Goal: Task Accomplishment & Management: Manage account settings

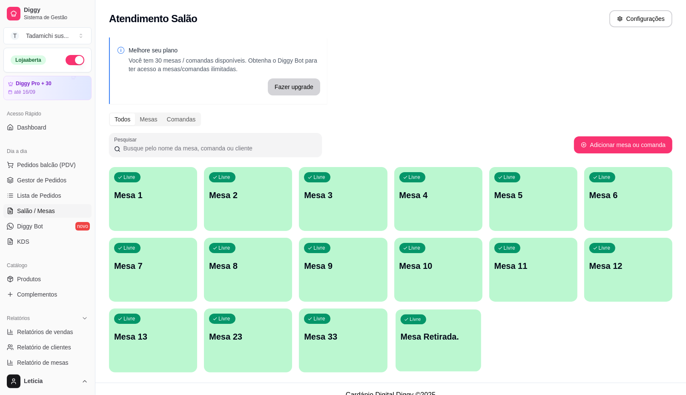
click at [437, 335] on p "Mesa Retirada." at bounding box center [438, 336] width 76 height 11
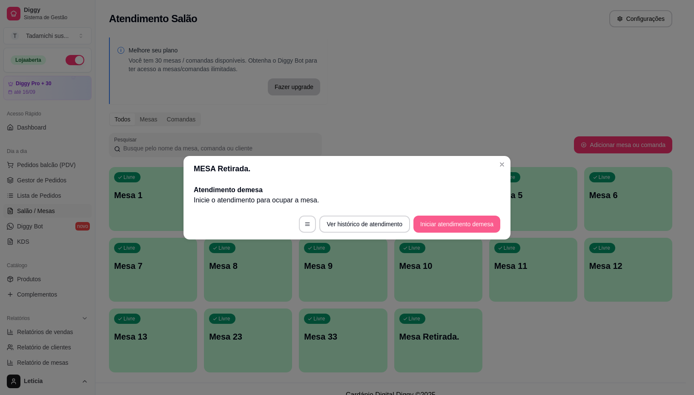
click at [447, 222] on button "Iniciar atendimento de mesa" at bounding box center [456, 223] width 87 height 17
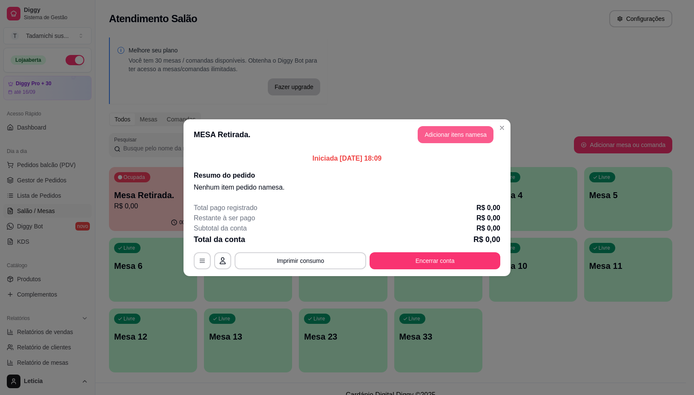
click at [430, 132] on button "Adicionar itens na mesa" at bounding box center [456, 134] width 76 height 17
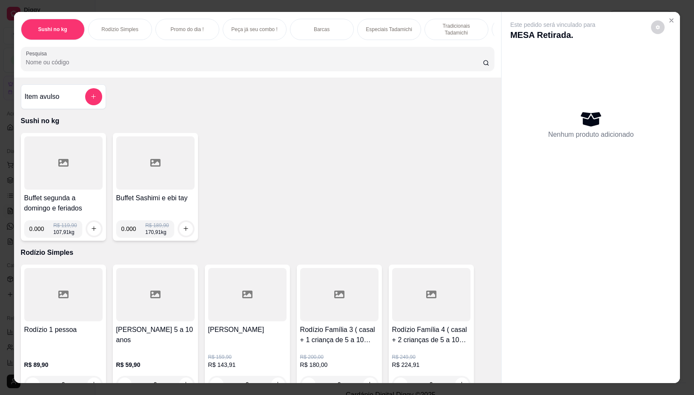
click at [79, 195] on div "Buffet segunda a domingo e feriados 0.000 R$ 119,90 107,91 kg" at bounding box center [63, 187] width 85 height 108
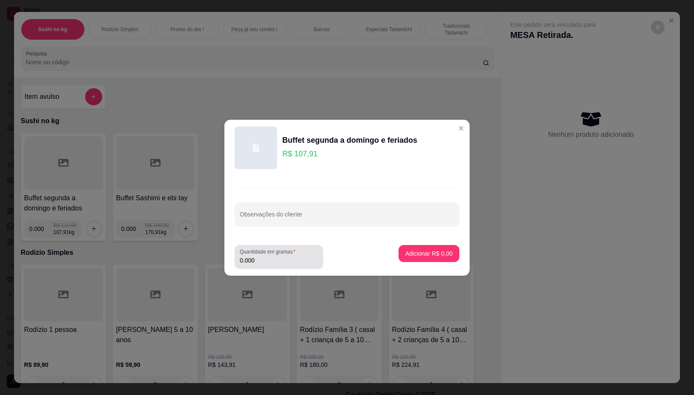
click at [262, 265] on div "Quantidade em gramas 0.000" at bounding box center [279, 257] width 89 height 24
type input "0.288"
click at [420, 248] on button "Adicionar R$ 31,08" at bounding box center [427, 253] width 63 height 17
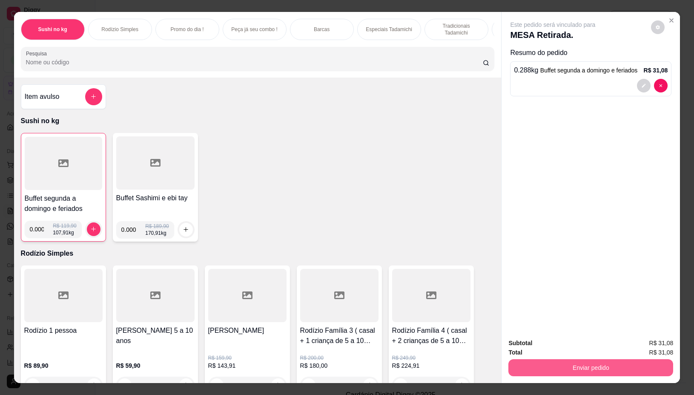
click at [632, 359] on button "Enviar pedido" at bounding box center [590, 367] width 165 height 17
click at [582, 339] on button "Não registrar e enviar pedido" at bounding box center [562, 343] width 89 height 16
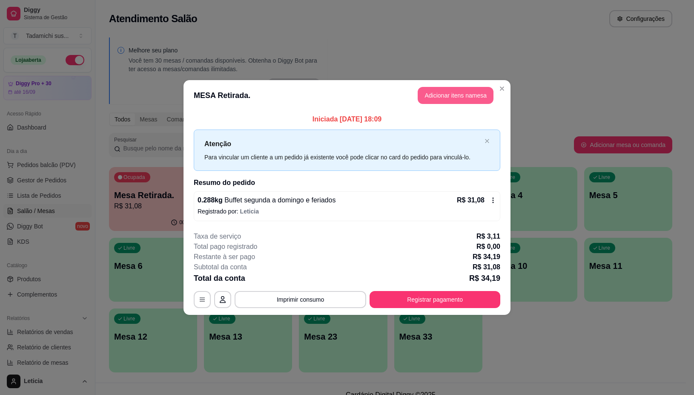
click at [427, 89] on button "Adicionar itens na mesa" at bounding box center [456, 95] width 76 height 17
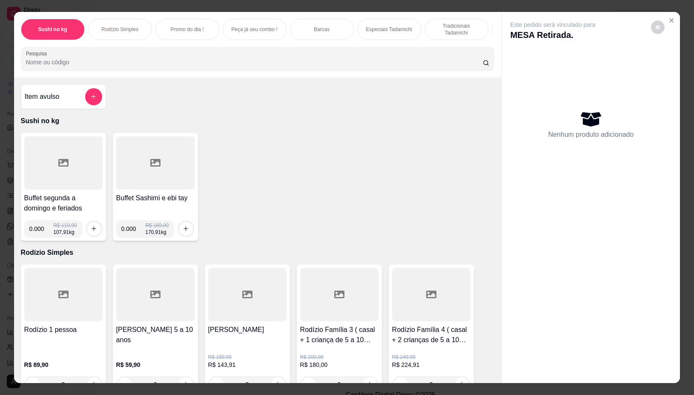
click at [147, 158] on div at bounding box center [155, 162] width 78 height 53
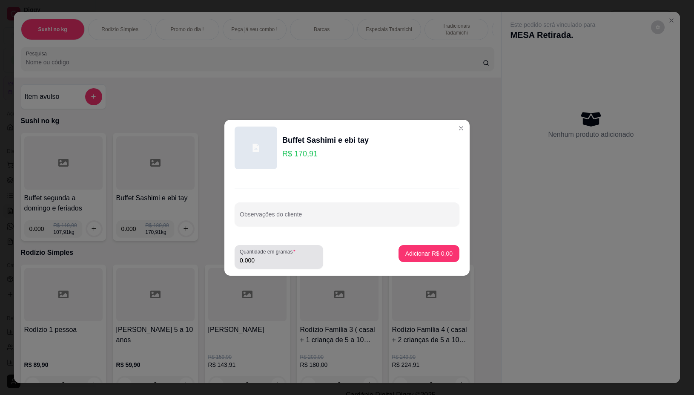
click at [286, 263] on input "0.000" at bounding box center [279, 260] width 78 height 9
type input "0.080"
click at [416, 256] on p "Adicionar R$ 13,67" at bounding box center [427, 253] width 49 height 8
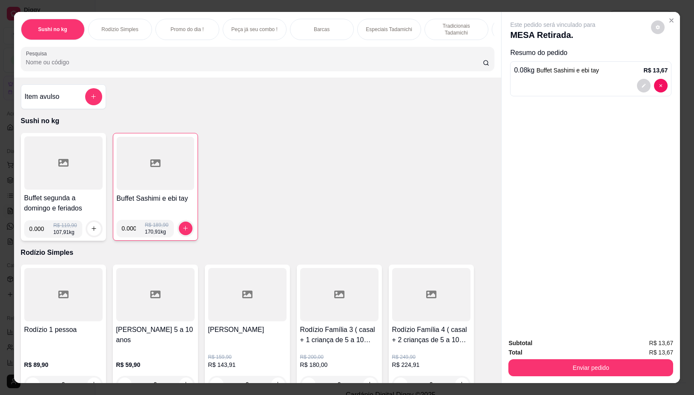
click at [43, 149] on div at bounding box center [63, 162] width 78 height 53
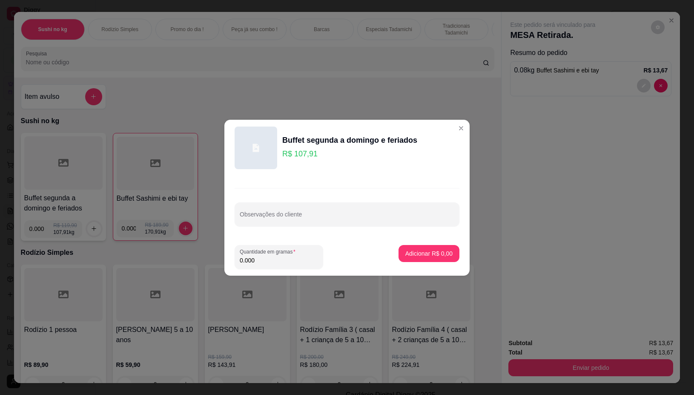
click at [273, 260] on input "0.000" at bounding box center [279, 260] width 78 height 9
type input "0.240"
click at [411, 252] on p "Adicionar R$ 25,90" at bounding box center [427, 253] width 49 height 8
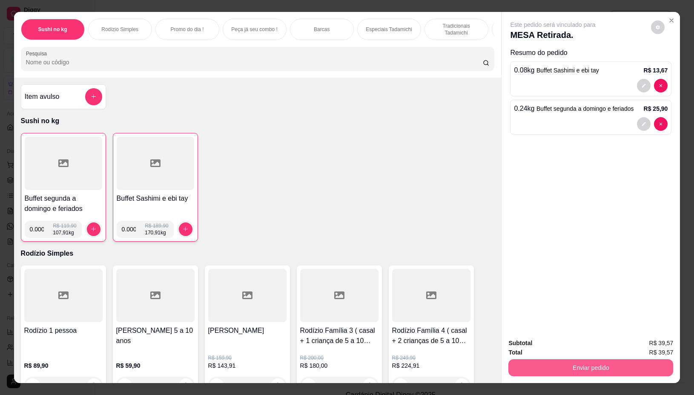
click at [590, 360] on button "Enviar pedido" at bounding box center [590, 367] width 165 height 17
click at [578, 342] on button "Não registrar e enviar pedido" at bounding box center [562, 343] width 86 height 16
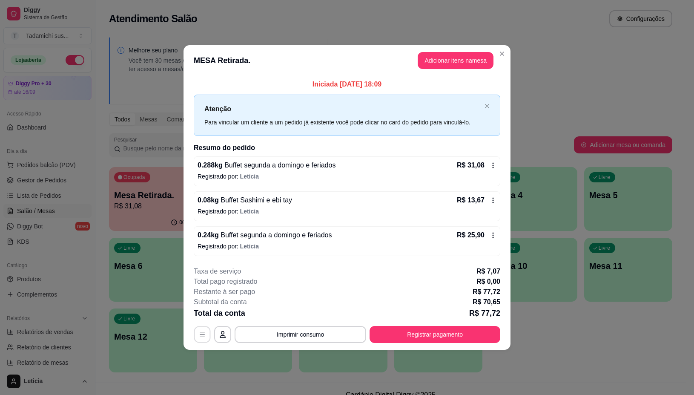
click at [205, 336] on icon "button" at bounding box center [202, 334] width 7 height 7
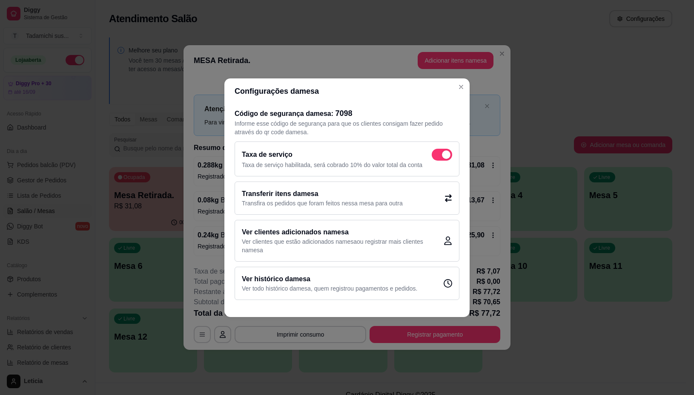
click at [446, 162] on p "Taxa de serviço habilitada, será cobrado 10% do valor total da conta" at bounding box center [347, 165] width 210 height 9
checkbox input "false"
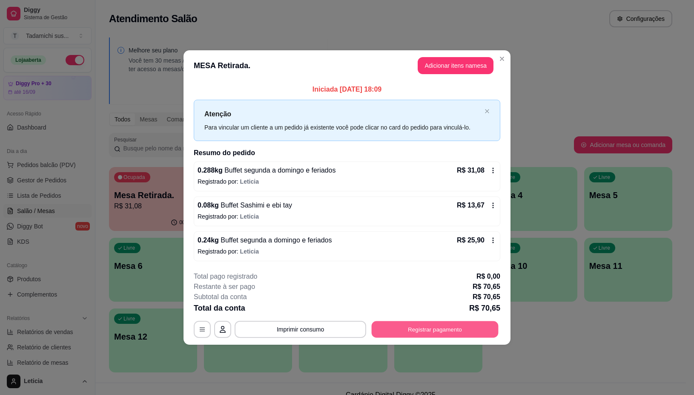
click at [425, 331] on button "Registrar pagamento" at bounding box center [435, 329] width 127 height 17
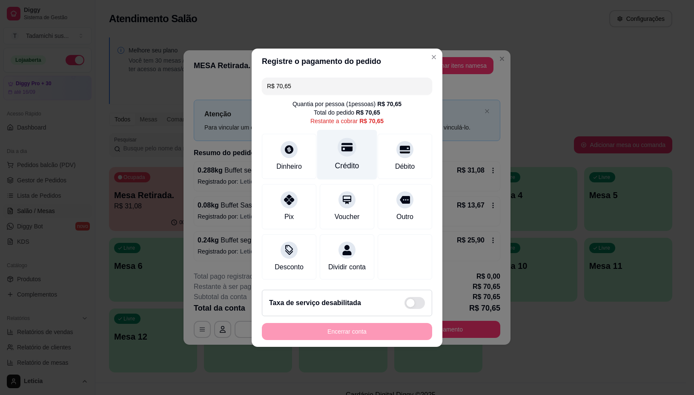
click at [348, 160] on div "Crédito" at bounding box center [347, 165] width 24 height 11
type input "R$ 0,00"
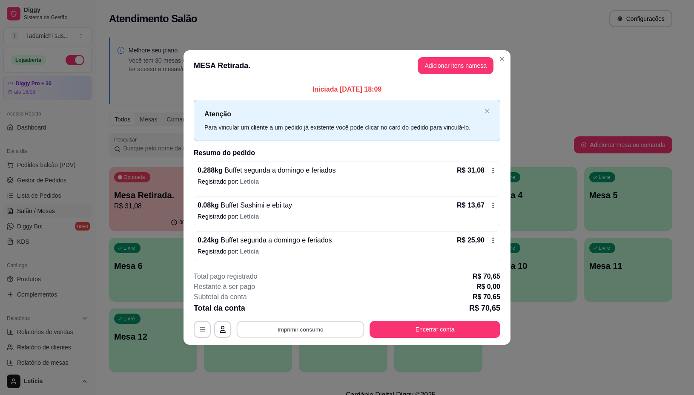
click at [341, 333] on button "Imprimir consumo" at bounding box center [301, 329] width 128 height 17
click at [320, 292] on button "IMPRESSORA" at bounding box center [302, 292] width 63 height 13
click at [434, 330] on button "Encerrar conta" at bounding box center [435, 329] width 127 height 17
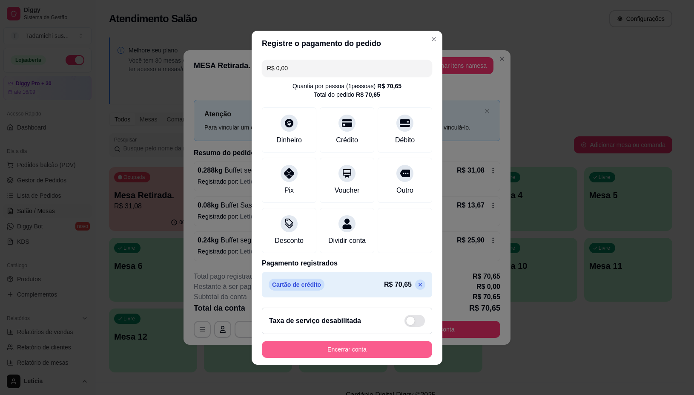
click at [354, 358] on button "Encerrar conta" at bounding box center [347, 349] width 170 height 17
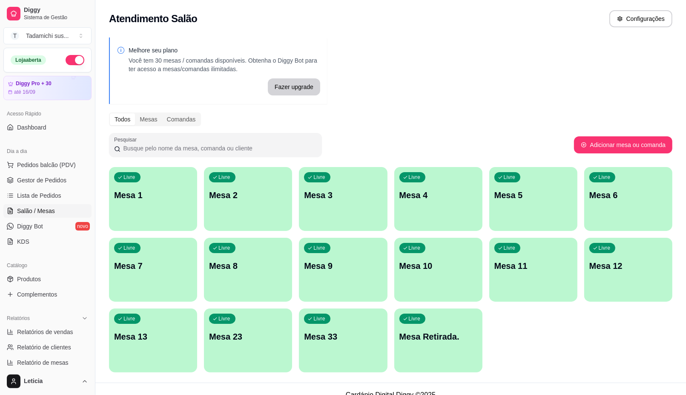
click at [608, 281] on div "Livre Mesa 12" at bounding box center [628, 265] width 88 height 54
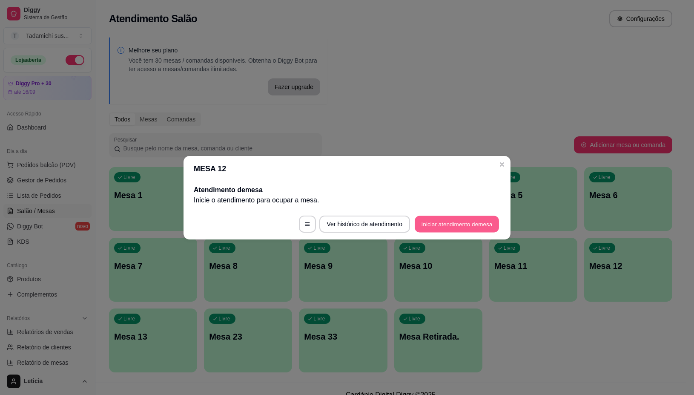
click at [445, 224] on button "Iniciar atendimento de mesa" at bounding box center [457, 223] width 84 height 17
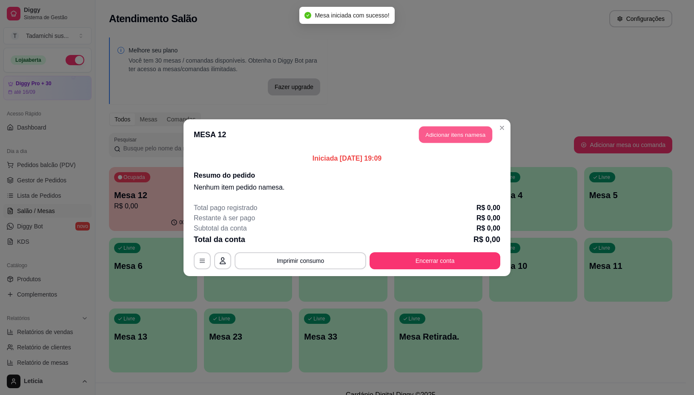
click at [449, 134] on button "Adicionar itens na mesa" at bounding box center [455, 134] width 73 height 17
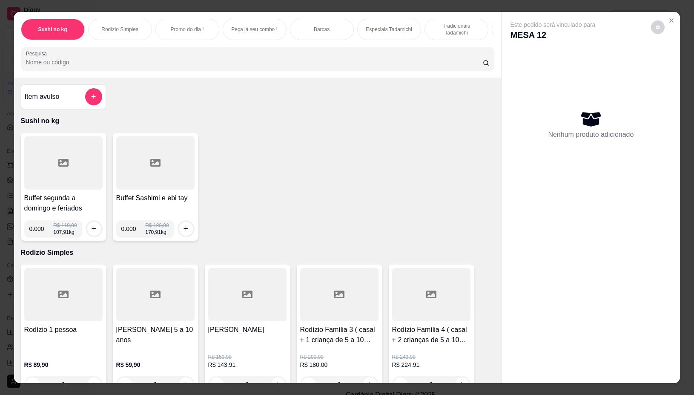
click at [75, 175] on div at bounding box center [63, 162] width 78 height 53
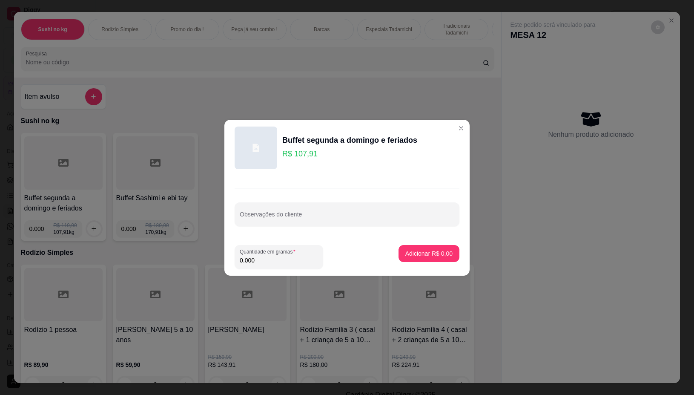
drag, startPoint x: 253, startPoint y: 257, endPoint x: 258, endPoint y: 261, distance: 6.4
type input "0.198"
click at [430, 250] on p "Adicionar R$ 21,37" at bounding box center [427, 253] width 49 height 8
click at [430, 250] on div "Item avulso Sushi no kg Buffet segunda a domingo e feriados 0.000 R$ 119,90 107…" at bounding box center [258, 229] width 488 height 305
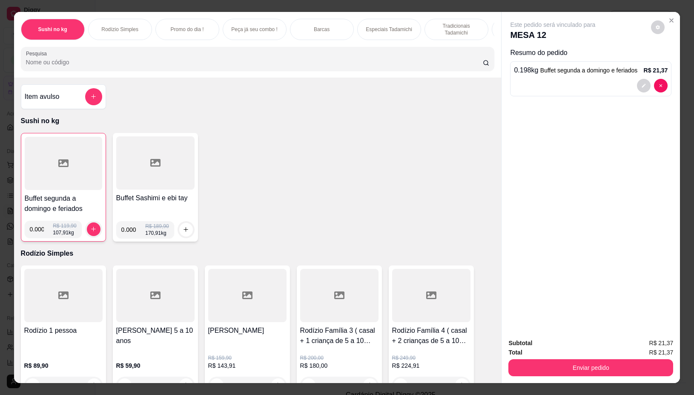
click at [72, 179] on div at bounding box center [63, 163] width 77 height 53
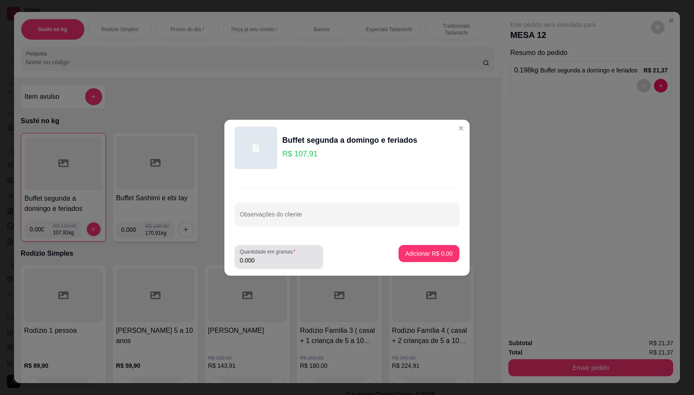
click at [278, 259] on input "0.000" at bounding box center [279, 260] width 78 height 9
type input "0.250"
click at [396, 248] on button "Adicionar R$ 26,98" at bounding box center [427, 253] width 63 height 17
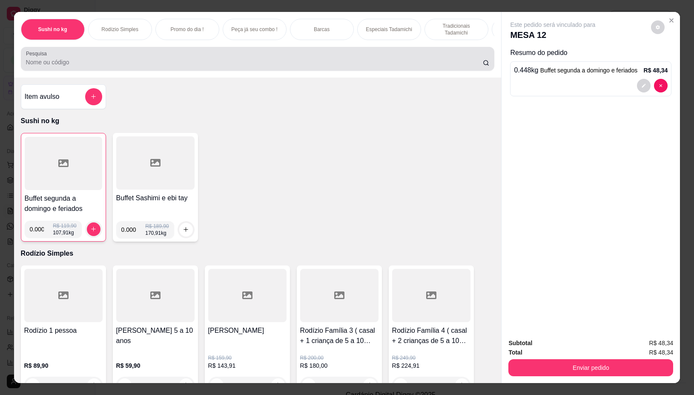
click at [284, 62] on input "Pesquisa" at bounding box center [254, 62] width 457 height 9
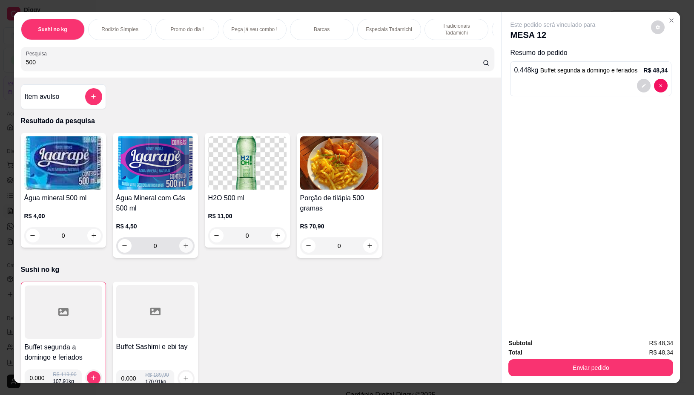
type input "500"
click at [183, 248] on icon "increase-product-quantity" at bounding box center [186, 245] width 6 height 6
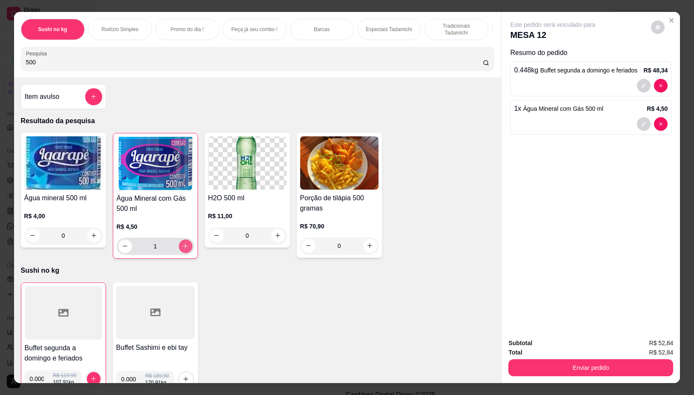
type input "1"
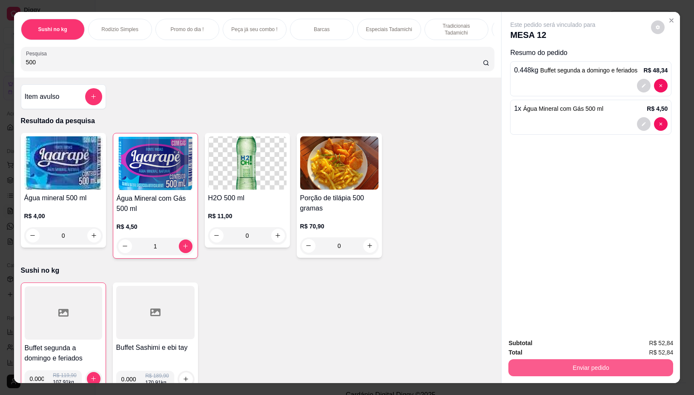
click at [559, 360] on button "Enviar pedido" at bounding box center [590, 367] width 165 height 17
click at [567, 341] on button "Não registrar e enviar pedido" at bounding box center [562, 343] width 89 height 16
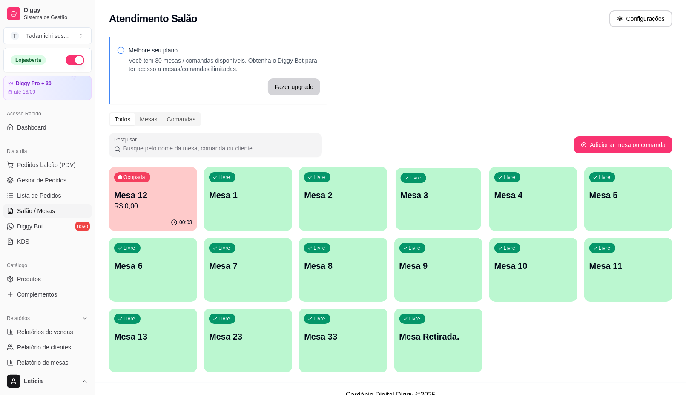
click at [455, 208] on div "Livre Mesa 3" at bounding box center [439, 194] width 86 height 52
click at [454, 209] on body "Diggy Sistema de Gestão T Tadamichi sus ... Loja aberta Diggy Pro + 30 até 16/0…" at bounding box center [343, 197] width 686 height 395
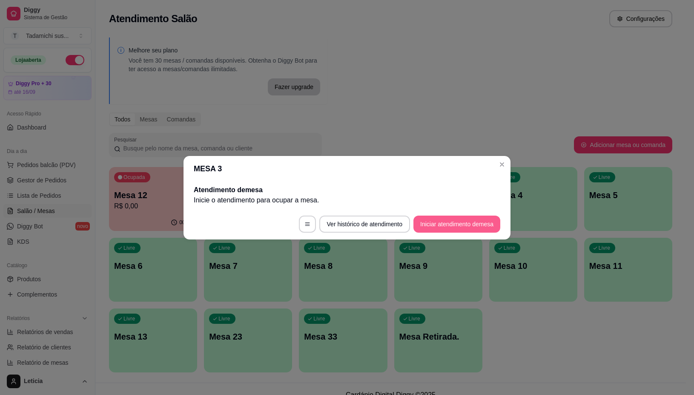
click at [446, 223] on button "Iniciar atendimento de mesa" at bounding box center [456, 223] width 87 height 17
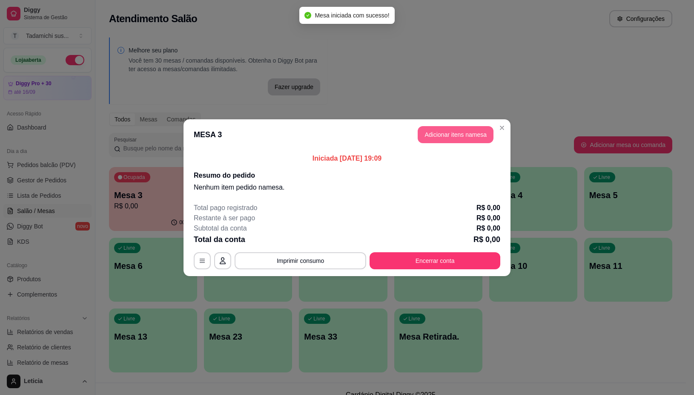
click at [448, 136] on button "Adicionar itens na mesa" at bounding box center [456, 134] width 76 height 17
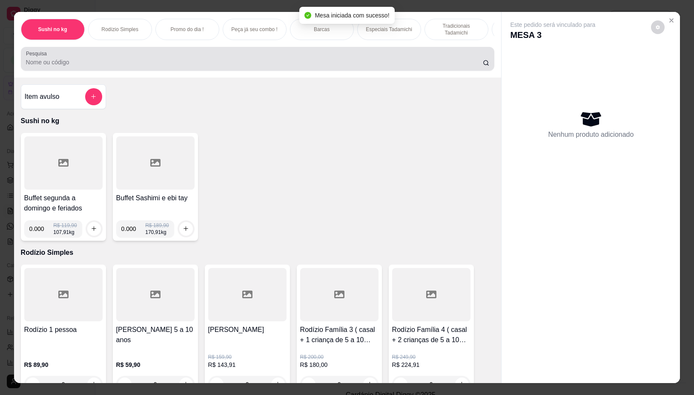
click at [275, 66] on input "Pesquisa" at bounding box center [254, 62] width 457 height 9
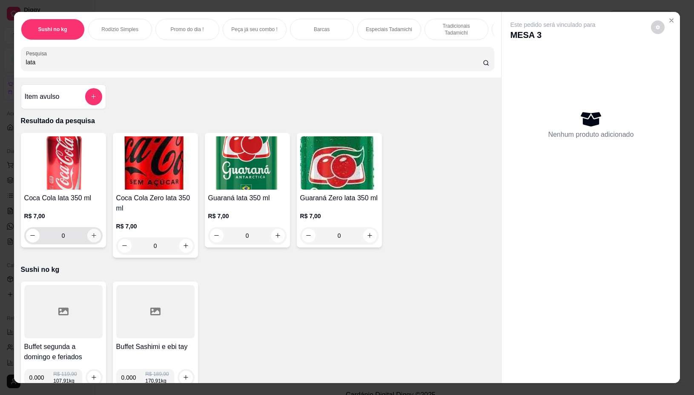
type input "lata"
click at [91, 238] on icon "increase-product-quantity" at bounding box center [94, 235] width 6 height 6
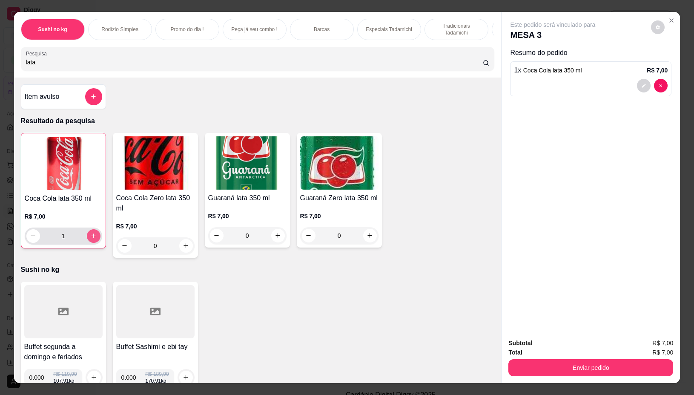
type input "1"
click at [174, 64] on input "lata" at bounding box center [254, 62] width 457 height 9
type input "l"
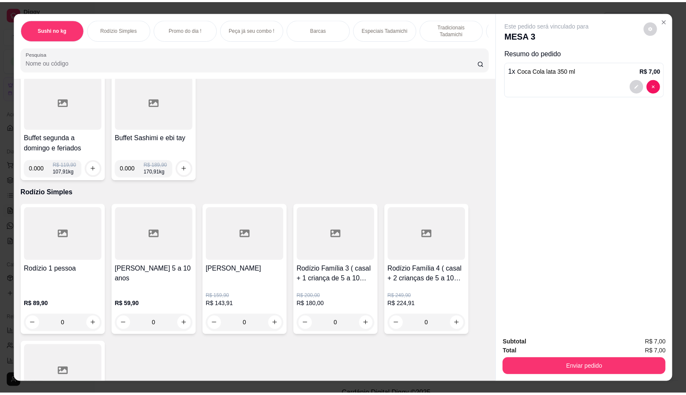
scroll to position [106, 0]
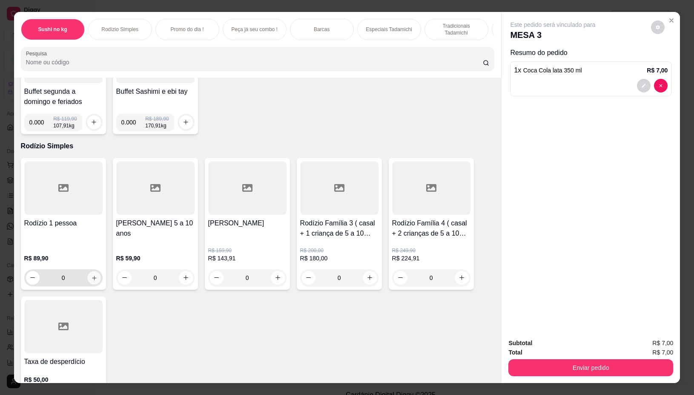
click at [91, 281] on icon "increase-product-quantity" at bounding box center [94, 278] width 6 height 6
type input "1"
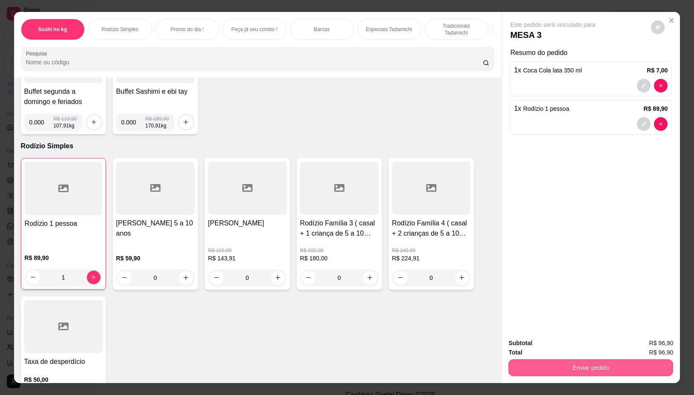
click at [592, 362] on button "Enviar pedido" at bounding box center [590, 367] width 165 height 17
click at [569, 341] on button "Não registrar e enviar pedido" at bounding box center [562, 343] width 86 height 16
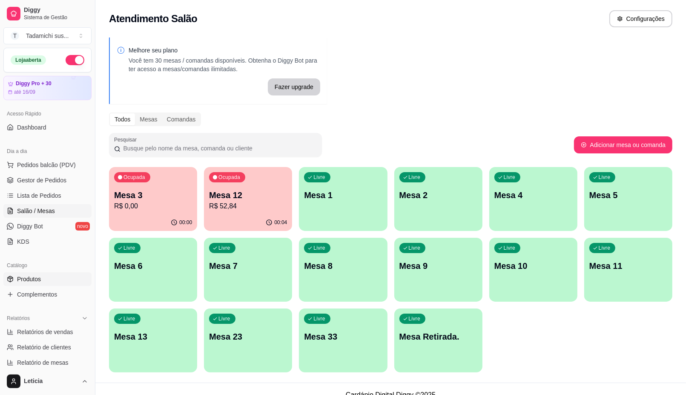
click at [35, 276] on span "Produtos" at bounding box center [29, 279] width 24 height 9
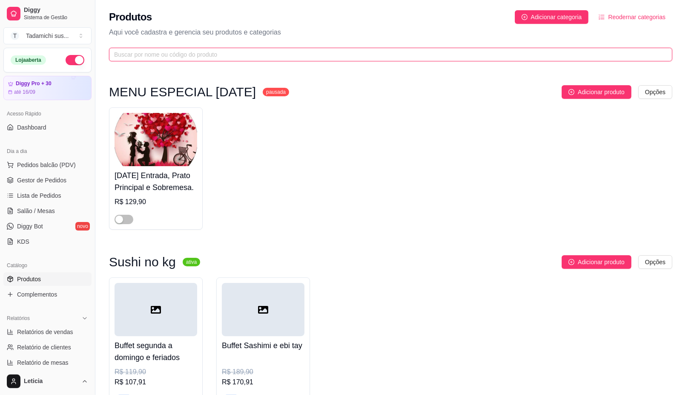
click at [171, 52] on input "text" at bounding box center [387, 54] width 546 height 9
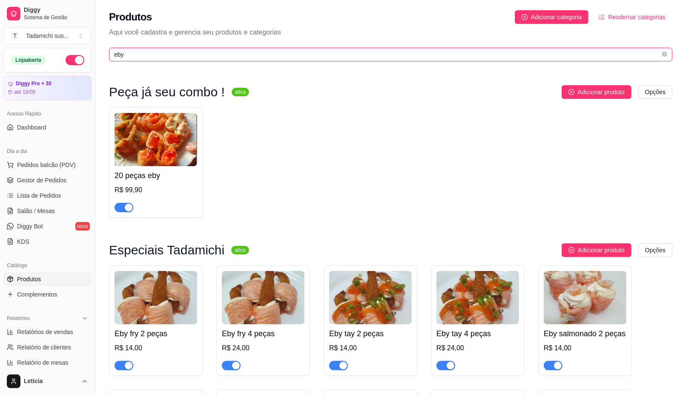
click at [174, 57] on input "eby" at bounding box center [387, 54] width 546 height 9
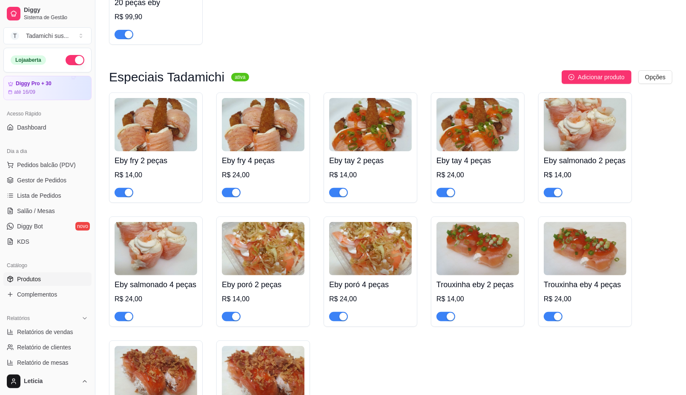
scroll to position [213, 0]
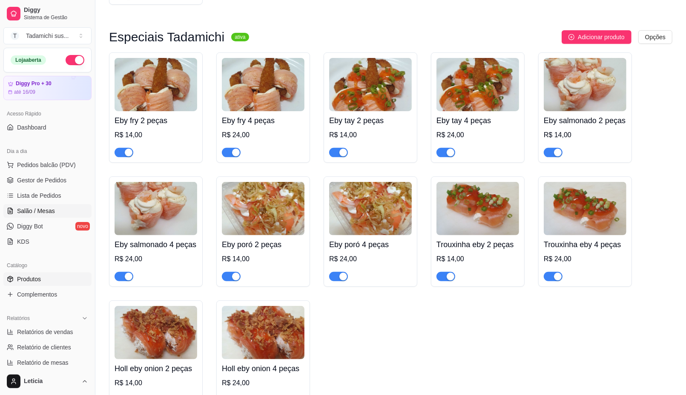
type input "eby"
click at [58, 209] on link "Salão / Mesas" at bounding box center [47, 211] width 88 height 14
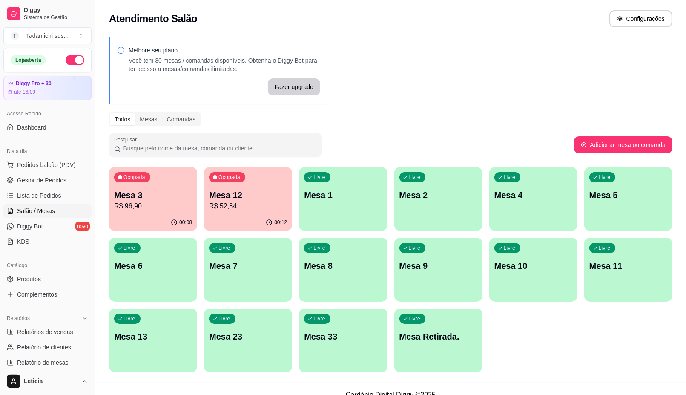
click at [260, 194] on p "Mesa 12" at bounding box center [248, 195] width 78 height 12
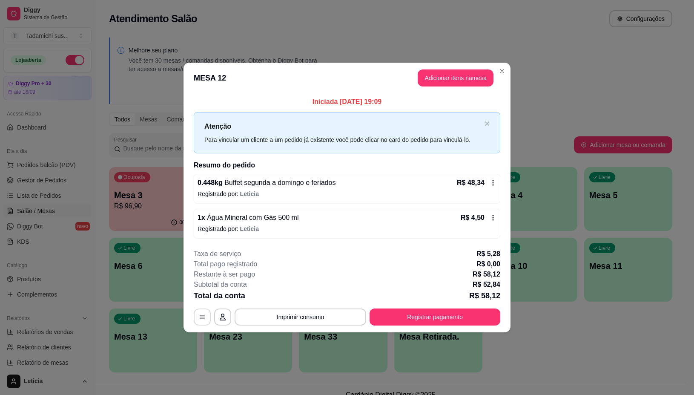
click at [201, 319] on icon "button" at bounding box center [202, 316] width 7 height 7
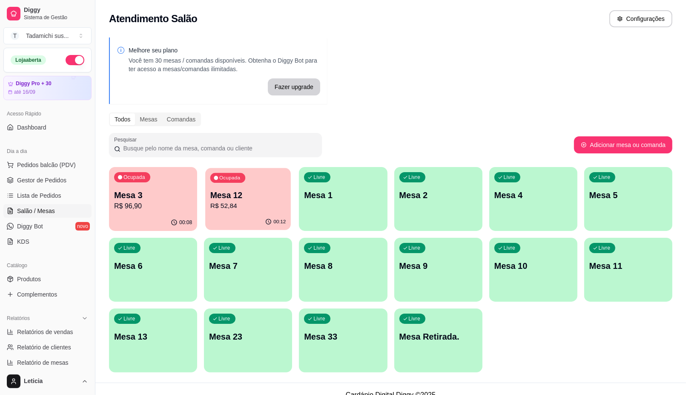
click at [237, 201] on p "R$ 52,84" at bounding box center [248, 206] width 76 height 10
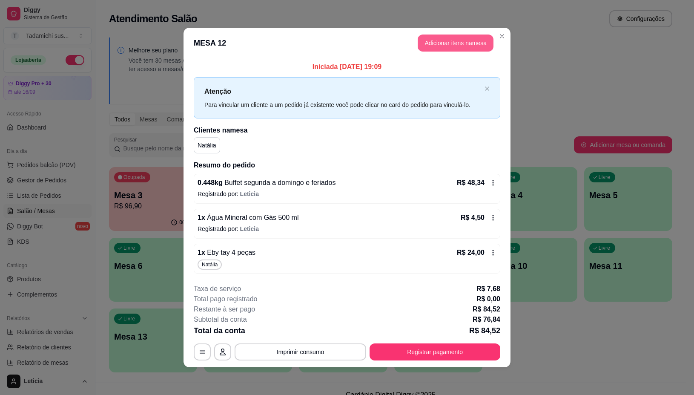
click at [459, 38] on button "Adicionar itens na mesa" at bounding box center [456, 42] width 76 height 17
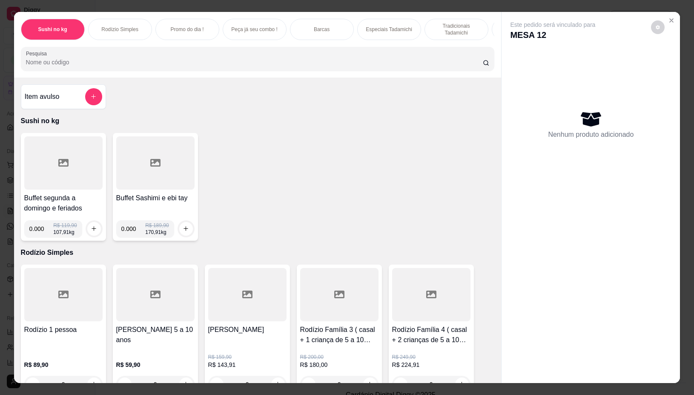
click at [72, 174] on div at bounding box center [63, 162] width 78 height 53
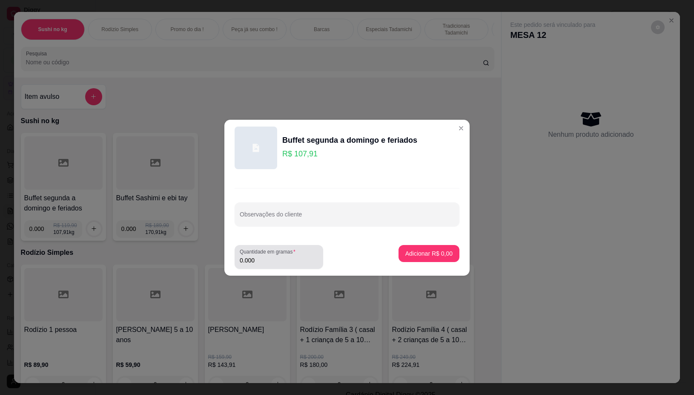
click at [279, 263] on input "0.000" at bounding box center [279, 260] width 78 height 9
type input "0.108"
click at [407, 245] on button "Adicionar R$ 11,65" at bounding box center [427, 253] width 63 height 17
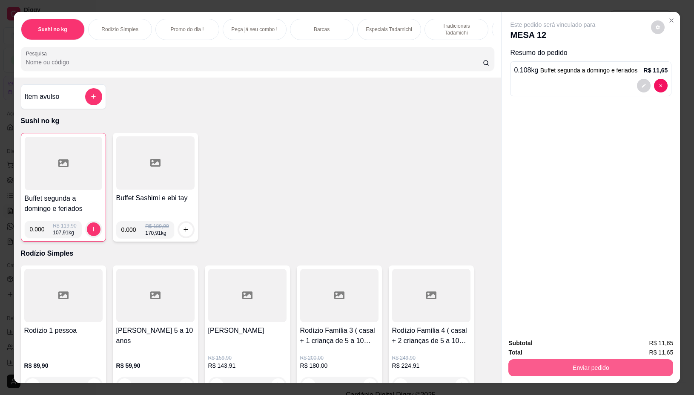
click at [537, 359] on button "Enviar pedido" at bounding box center [590, 367] width 165 height 17
click at [544, 340] on button "Não registrar e enviar pedido" at bounding box center [562, 343] width 89 height 16
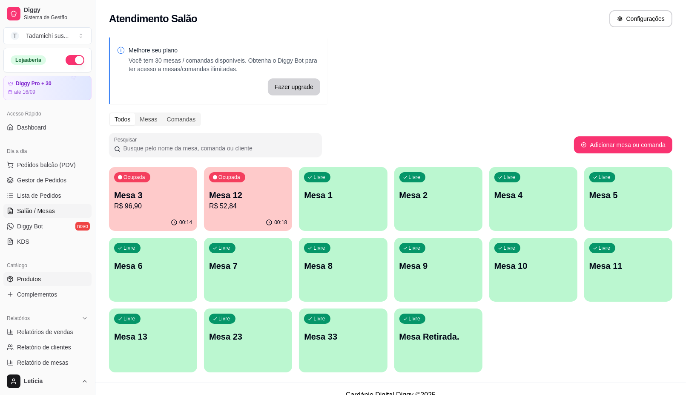
click at [15, 279] on link "Produtos" at bounding box center [47, 279] width 88 height 14
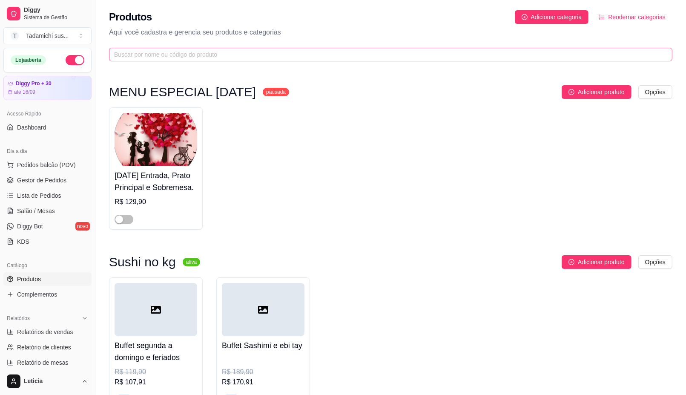
click at [214, 48] on span at bounding box center [390, 55] width 563 height 14
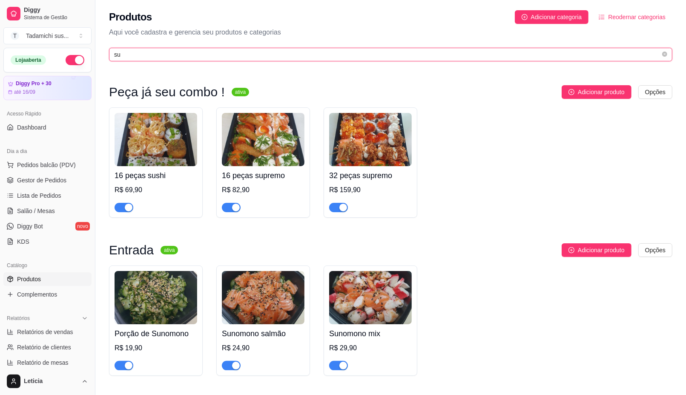
type input "su"
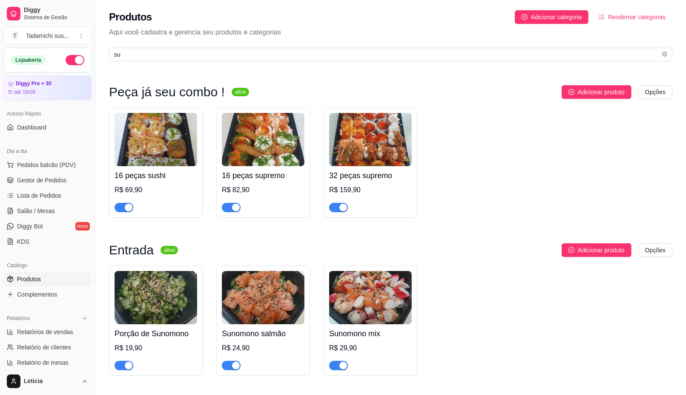
click at [390, 345] on div "R$ 29,90" at bounding box center [370, 348] width 83 height 10
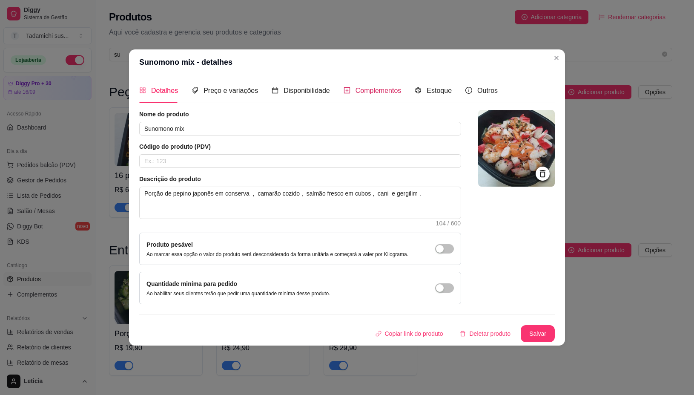
click at [365, 92] on span "Complementos" at bounding box center [379, 90] width 46 height 7
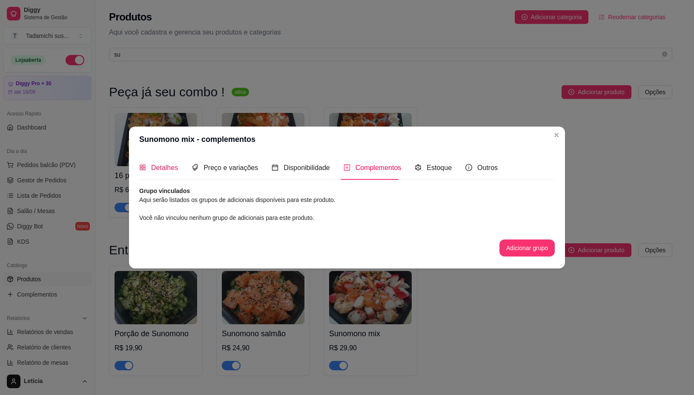
click at [152, 166] on span "Detalhes" at bounding box center [164, 167] width 27 height 7
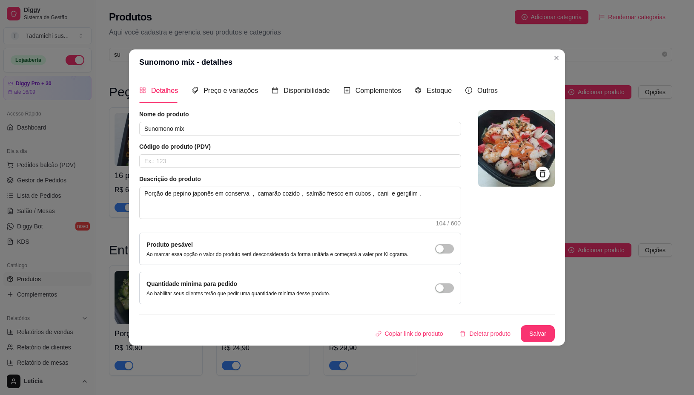
click at [164, 90] on span "Detalhes" at bounding box center [164, 90] width 27 height 7
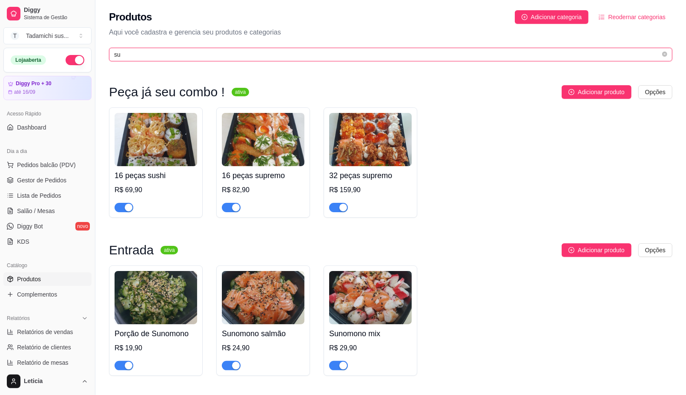
click at [126, 55] on input "su" at bounding box center [387, 54] width 546 height 9
type input "s"
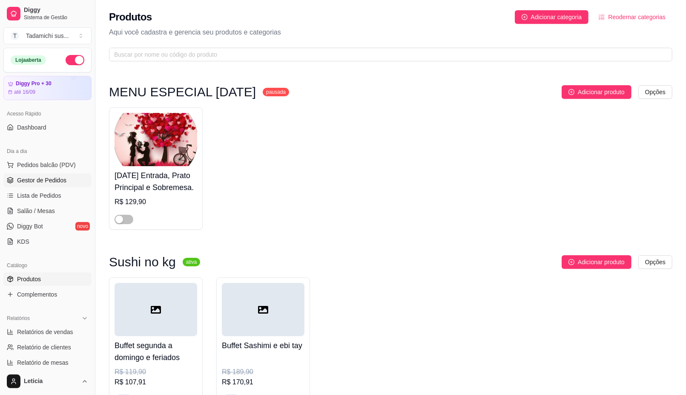
click at [63, 179] on span "Gestor de Pedidos" at bounding box center [41, 180] width 49 height 9
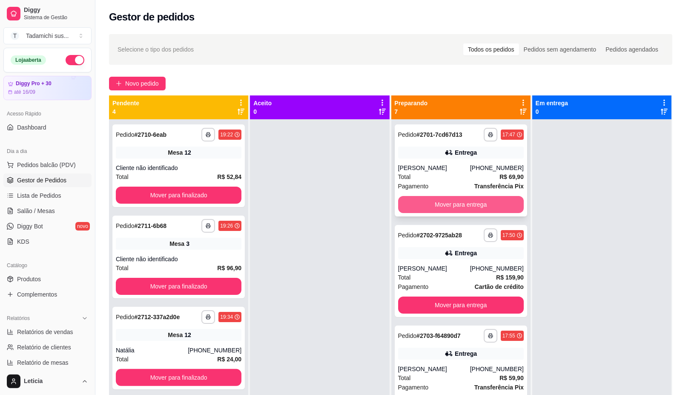
click at [412, 199] on button "Mover para entrega" at bounding box center [461, 204] width 126 height 17
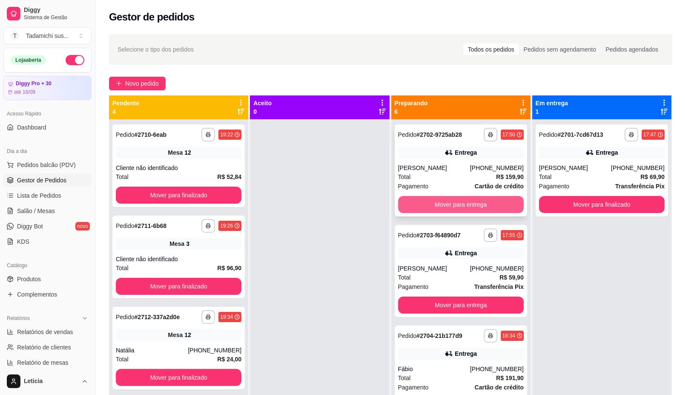
click at [413, 201] on button "Mover para entrega" at bounding box center [461, 204] width 126 height 17
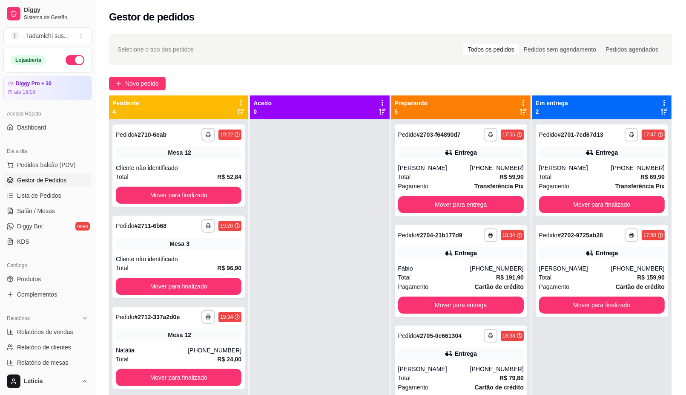
click at [413, 201] on div "**********" at bounding box center [461, 170] width 132 height 92
click at [471, 213] on button "Mover para entrega" at bounding box center [461, 204] width 122 height 17
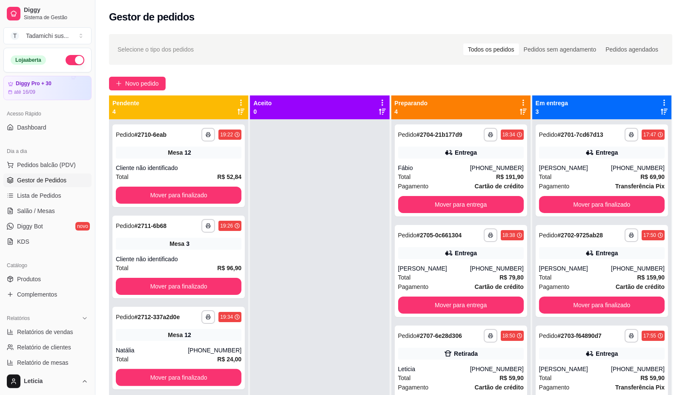
click at [471, 214] on div "**********" at bounding box center [461, 170] width 132 height 92
click at [484, 205] on button "Mover para entrega" at bounding box center [461, 204] width 126 height 17
click at [484, 205] on button "Mover para entrega" at bounding box center [461, 204] width 122 height 17
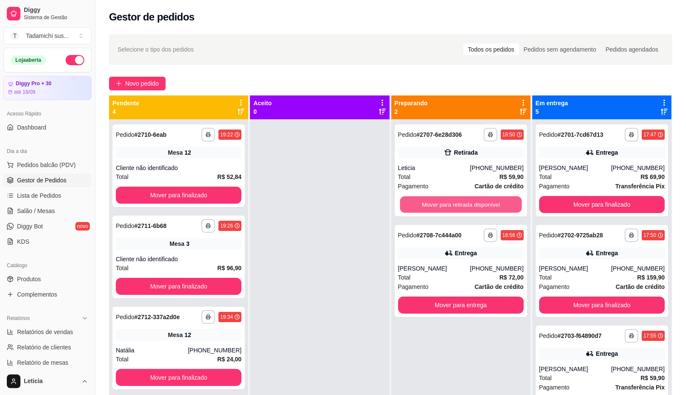
click at [484, 205] on button "Mover para retirada disponível" at bounding box center [461, 204] width 122 height 17
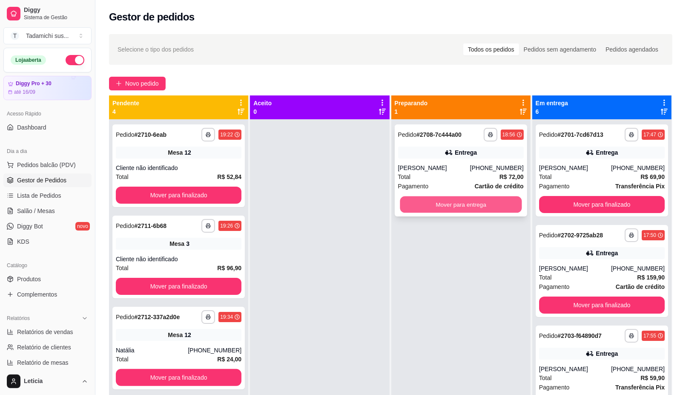
click at [484, 205] on button "Mover para entrega" at bounding box center [461, 204] width 122 height 17
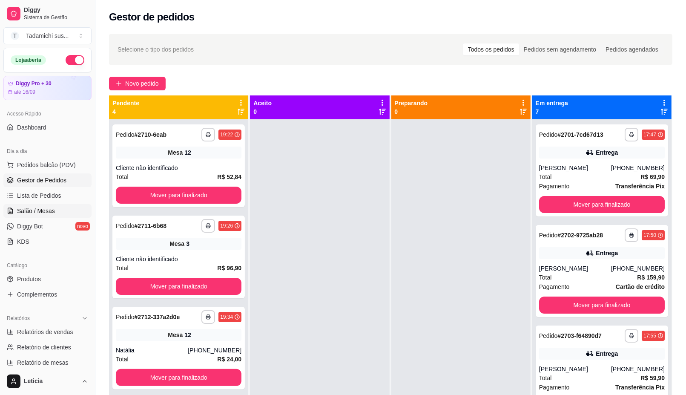
click at [64, 211] on link "Salão / Mesas" at bounding box center [47, 211] width 88 height 14
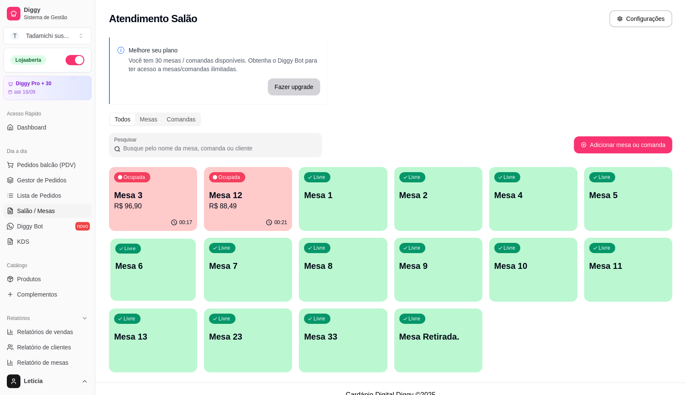
click at [160, 267] on p "Mesa 6" at bounding box center [153, 265] width 76 height 11
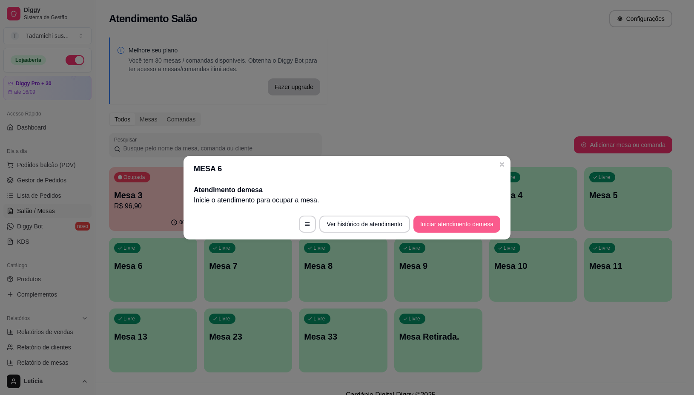
click at [448, 221] on button "Iniciar atendimento de mesa" at bounding box center [456, 223] width 87 height 17
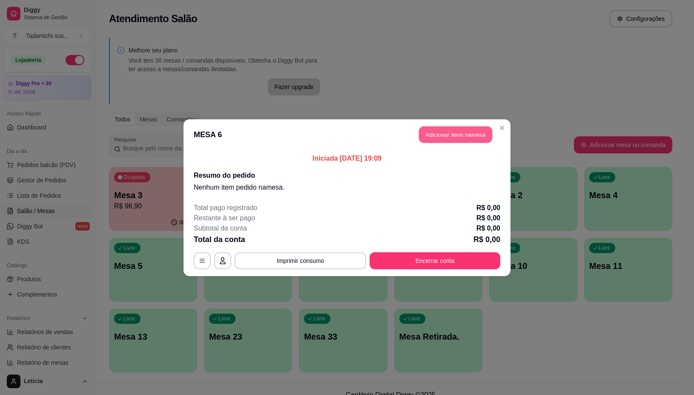
click at [450, 138] on button "Adicionar itens na mesa" at bounding box center [455, 134] width 73 height 17
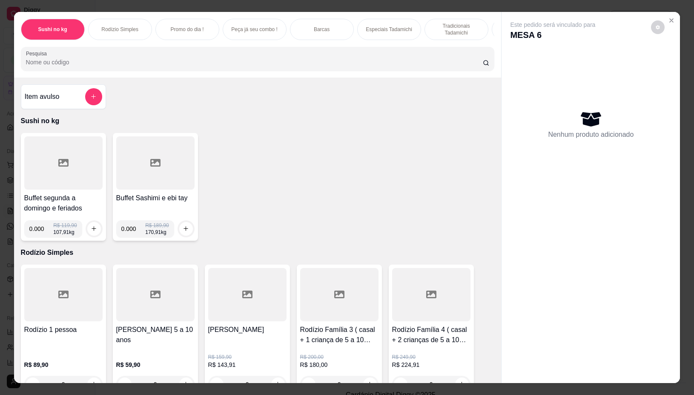
click at [75, 154] on div at bounding box center [63, 162] width 78 height 53
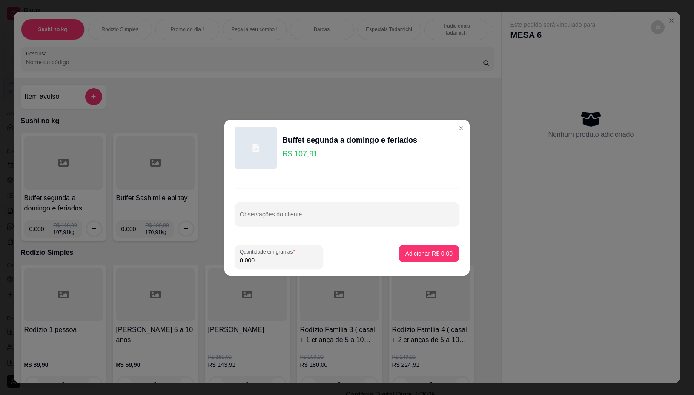
click at [299, 257] on input "0.000" at bounding box center [279, 260] width 78 height 9
type input "0.194"
click at [416, 253] on p "Adicionar R$ 20,93" at bounding box center [427, 253] width 49 height 8
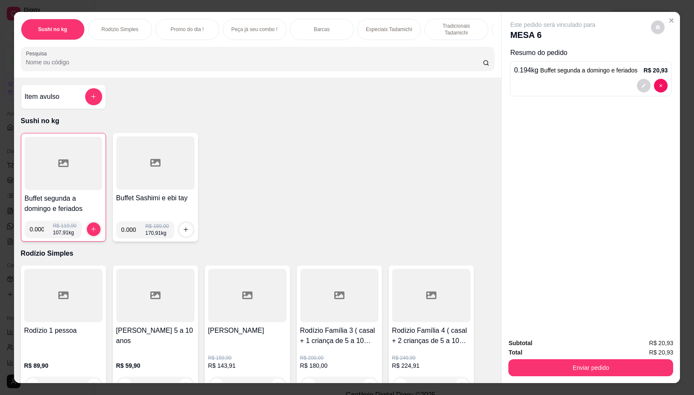
click at [162, 64] on input "Pesquisa" at bounding box center [254, 62] width 457 height 9
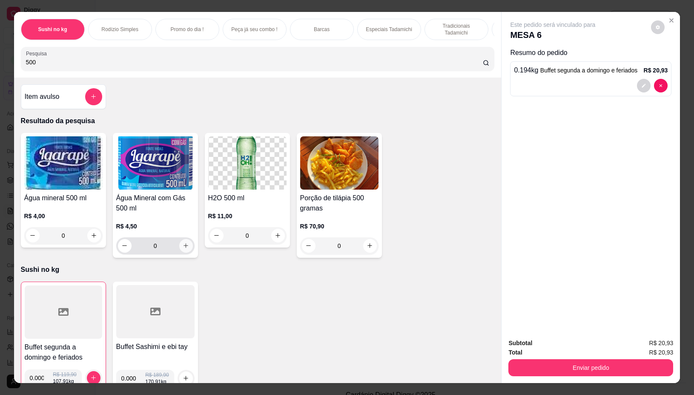
type input "500"
click at [185, 252] on button "increase-product-quantity" at bounding box center [185, 245] width 13 height 13
type input "1"
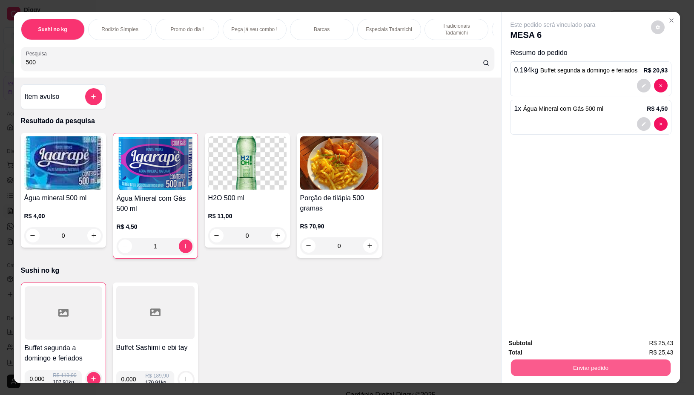
click at [578, 362] on button "Enviar pedido" at bounding box center [591, 367] width 160 height 17
click at [554, 340] on button "Não registrar e enviar pedido" at bounding box center [562, 343] width 86 height 16
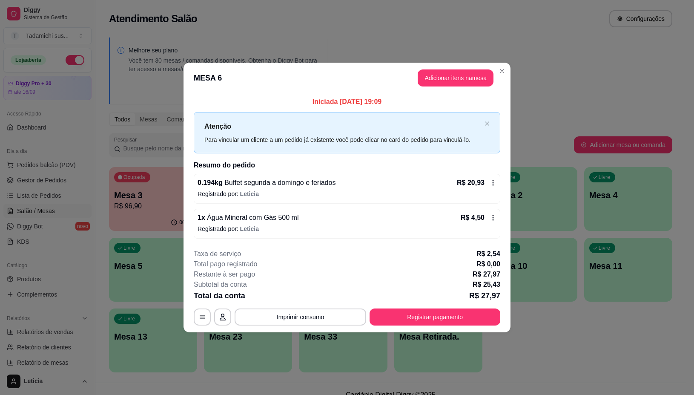
click at [503, 63] on header "MESA 6 Adicionar itens na mesa" at bounding box center [347, 78] width 327 height 31
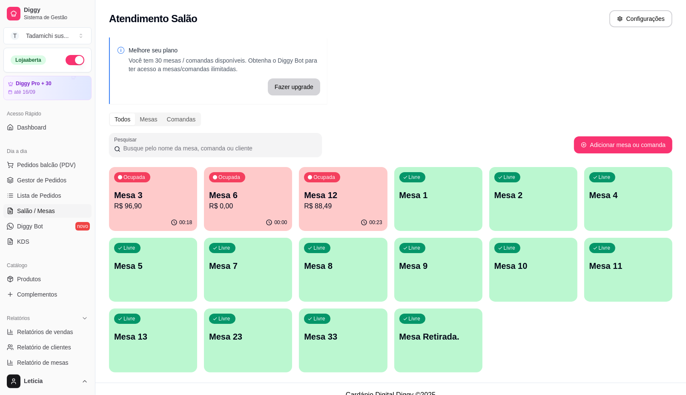
click at [608, 273] on div "Livre Mesa 11" at bounding box center [628, 265] width 88 height 54
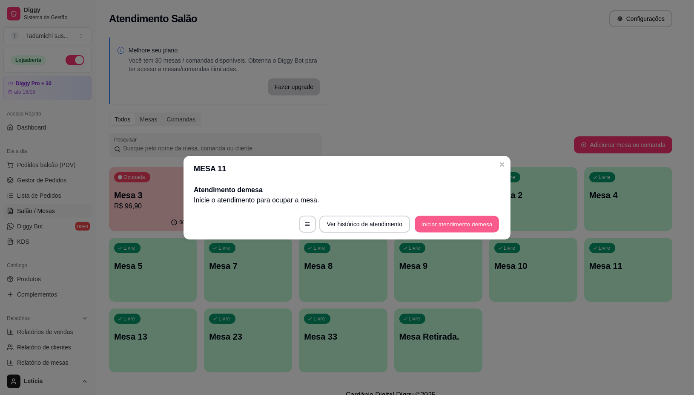
click at [439, 221] on button "Iniciar atendimento de mesa" at bounding box center [457, 223] width 84 height 17
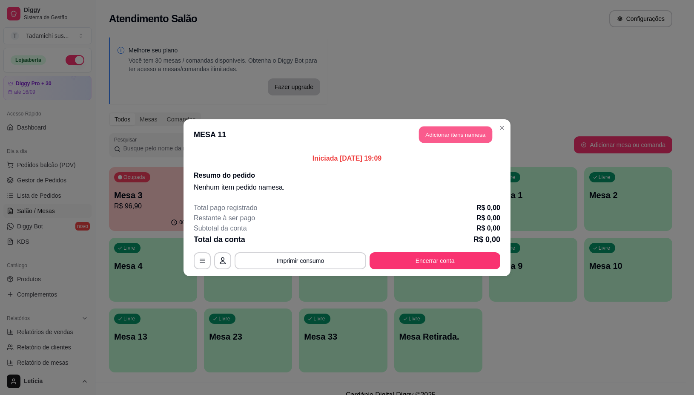
click at [442, 135] on button "Adicionar itens na mesa" at bounding box center [455, 134] width 73 height 17
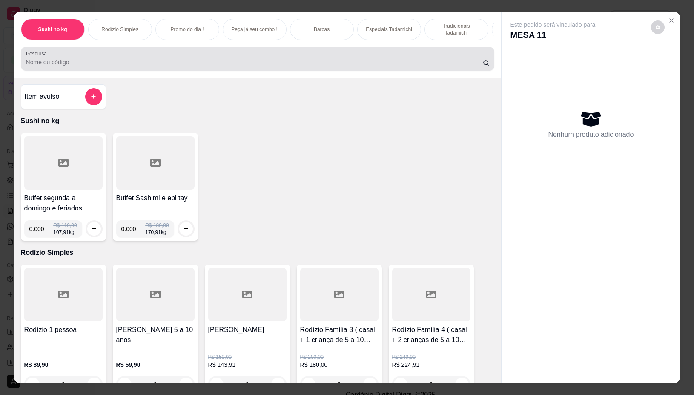
click at [162, 64] on input "Pesquisa" at bounding box center [254, 62] width 457 height 9
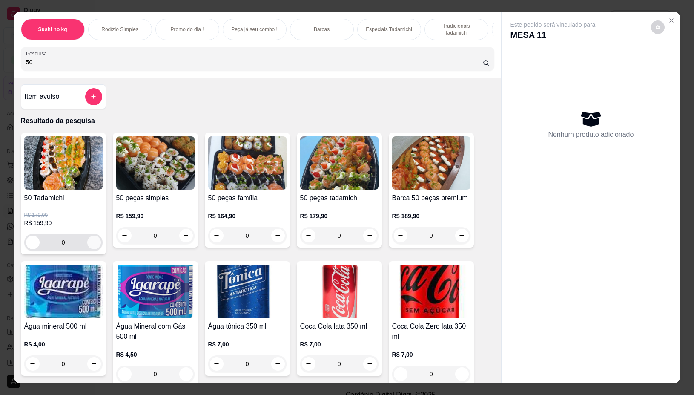
type input "50"
click at [92, 244] on icon "increase-product-quantity" at bounding box center [94, 242] width 6 height 6
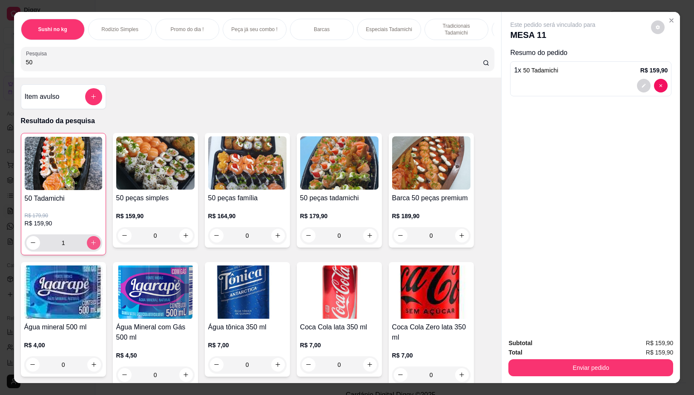
type input "1"
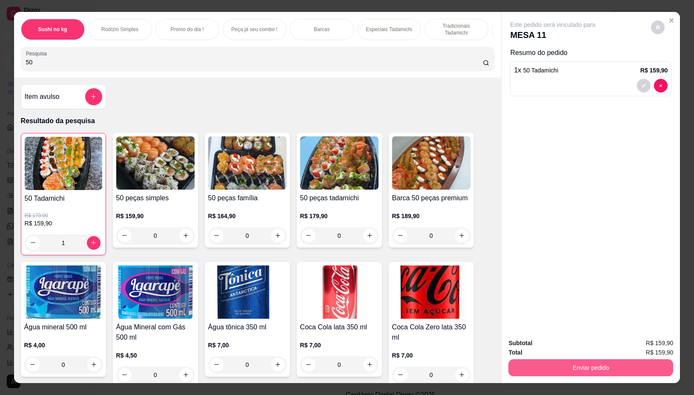
click at [634, 364] on button "Enviar pedido" at bounding box center [590, 367] width 165 height 17
click at [588, 346] on button "Não registrar e enviar pedido" at bounding box center [562, 343] width 89 height 16
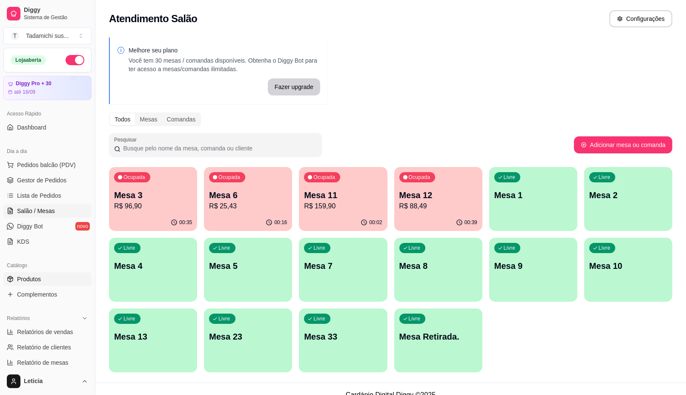
click at [32, 279] on span "Produtos" at bounding box center [29, 279] width 24 height 9
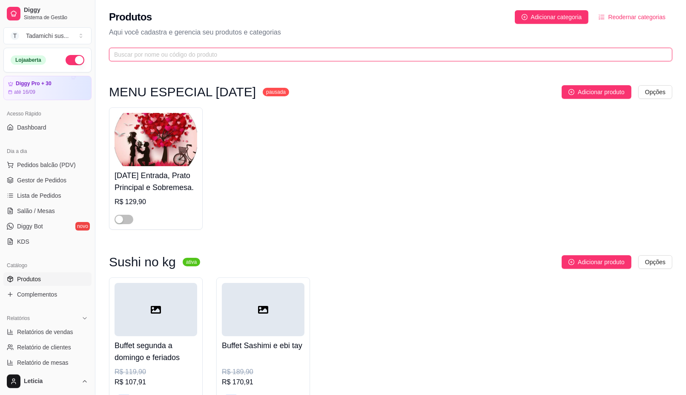
click at [232, 52] on input "text" at bounding box center [387, 54] width 546 height 9
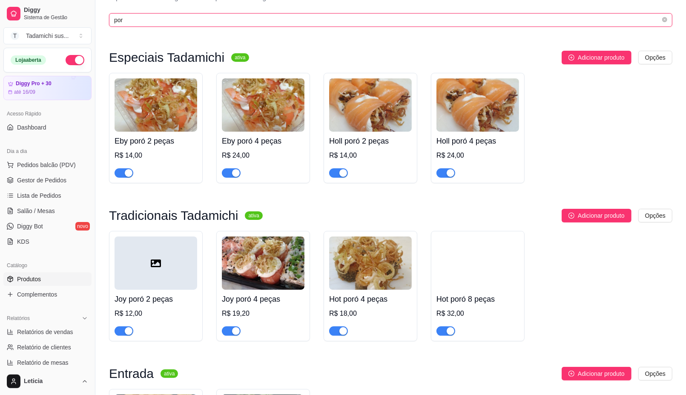
scroll to position [53, 0]
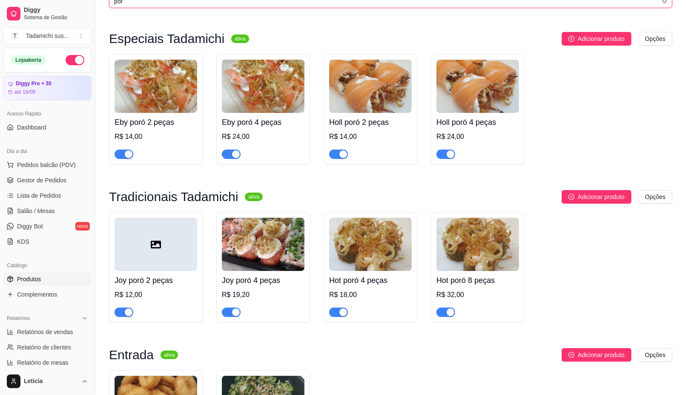
type input "por"
click at [49, 199] on span "Lista de Pedidos" at bounding box center [39, 195] width 44 height 9
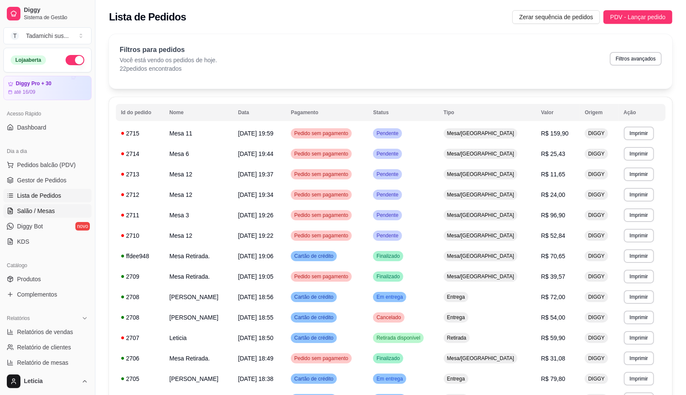
click at [38, 211] on span "Salão / Mesas" at bounding box center [36, 211] width 38 height 9
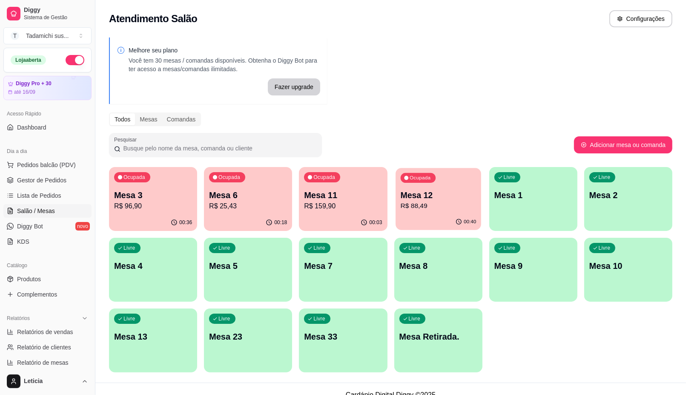
click at [419, 212] on div "Ocupada Mesa 12 R$ 88,49" at bounding box center [439, 191] width 86 height 46
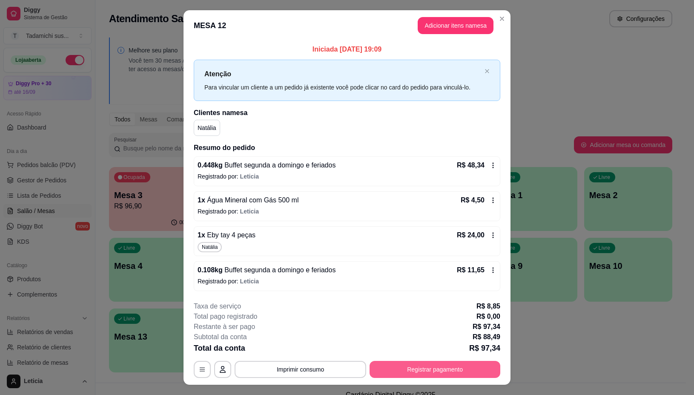
click at [403, 370] on button "Registrar pagamento" at bounding box center [435, 369] width 131 height 17
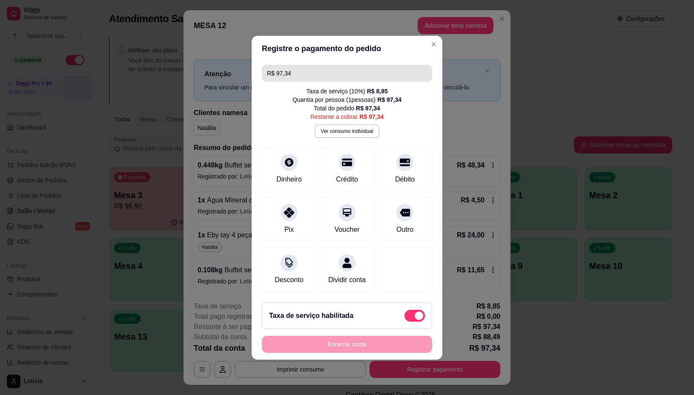
click at [314, 65] on input "R$ 97,34" at bounding box center [347, 73] width 160 height 17
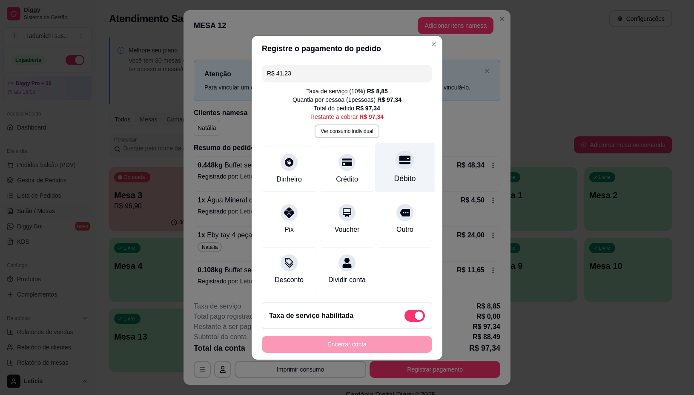
click at [397, 164] on div "Débito" at bounding box center [405, 167] width 60 height 50
type input "R$ 56,11"
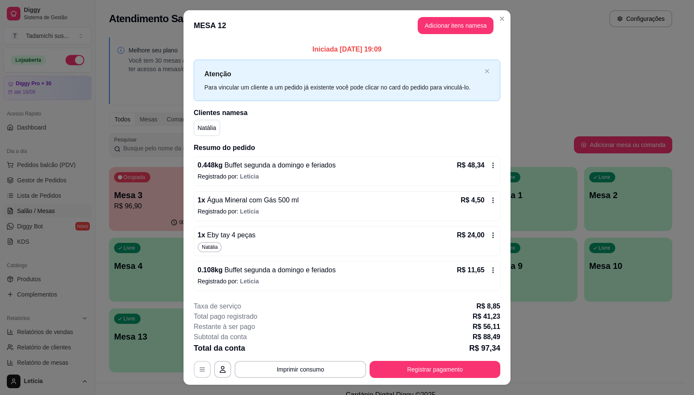
click at [199, 369] on icon "button" at bounding box center [202, 369] width 7 height 7
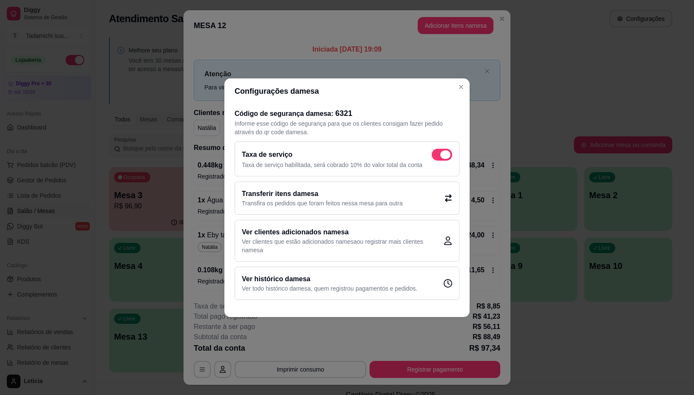
click at [433, 150] on span at bounding box center [442, 155] width 20 height 12
click at [433, 156] on input "checkbox" at bounding box center [434, 159] width 6 height 6
checkbox input "false"
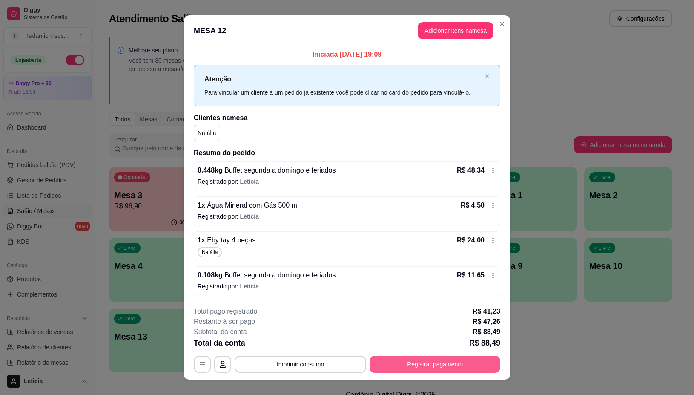
click at [407, 362] on button "Registrar pagamento" at bounding box center [435, 364] width 131 height 17
click at [204, 365] on button "button" at bounding box center [202, 364] width 17 height 17
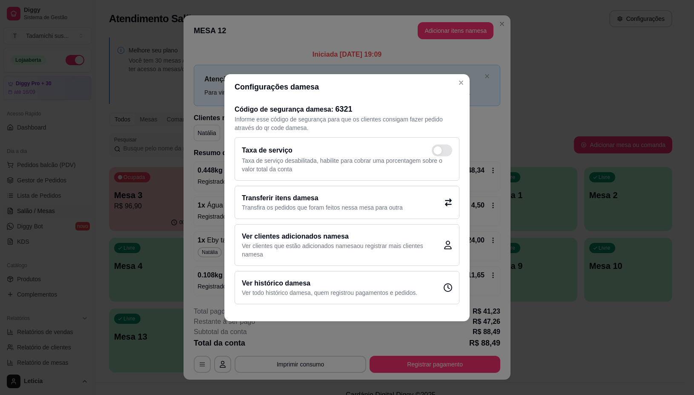
click at [448, 158] on p "Taxa de serviço desabilitada, habilite para cobrar uma porcentagem sobre o valo…" at bounding box center [347, 164] width 210 height 17
checkbox input "true"
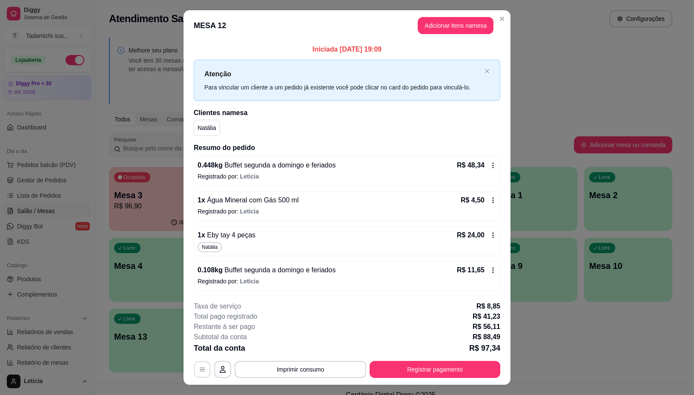
click at [201, 370] on icon "button" at bounding box center [202, 369] width 7 height 7
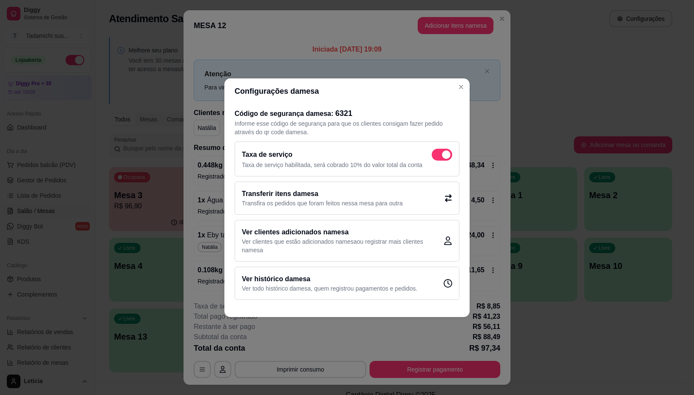
click at [434, 152] on span at bounding box center [442, 155] width 20 height 12
click at [434, 156] on input "checkbox" at bounding box center [434, 159] width 6 height 6
checkbox input "false"
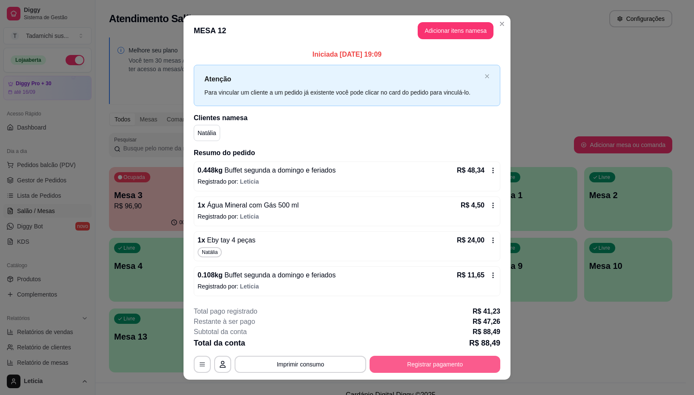
click at [433, 367] on button "Registrar pagamento" at bounding box center [435, 364] width 131 height 17
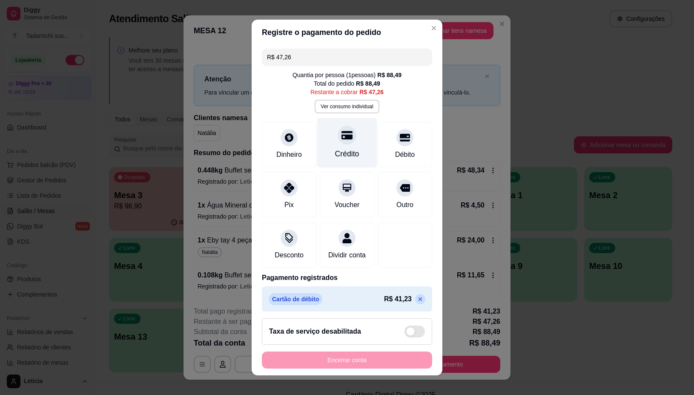
click at [338, 143] on div at bounding box center [347, 135] width 19 height 19
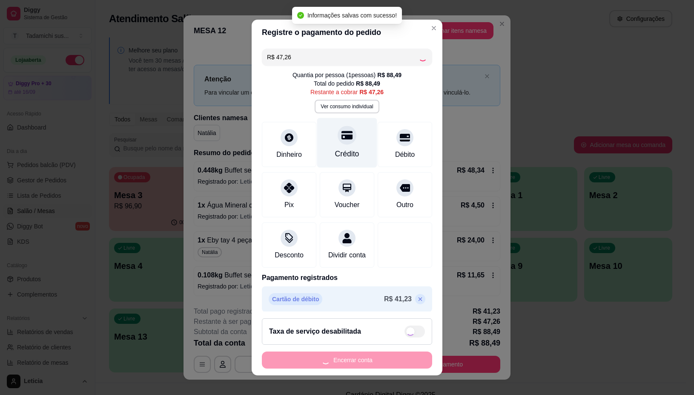
type input "R$ 0,00"
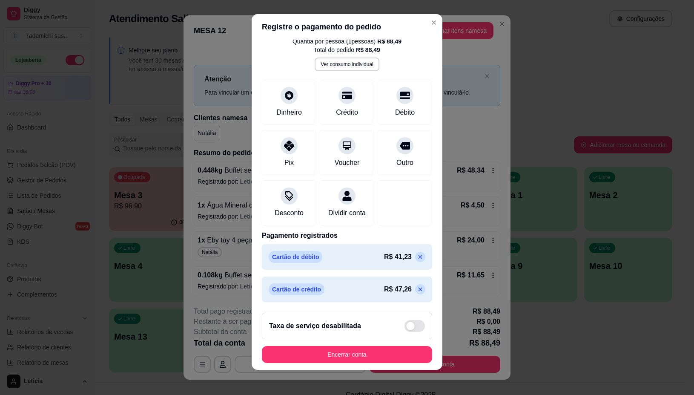
scroll to position [7, 0]
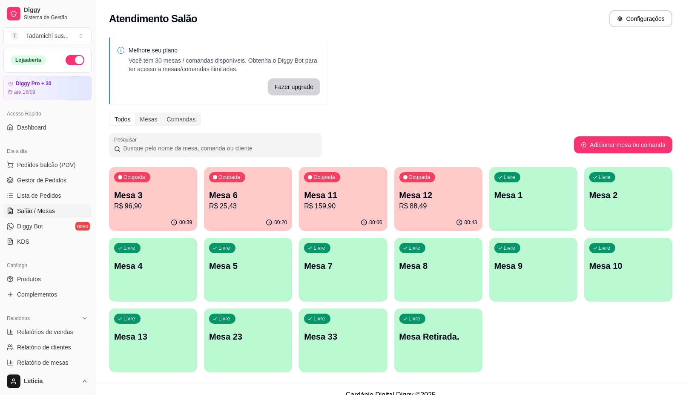
click at [141, 207] on p "R$ 96,90" at bounding box center [153, 206] width 78 height 10
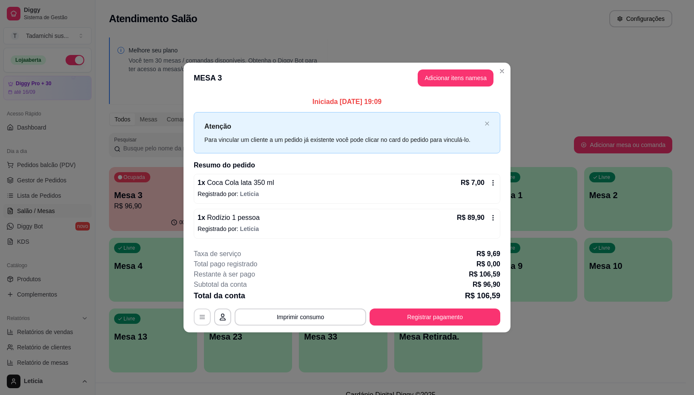
click at [194, 316] on button "button" at bounding box center [202, 316] width 17 height 17
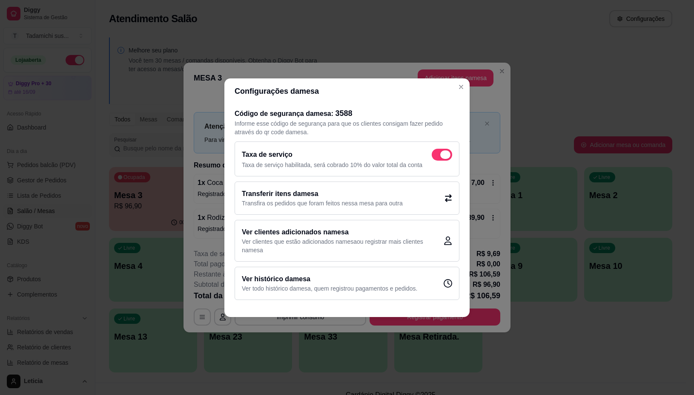
click at [437, 150] on span at bounding box center [442, 155] width 20 height 12
click at [437, 156] on input "checkbox" at bounding box center [434, 159] width 6 height 6
checkbox input "false"
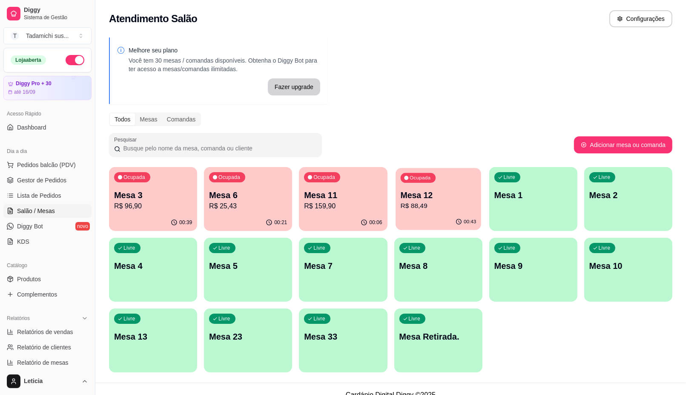
click at [433, 199] on p "Mesa 12" at bounding box center [438, 194] width 76 height 11
click at [436, 205] on p "R$ 88,49" at bounding box center [438, 206] width 78 height 10
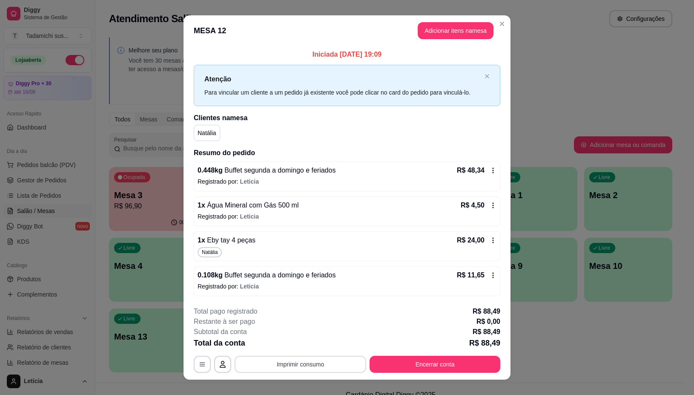
click at [304, 367] on button "Imprimir consumo" at bounding box center [301, 364] width 132 height 17
click at [301, 323] on button "IMPRESSORA" at bounding box center [298, 327] width 63 height 13
click at [402, 363] on button "Encerrar conta" at bounding box center [435, 364] width 127 height 17
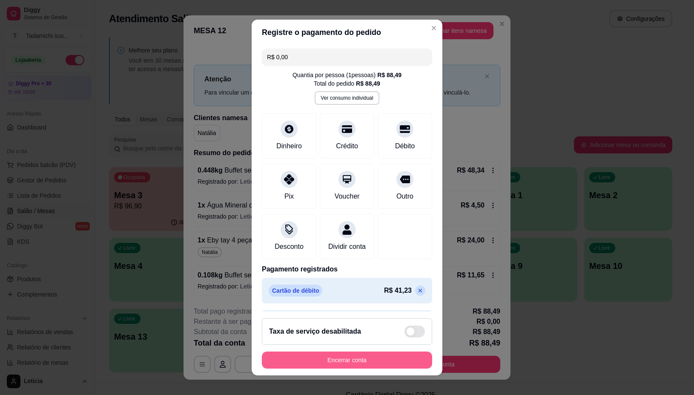
click at [342, 353] on button "Encerrar conta" at bounding box center [347, 359] width 170 height 17
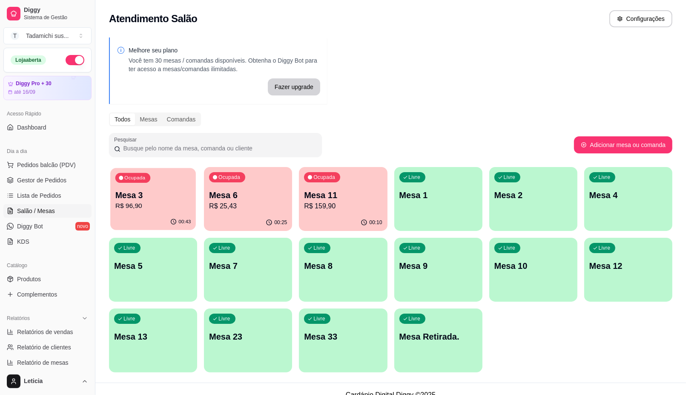
click at [163, 212] on div "Ocupada Mesa 3 R$ 96,90" at bounding box center [153, 191] width 86 height 46
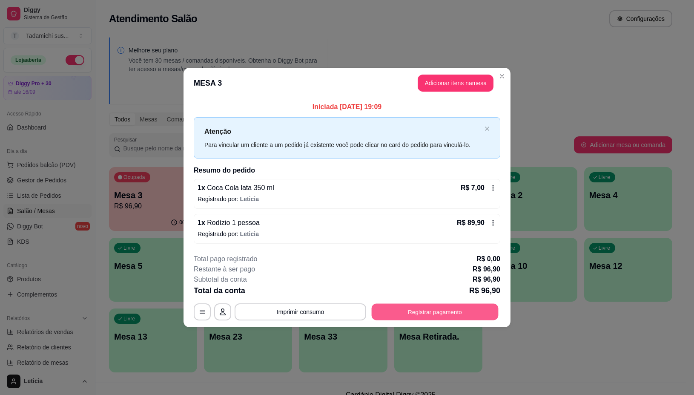
click at [399, 312] on button "Registrar pagamento" at bounding box center [435, 312] width 127 height 17
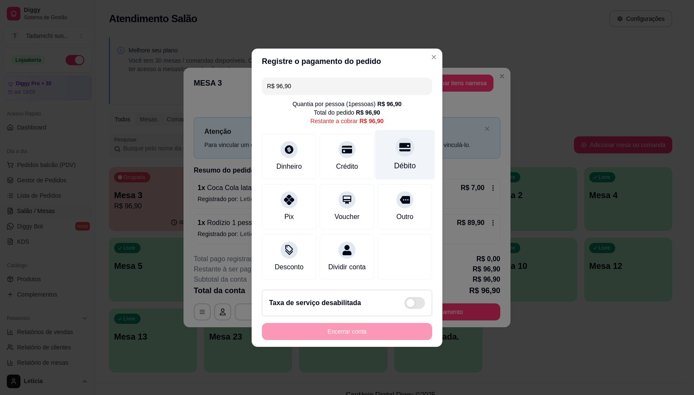
click at [405, 146] on div at bounding box center [405, 147] width 19 height 19
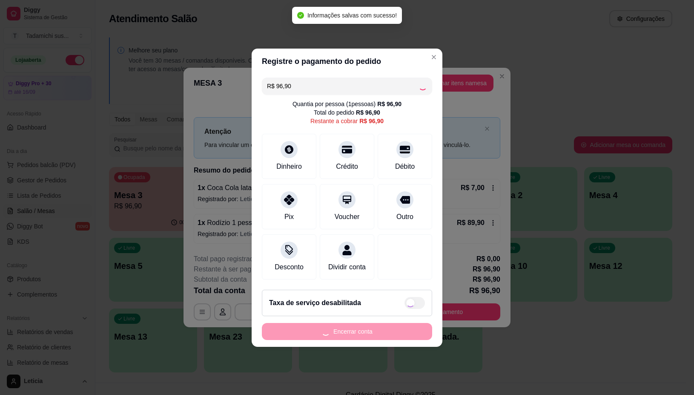
type input "R$ 0,00"
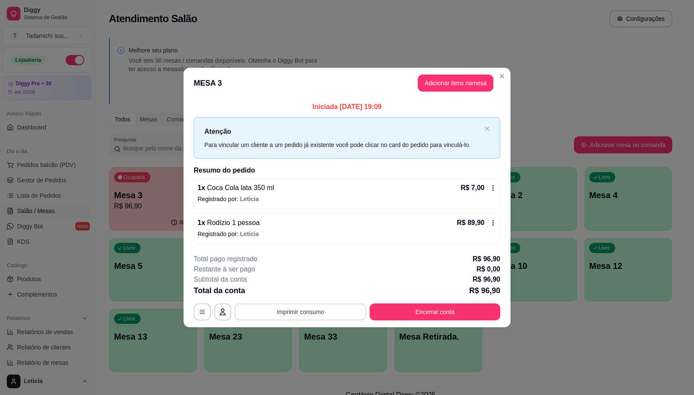
click at [320, 304] on button "Imprimir consumo" at bounding box center [301, 311] width 132 height 17
click at [316, 273] on button "IMPRESSORA" at bounding box center [303, 276] width 66 height 14
click at [422, 311] on button "Encerrar conta" at bounding box center [435, 312] width 127 height 17
click at [446, 313] on button "Encerrar conta" at bounding box center [435, 311] width 131 height 17
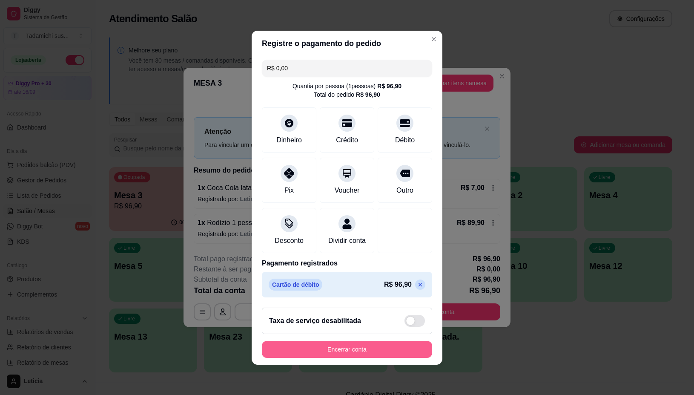
click at [364, 353] on button "Encerrar conta" at bounding box center [347, 349] width 170 height 17
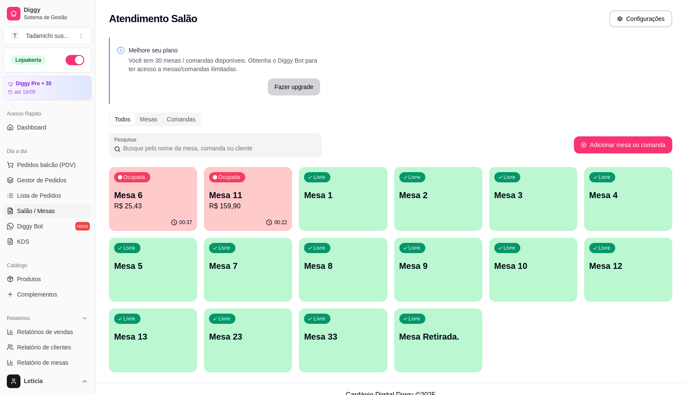
click at [267, 216] on div "00:22" at bounding box center [248, 222] width 88 height 17
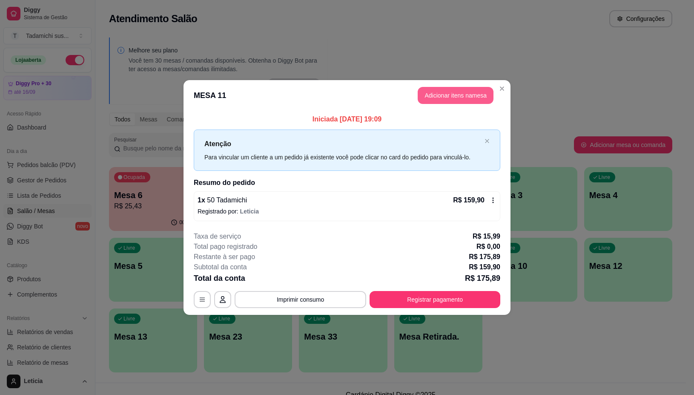
click at [441, 96] on button "Adicionar itens na mesa" at bounding box center [456, 95] width 76 height 17
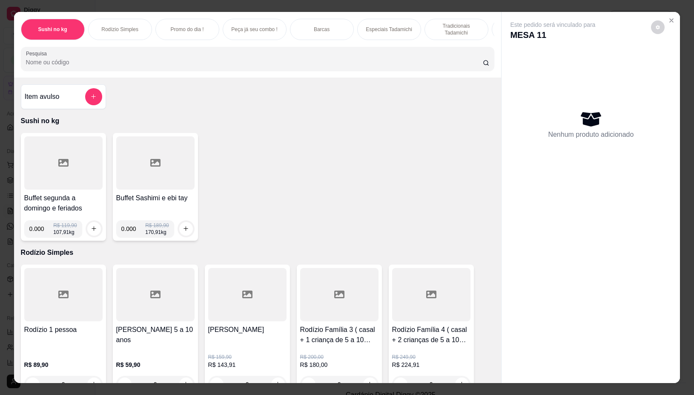
click at [201, 60] on div at bounding box center [258, 58] width 464 height 17
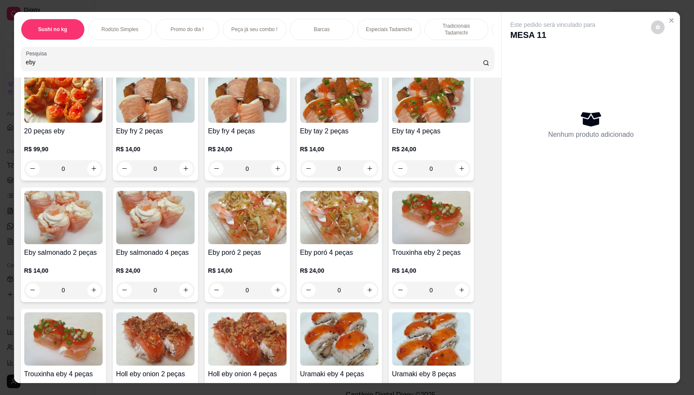
scroll to position [106, 0]
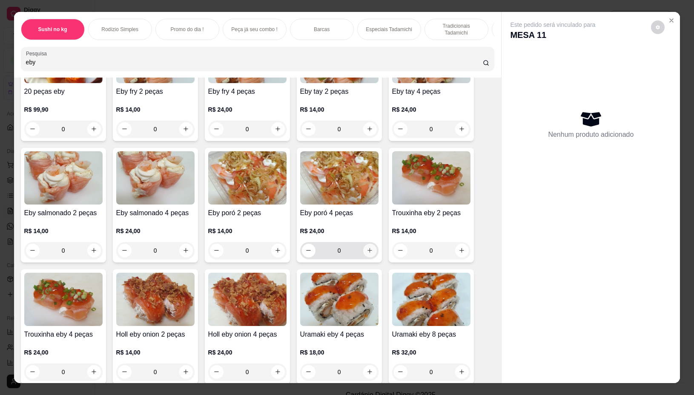
type input "eby"
click at [367, 252] on icon "increase-product-quantity" at bounding box center [370, 250] width 6 height 6
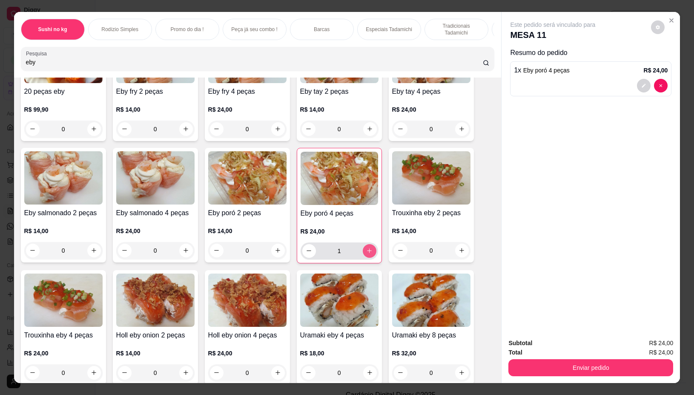
type input "1"
click at [346, 205] on img at bounding box center [339, 178] width 77 height 53
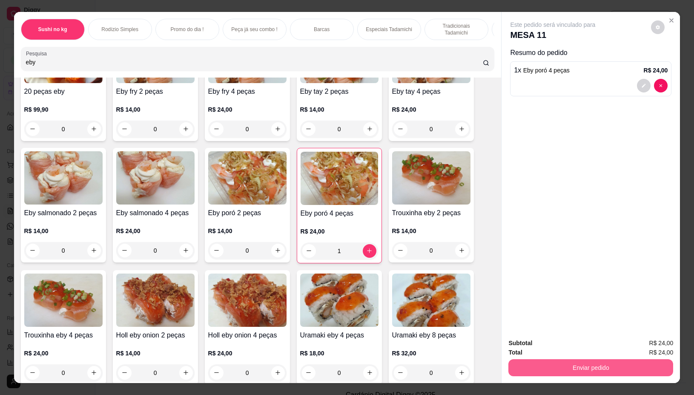
click at [548, 361] on button "Enviar pedido" at bounding box center [590, 367] width 165 height 17
click at [561, 342] on button "Não registrar e enviar pedido" at bounding box center [562, 343] width 86 height 16
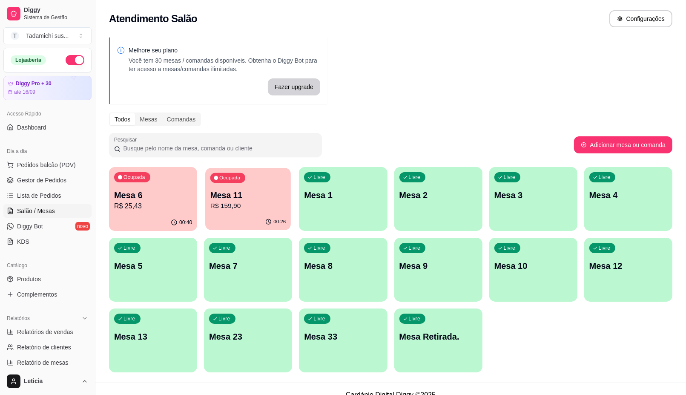
click at [252, 221] on div "00:26" at bounding box center [248, 222] width 86 height 16
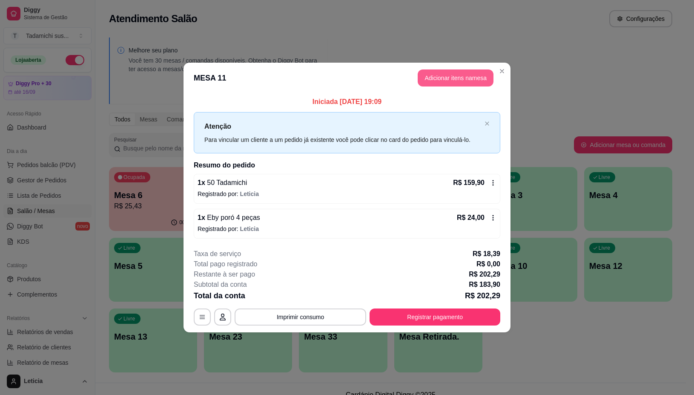
click at [431, 70] on button "Adicionar itens na mesa" at bounding box center [456, 77] width 76 height 17
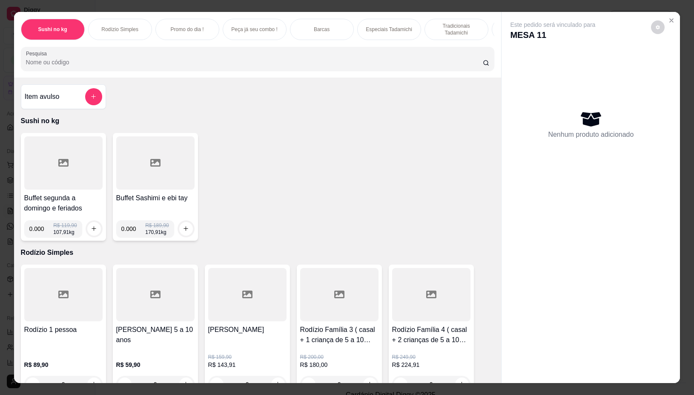
click at [24, 175] on div at bounding box center [63, 162] width 78 height 53
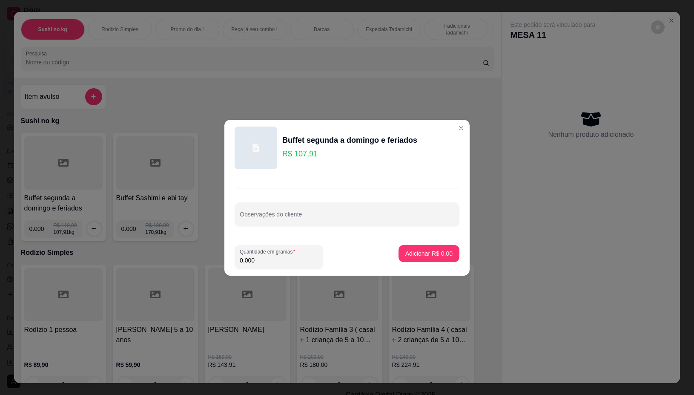
click at [264, 260] on input "0.000" at bounding box center [279, 260] width 78 height 9
type input "0.110"
click at [411, 253] on p "Adicionar R$ 11,87" at bounding box center [427, 253] width 51 height 9
click at [411, 253] on p "Rodízio Simples" at bounding box center [258, 252] width 474 height 10
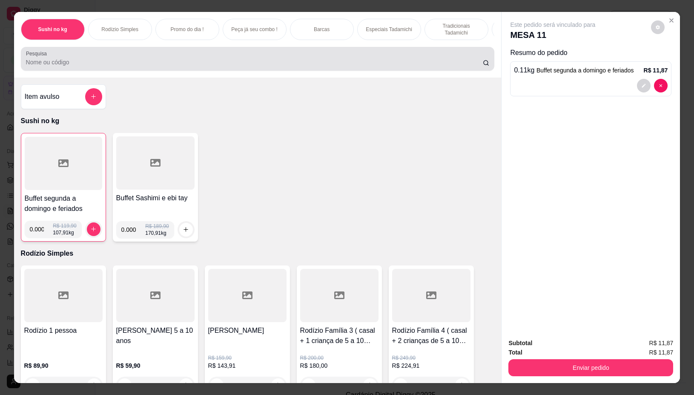
click at [345, 66] on input "Pesquisa" at bounding box center [254, 62] width 457 height 9
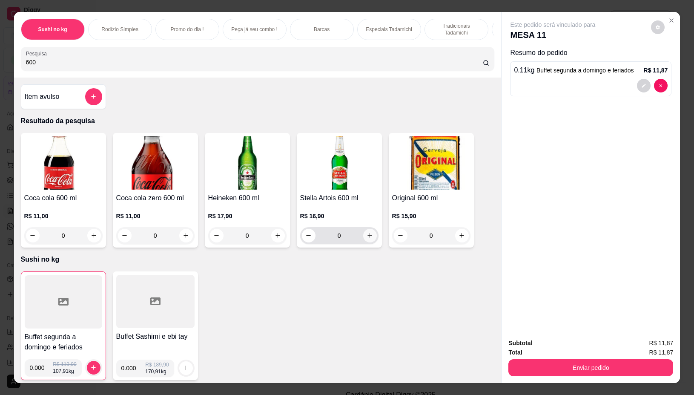
type input "600"
click at [367, 239] on icon "increase-product-quantity" at bounding box center [370, 235] width 6 height 6
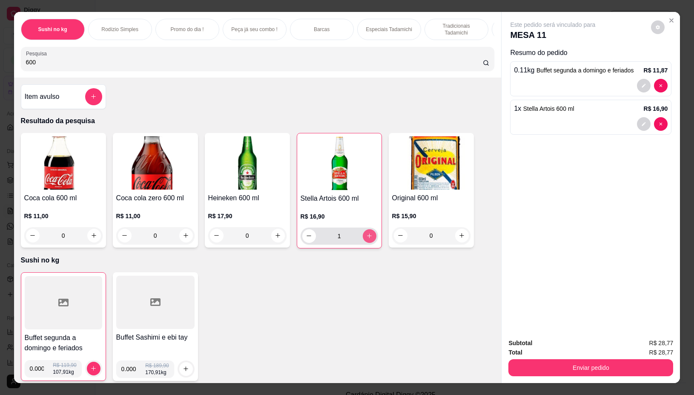
type input "1"
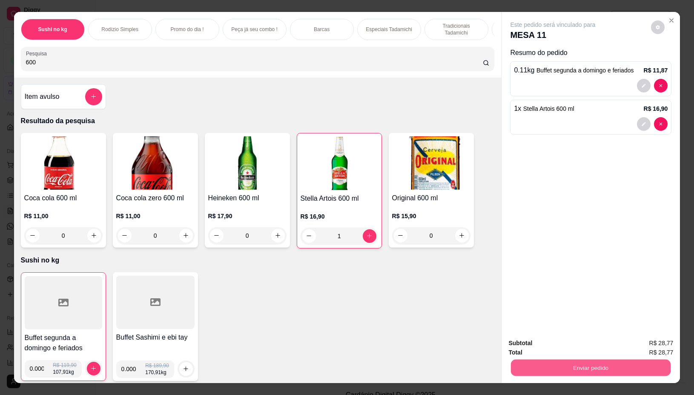
click at [577, 370] on button "Enviar pedido" at bounding box center [591, 367] width 160 height 17
click at [575, 341] on button "Não registrar e enviar pedido" at bounding box center [562, 343] width 86 height 16
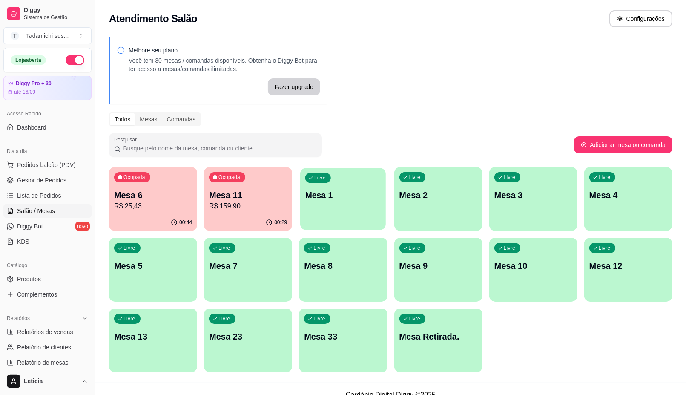
click at [322, 208] on div "Livre Mesa 1" at bounding box center [343, 194] width 86 height 52
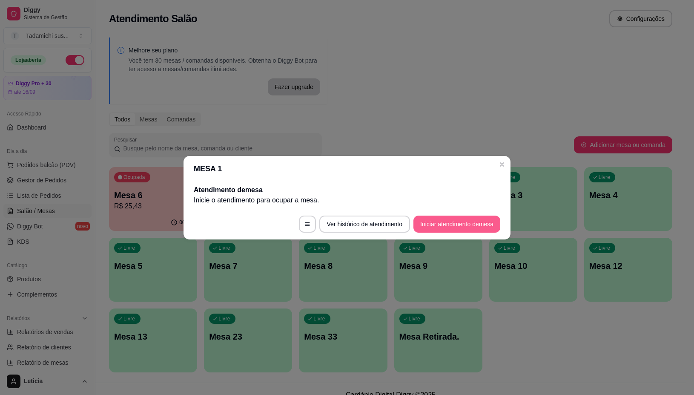
click at [471, 222] on button "Iniciar atendimento de mesa" at bounding box center [456, 223] width 87 height 17
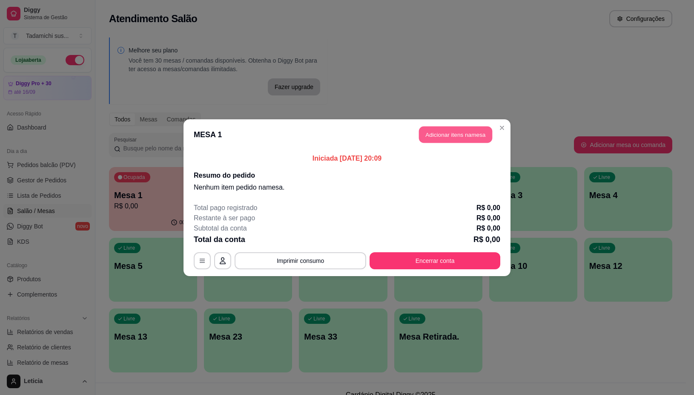
click at [454, 132] on button "Adicionar itens na mesa" at bounding box center [455, 134] width 73 height 17
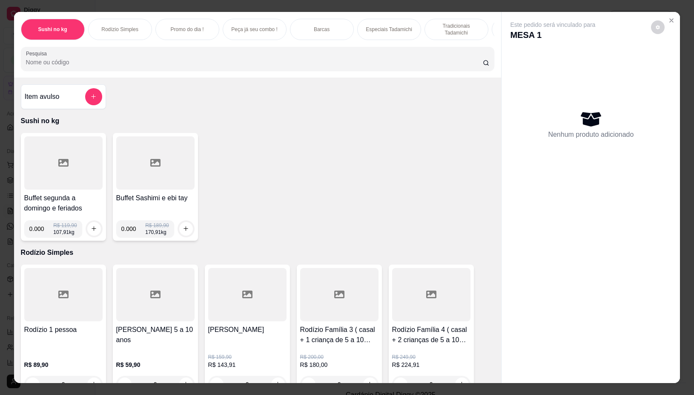
click at [33, 154] on div at bounding box center [63, 162] width 78 height 53
click at [60, 179] on div at bounding box center [63, 162] width 78 height 53
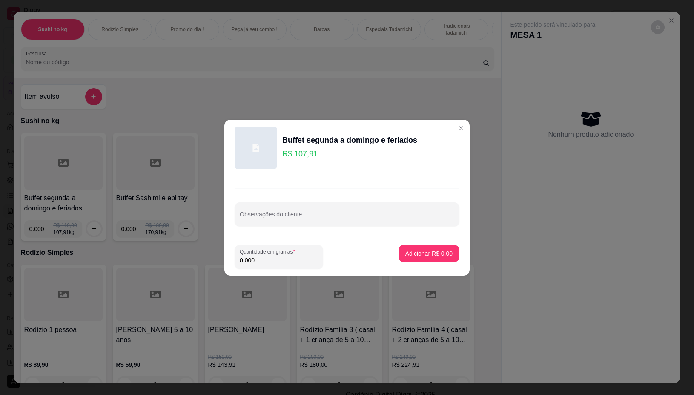
click at [263, 261] on input "0.000" at bounding box center [279, 260] width 78 height 9
type input "0.198"
click at [403, 255] on p "Adicionar R$ 21,37" at bounding box center [427, 253] width 49 height 8
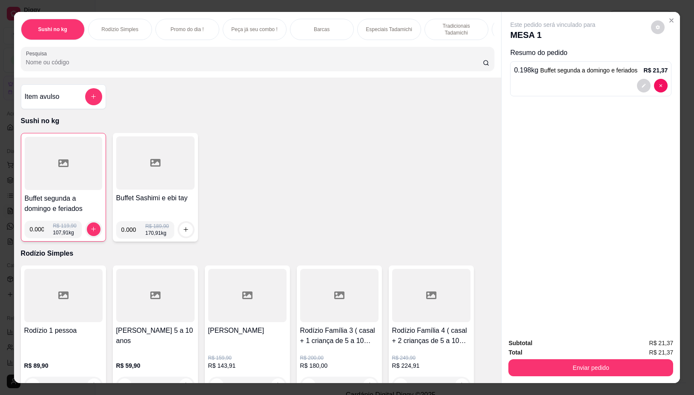
click at [83, 178] on div at bounding box center [63, 163] width 77 height 53
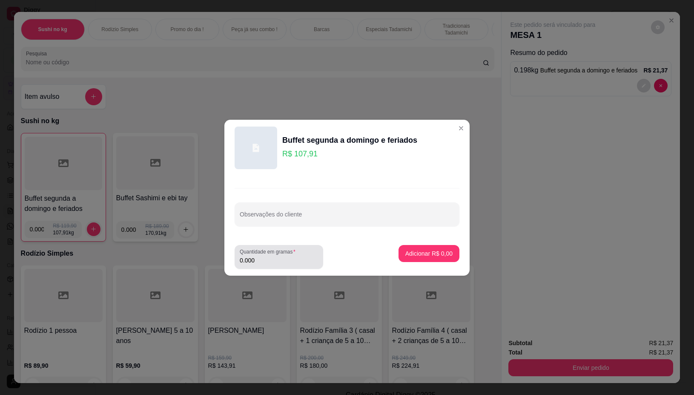
click at [278, 261] on input "0.000" at bounding box center [279, 260] width 78 height 9
type input "0.298"
click at [422, 256] on p "Adicionar R$ 32,16" at bounding box center [427, 253] width 49 height 8
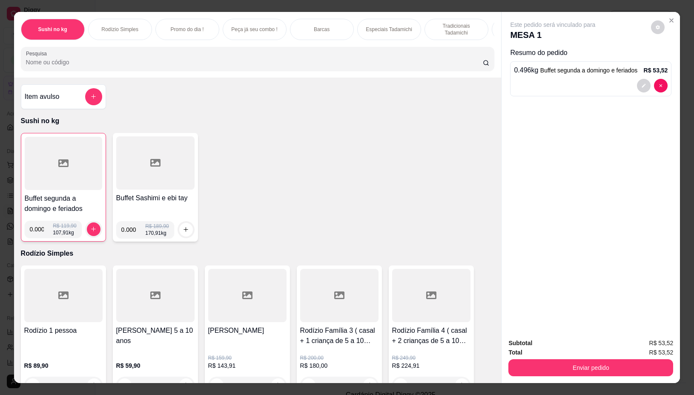
click at [52, 173] on div at bounding box center [63, 163] width 77 height 53
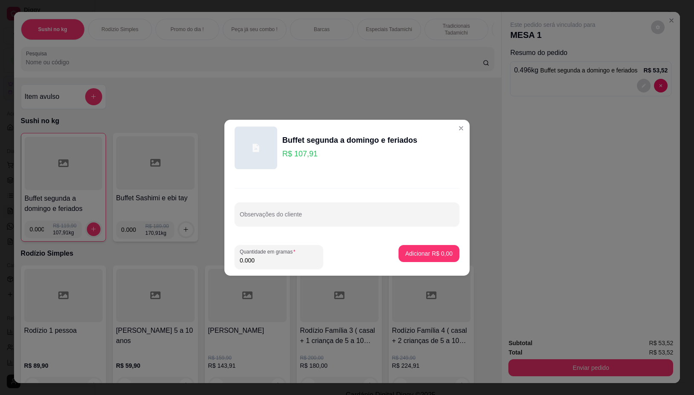
click at [263, 258] on input "0.000" at bounding box center [279, 260] width 78 height 9
type input "0.210"
click at [416, 244] on footer "Quantidade em gramas 0.210 Adicionar R$ 22,66" at bounding box center [346, 256] width 245 height 37
click at [416, 251] on p "Adicionar R$ 22,66" at bounding box center [427, 253] width 51 height 9
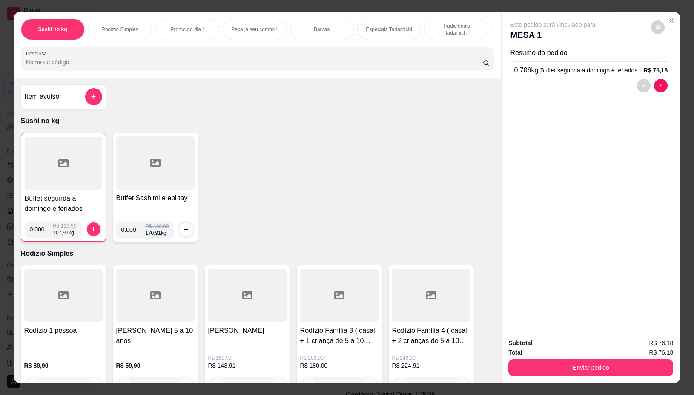
click at [168, 181] on div at bounding box center [155, 162] width 78 height 53
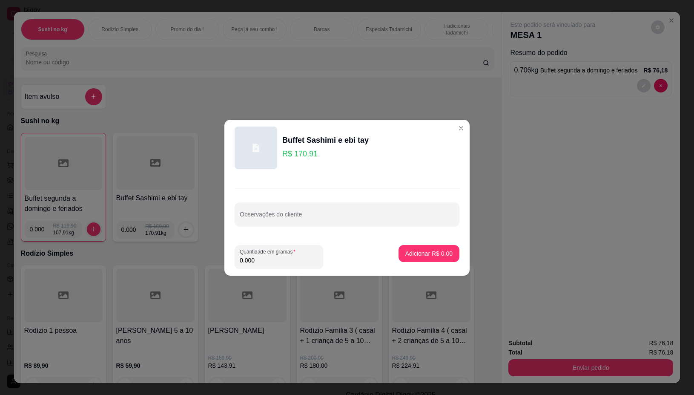
click at [252, 258] on input "0.000" at bounding box center [279, 260] width 78 height 9
type input "0.208"
click at [419, 255] on p "Adicionar R$ 35,55" at bounding box center [427, 253] width 51 height 9
click at [419, 255] on p "Rodízio Simples" at bounding box center [258, 253] width 474 height 10
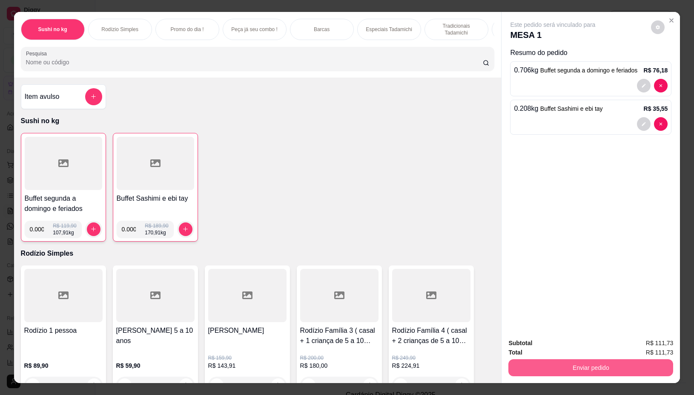
click at [578, 362] on button "Enviar pedido" at bounding box center [590, 367] width 165 height 17
click at [561, 341] on button "Não registrar e enviar pedido" at bounding box center [562, 343] width 86 height 16
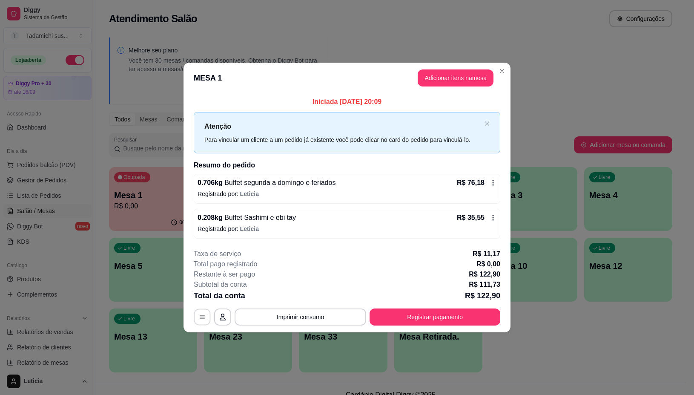
click at [197, 323] on button "button" at bounding box center [202, 317] width 17 height 17
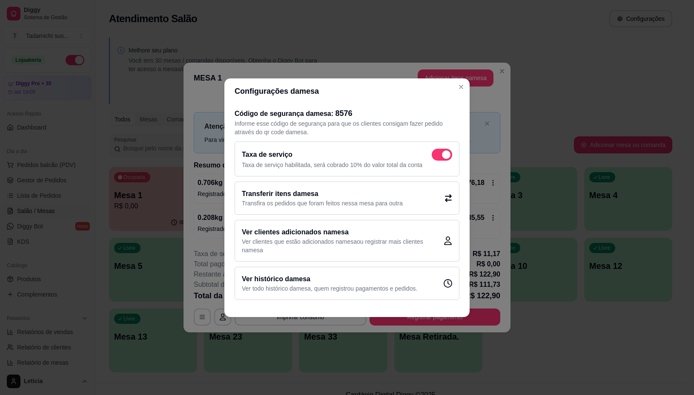
click at [441, 154] on span at bounding box center [442, 155] width 20 height 12
click at [437, 156] on input "checkbox" at bounding box center [434, 159] width 6 height 6
checkbox input "false"
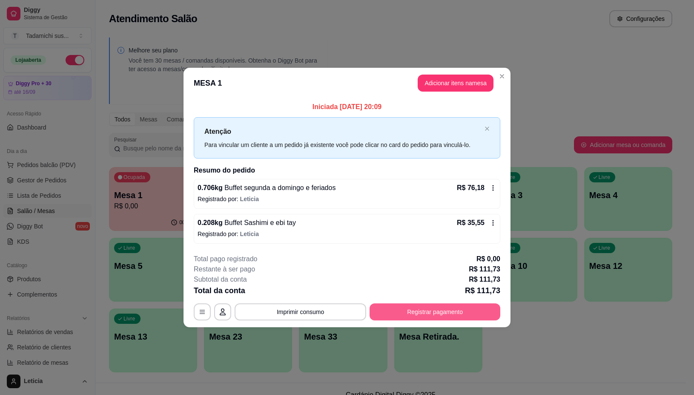
click at [422, 315] on button "Registrar pagamento" at bounding box center [435, 311] width 131 height 17
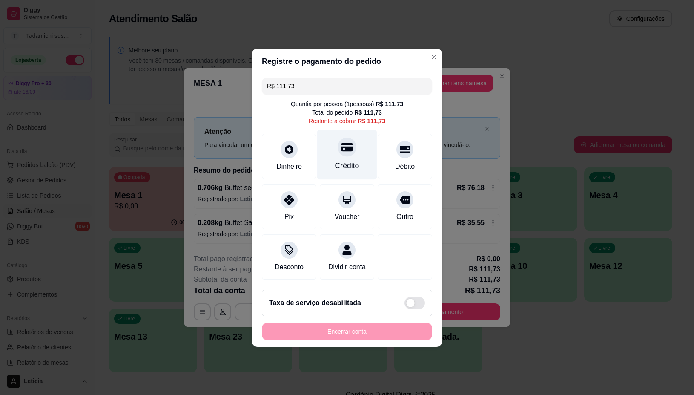
click at [340, 149] on div at bounding box center [347, 147] width 19 height 19
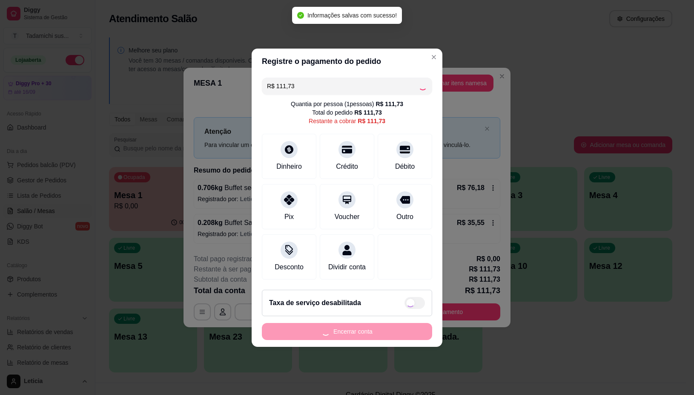
type input "R$ 0,00"
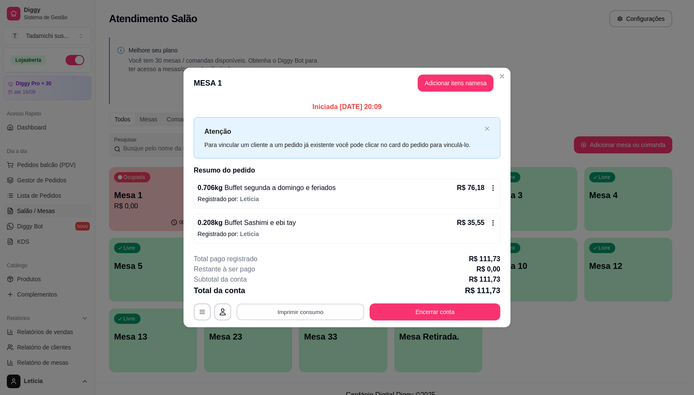
click at [302, 313] on button "Imprimir consumo" at bounding box center [301, 312] width 128 height 17
click at [304, 274] on button "IMPRESSORA" at bounding box center [303, 276] width 66 height 14
click at [440, 313] on button "Encerrar conta" at bounding box center [435, 312] width 127 height 17
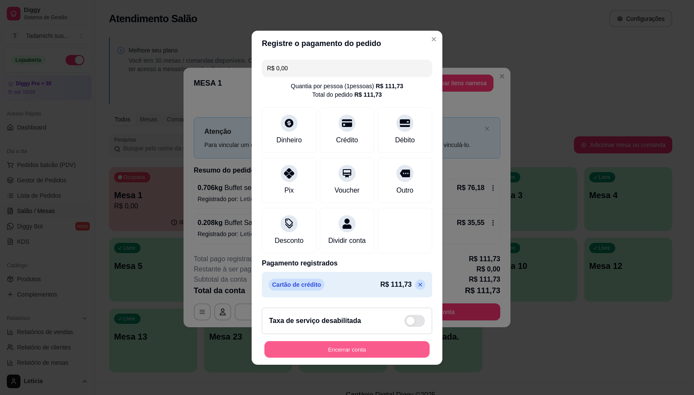
click at [339, 351] on button "Encerrar conta" at bounding box center [346, 349] width 165 height 17
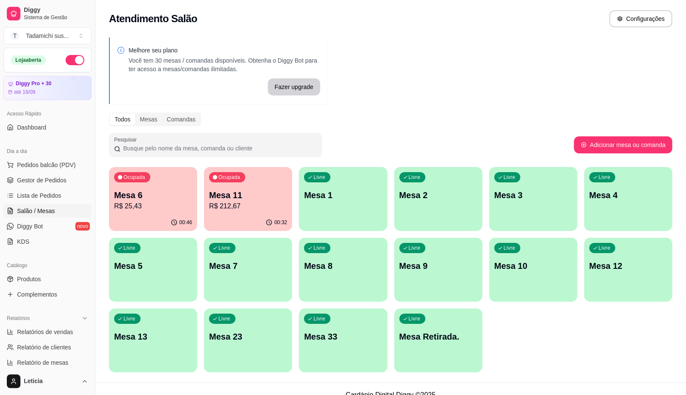
click at [438, 197] on p "Mesa 2" at bounding box center [438, 195] width 78 height 12
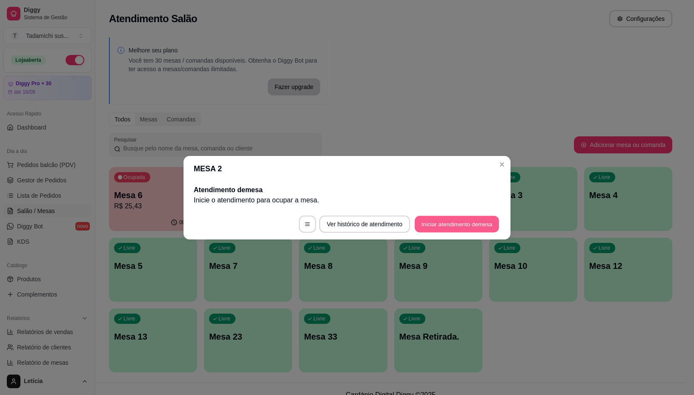
click at [465, 224] on button "Iniciar atendimento de mesa" at bounding box center [457, 223] width 84 height 17
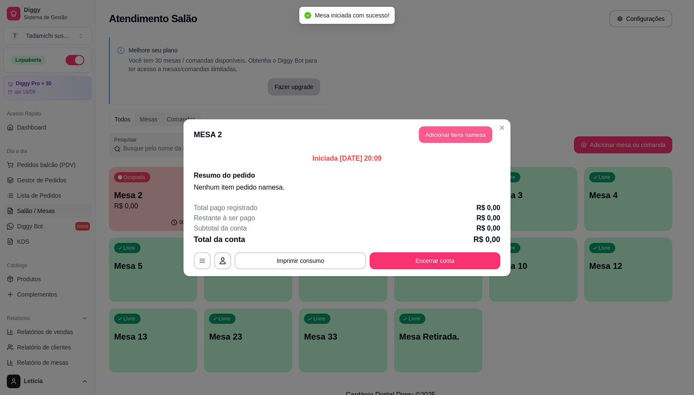
click at [462, 138] on button "Adicionar itens na mesa" at bounding box center [455, 134] width 73 height 17
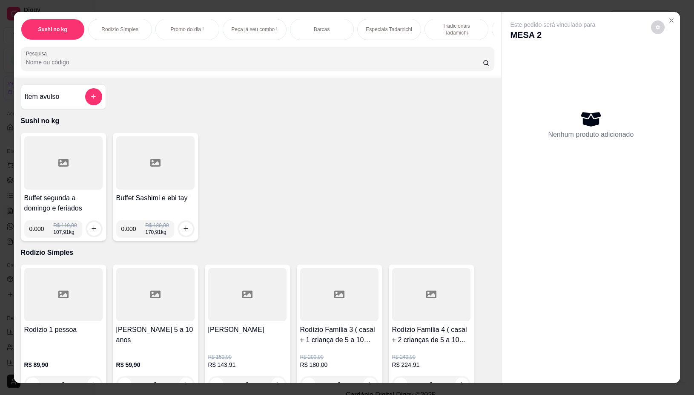
click at [72, 164] on div at bounding box center [63, 162] width 78 height 53
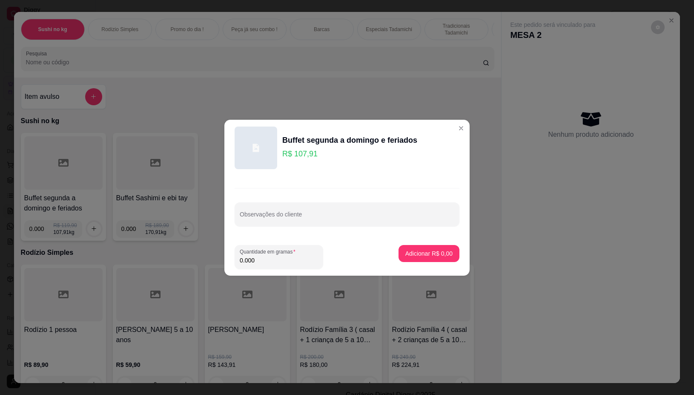
click at [274, 263] on input "0.000" at bounding box center [279, 260] width 78 height 9
type input "0.238"
click at [403, 245] on button "Adicionar R$ 25,68" at bounding box center [427, 253] width 64 height 17
click at [403, 241] on div "Buffet segunda a domingo e feriados 0.000 R$ 119,90 107,91 kg Buffet Sashimi e …" at bounding box center [258, 187] width 474 height 108
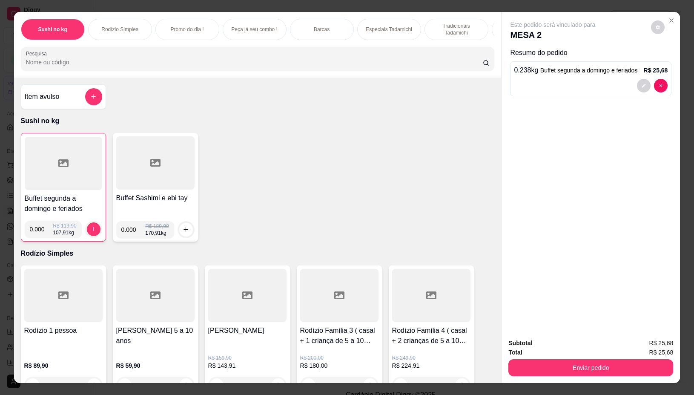
click at [70, 184] on div at bounding box center [63, 163] width 77 height 53
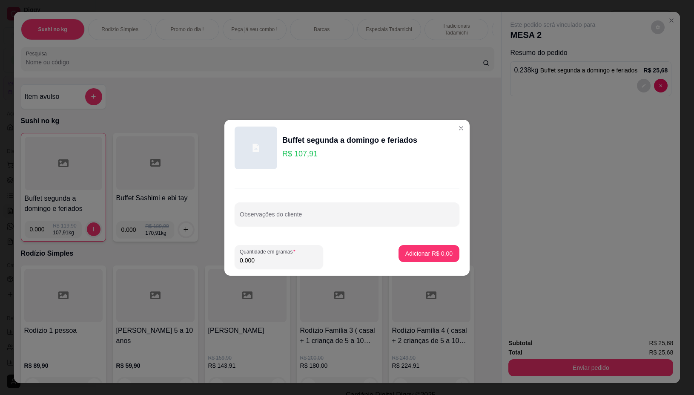
drag, startPoint x: 257, startPoint y: 261, endPoint x: 275, endPoint y: 265, distance: 18.4
click at [259, 261] on input "0.000" at bounding box center [279, 260] width 78 height 9
type input "0.138"
click at [444, 253] on p "Adicionar R$ 14,89" at bounding box center [427, 253] width 51 height 9
click at [444, 253] on p "Rodízio Simples" at bounding box center [258, 253] width 474 height 10
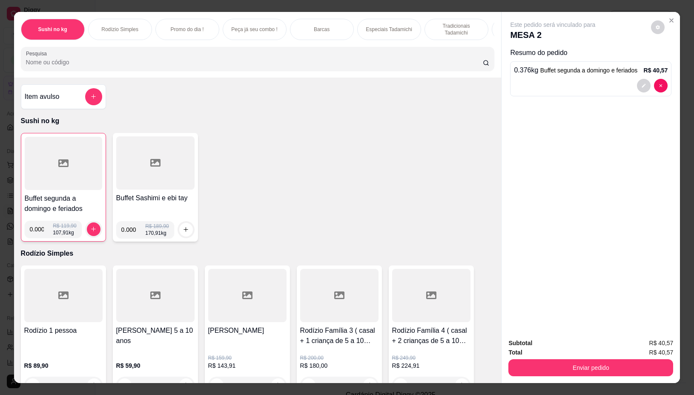
click at [263, 63] on input "Pesquisa" at bounding box center [254, 62] width 457 height 9
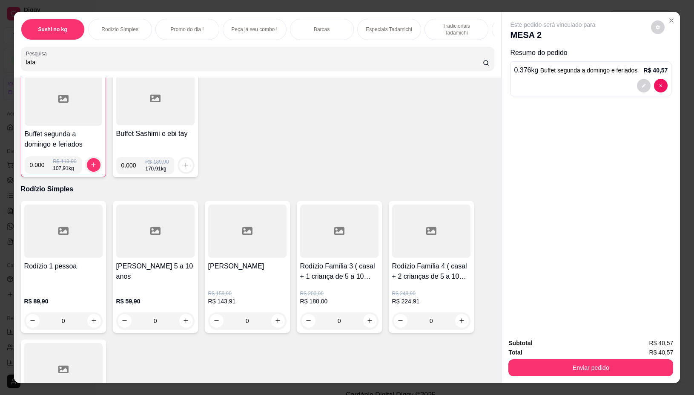
scroll to position [0, 0]
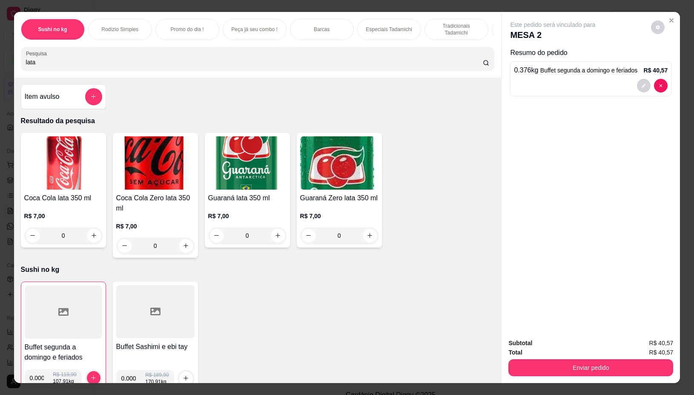
click at [137, 63] on input "lata" at bounding box center [254, 62] width 457 height 9
type input "l"
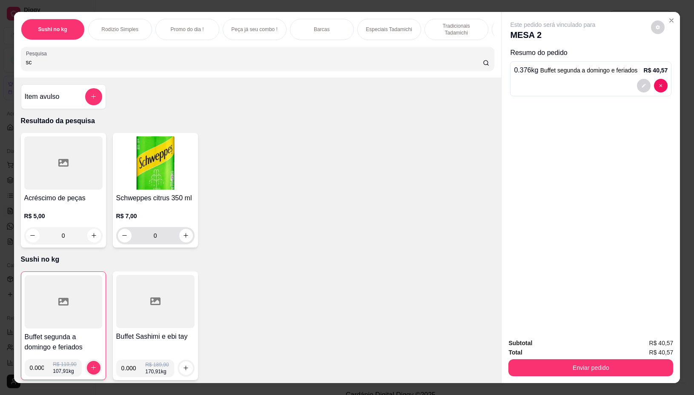
type input "sc"
click at [183, 239] on icon "increase-product-quantity" at bounding box center [186, 235] width 6 height 6
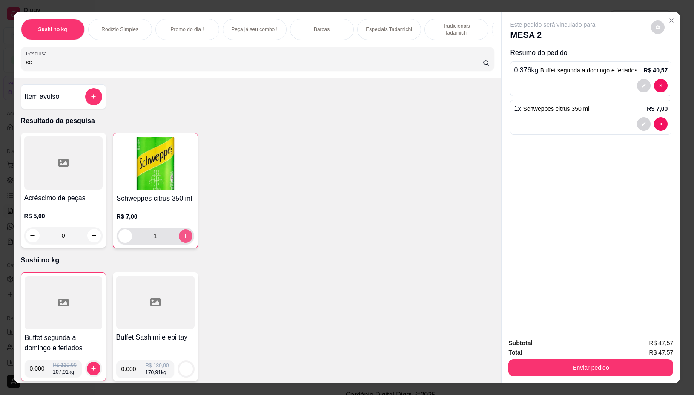
type input "1"
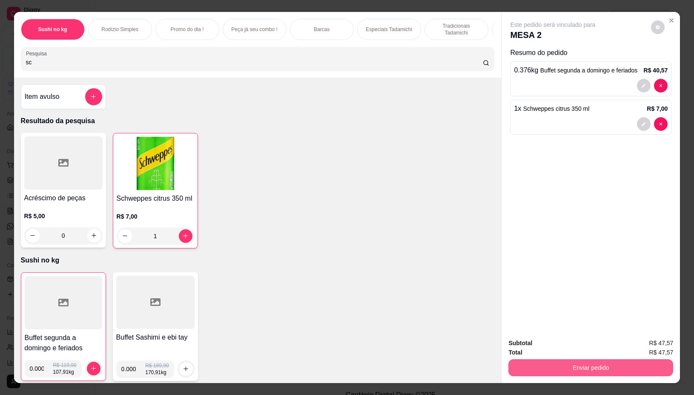
click at [629, 361] on button "Enviar pedido" at bounding box center [590, 367] width 165 height 17
click at [578, 343] on button "Não registrar e enviar pedido" at bounding box center [562, 343] width 86 height 16
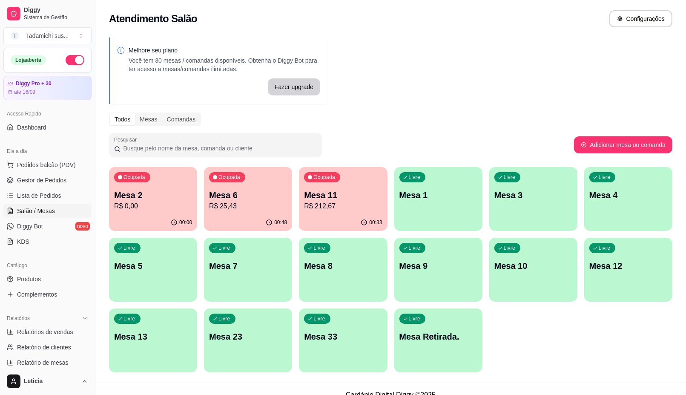
click at [154, 216] on div "00:00" at bounding box center [153, 222] width 88 height 17
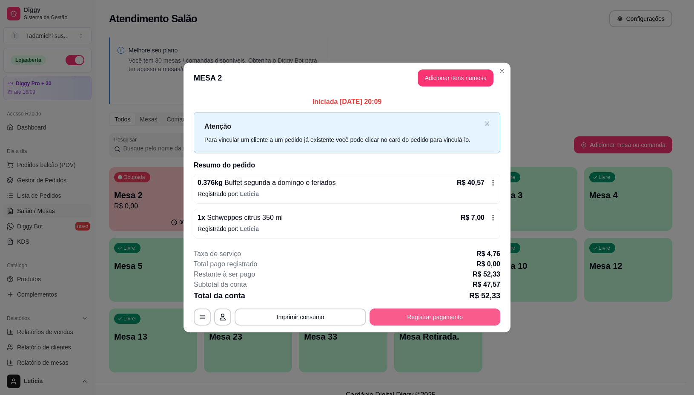
click at [389, 313] on button "Registrar pagamento" at bounding box center [435, 316] width 131 height 17
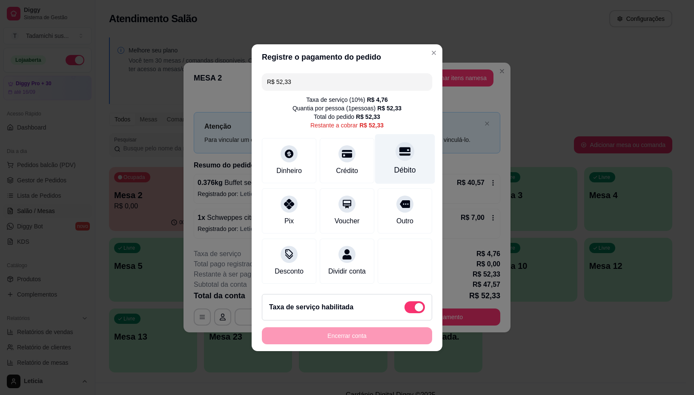
click at [394, 164] on div "Débito" at bounding box center [405, 169] width 22 height 11
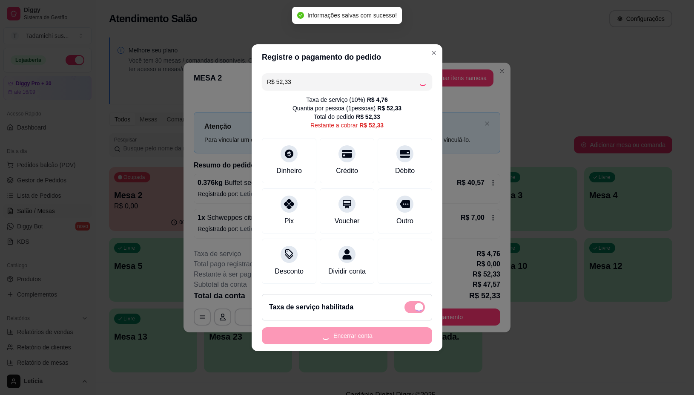
type input "R$ 0,00"
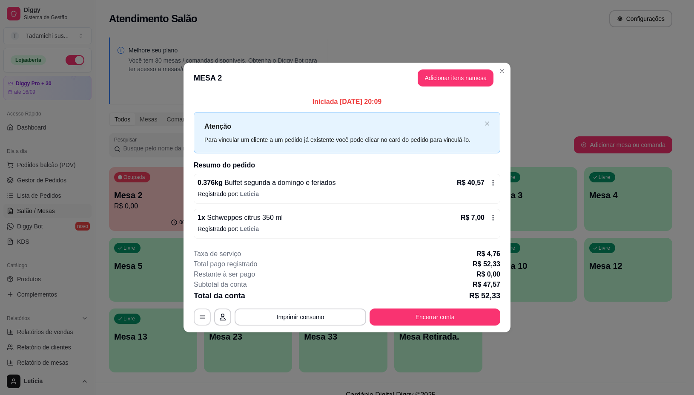
click at [205, 320] on button "button" at bounding box center [202, 316] width 17 height 17
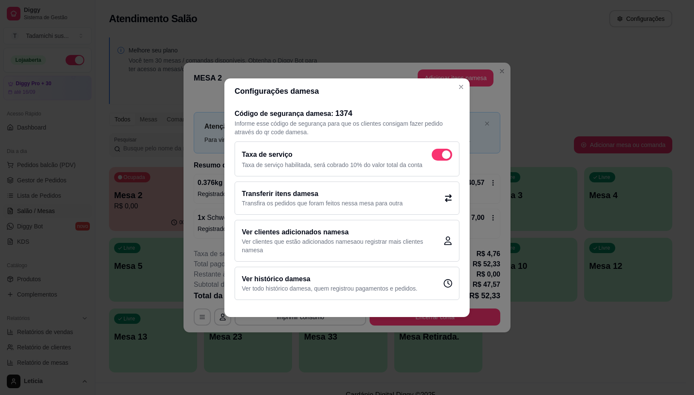
click at [442, 152] on span at bounding box center [446, 154] width 9 height 9
click at [437, 156] on input "checkbox" at bounding box center [434, 159] width 6 height 6
checkbox input "false"
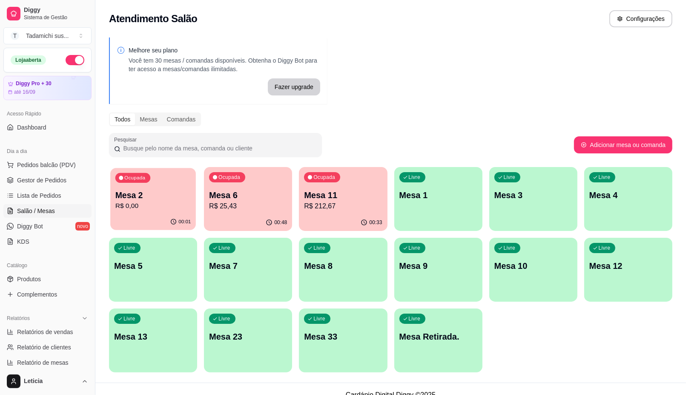
click at [165, 213] on div "Ocupada Mesa 2 R$ 0,00" at bounding box center [153, 191] width 86 height 46
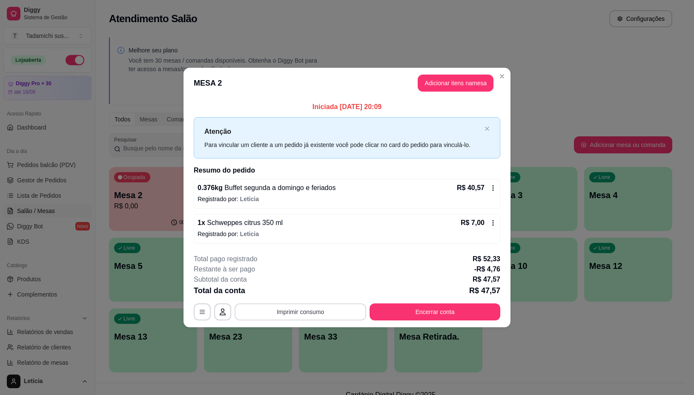
click at [340, 311] on button "Imprimir consumo" at bounding box center [301, 311] width 132 height 17
click at [314, 275] on button "IMPRESSORA" at bounding box center [303, 276] width 66 height 14
click at [452, 313] on button "Encerrar conta" at bounding box center [435, 311] width 131 height 17
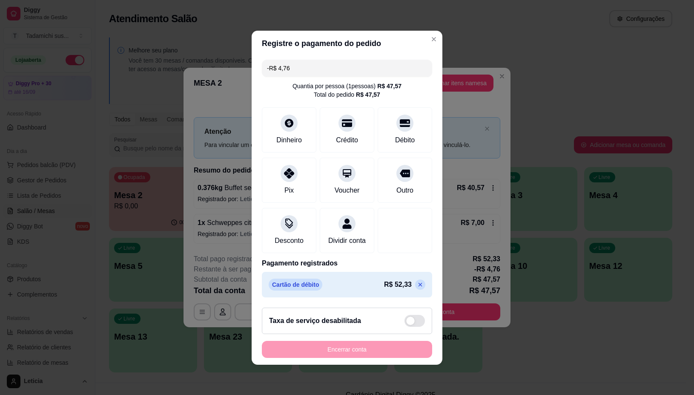
click at [338, 357] on div "Encerrar conta" at bounding box center [347, 349] width 170 height 17
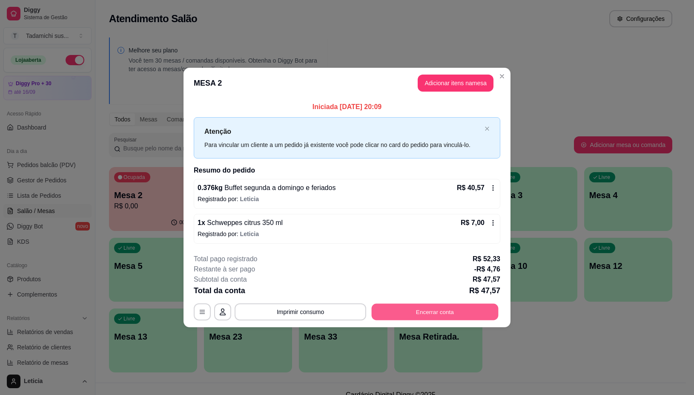
click at [422, 312] on button "Encerrar conta" at bounding box center [435, 312] width 127 height 17
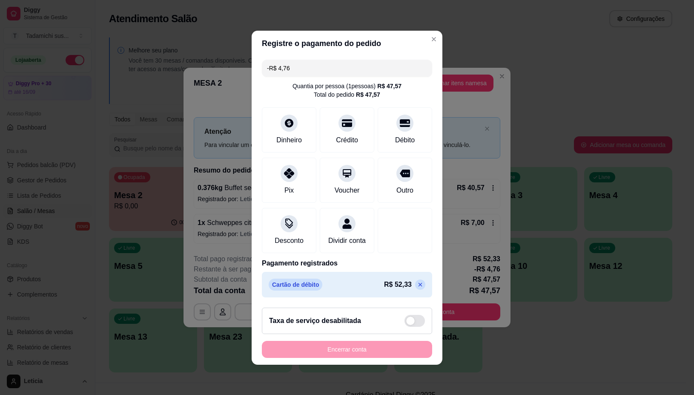
click at [340, 356] on div "Encerrar conta" at bounding box center [347, 349] width 170 height 17
click at [419, 286] on icon at bounding box center [421, 284] width 4 height 4
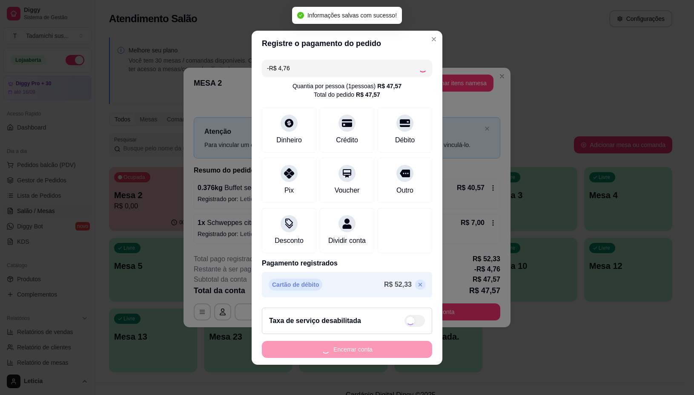
type input "R$ 47,57"
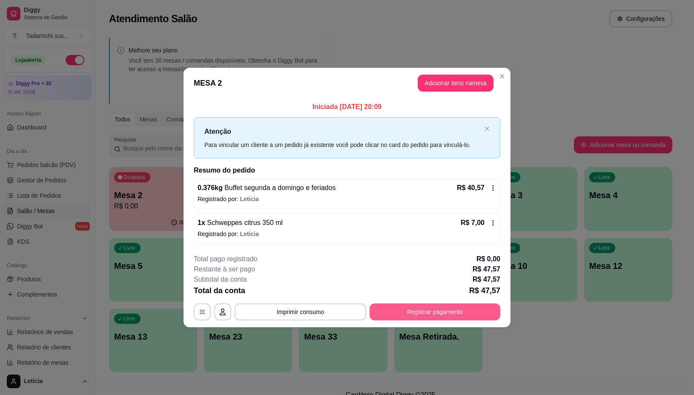
click at [442, 310] on button "Registrar pagamento" at bounding box center [435, 311] width 131 height 17
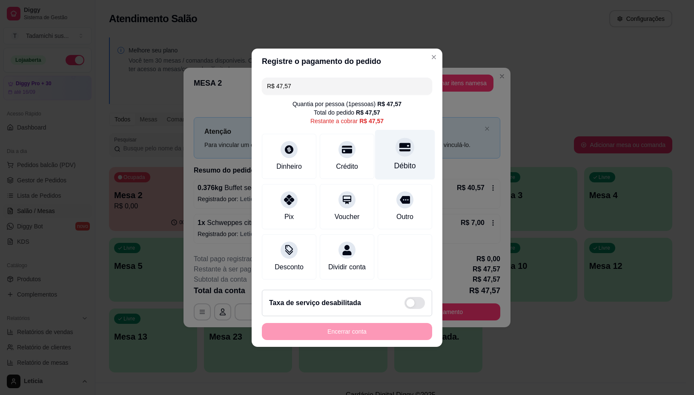
click at [400, 160] on div "Débito" at bounding box center [405, 165] width 22 height 11
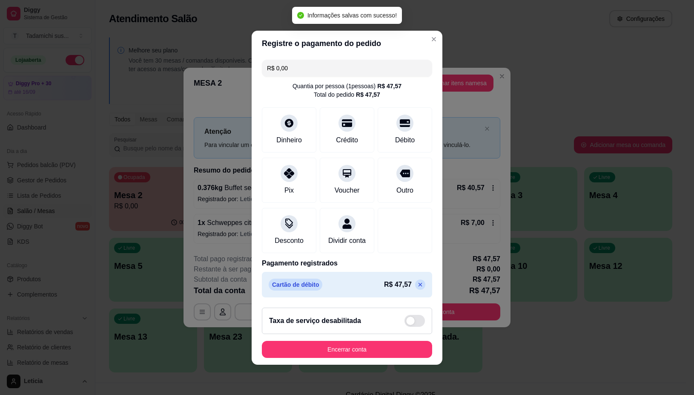
type input "R$ 0,00"
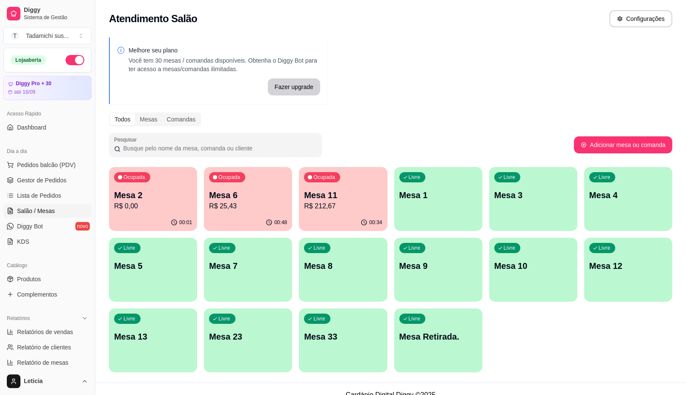
click at [346, 198] on p "Mesa 11" at bounding box center [343, 195] width 78 height 12
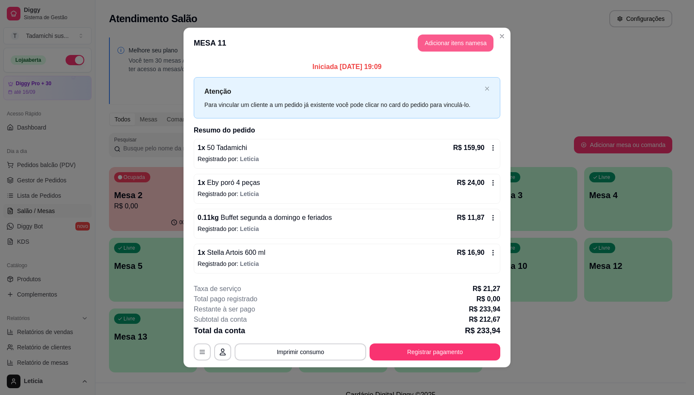
click at [455, 44] on button "Adicionar itens na mesa" at bounding box center [456, 42] width 76 height 17
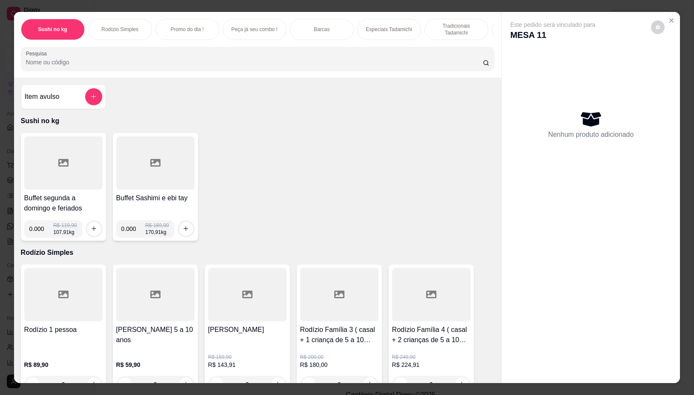
click at [177, 63] on input "Pesquisa" at bounding box center [254, 62] width 457 height 9
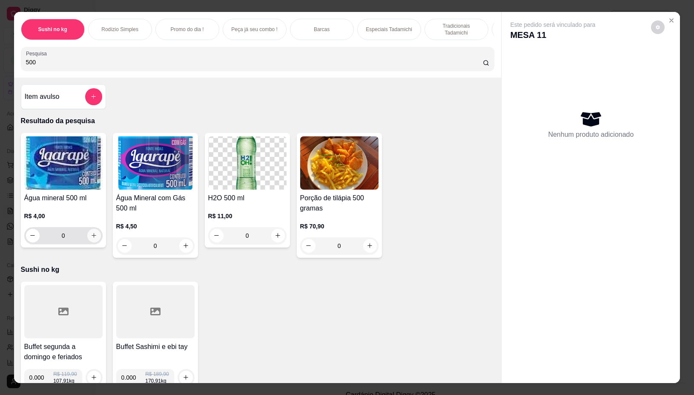
type input "500"
click at [91, 238] on icon "increase-product-quantity" at bounding box center [94, 235] width 6 height 6
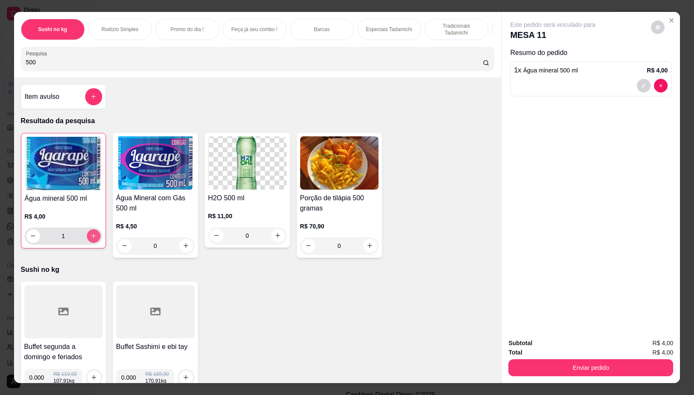
type input "1"
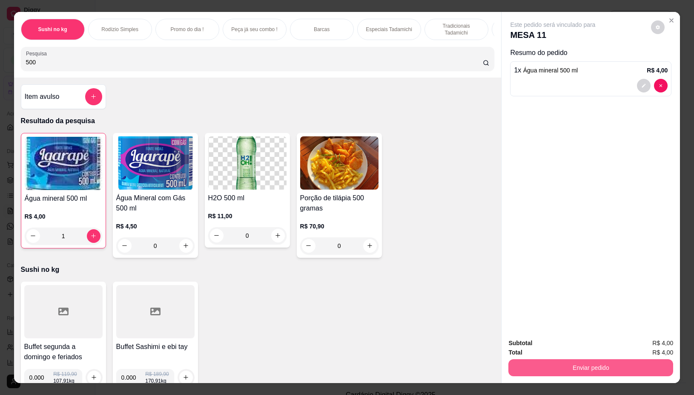
click at [612, 360] on button "Enviar pedido" at bounding box center [590, 367] width 165 height 17
click at [550, 344] on button "Não registrar e enviar pedido" at bounding box center [562, 343] width 86 height 16
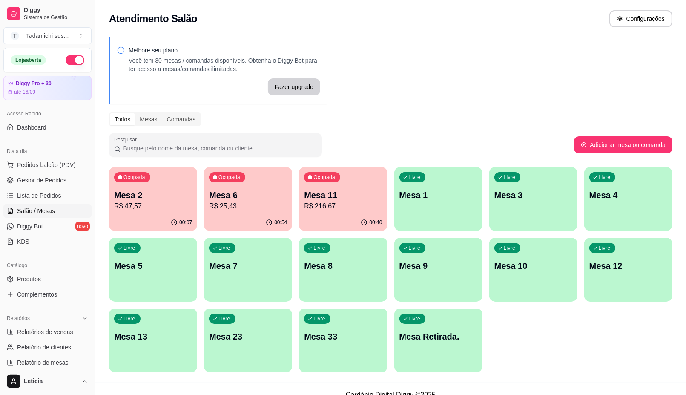
click at [418, 343] on div "Livre Mesa Retirada." at bounding box center [438, 335] width 88 height 54
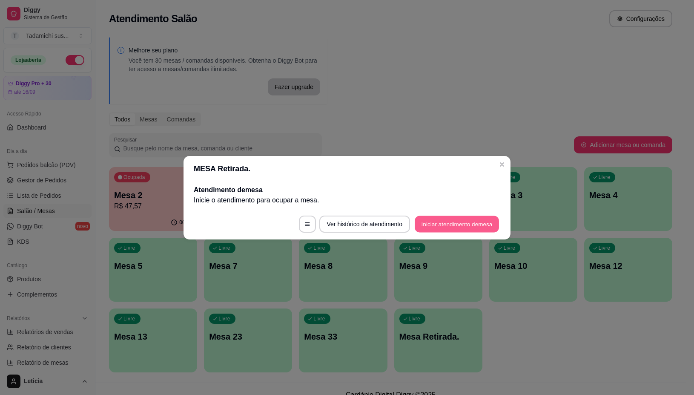
click at [460, 221] on button "Iniciar atendimento de mesa" at bounding box center [457, 223] width 84 height 17
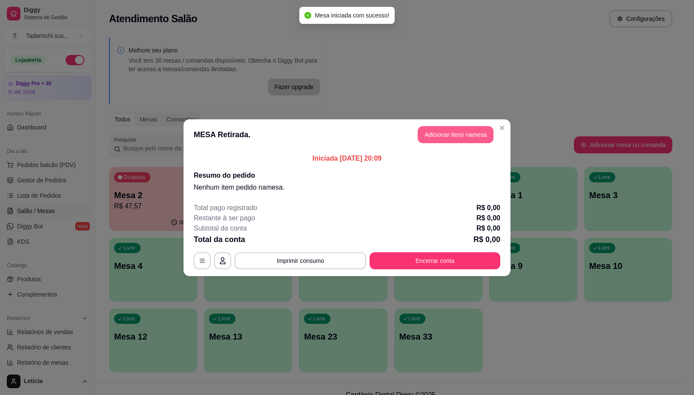
click at [452, 132] on button "Adicionar itens na mesa" at bounding box center [456, 134] width 76 height 17
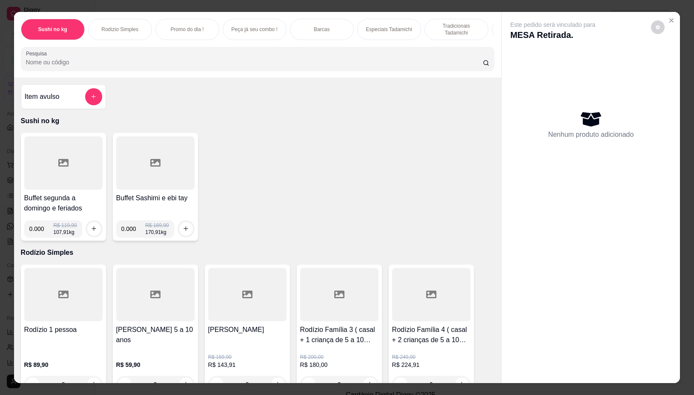
click at [61, 181] on div at bounding box center [63, 162] width 78 height 53
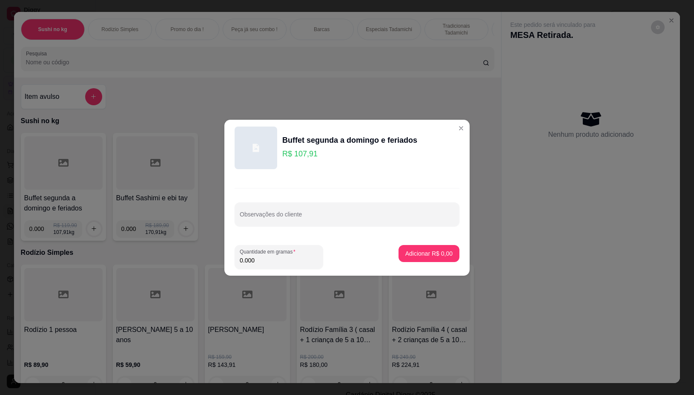
click at [294, 271] on footer "Quantidade em gramas 0.000 Adicionar R$ 0,00" at bounding box center [346, 256] width 245 height 37
click at [282, 253] on label "Quantidade em gramas" at bounding box center [269, 251] width 59 height 7
click at [282, 256] on input "0.000" at bounding box center [279, 260] width 78 height 9
type input "0.702"
click at [420, 251] on p "Adicionar R$ 75,75" at bounding box center [427, 253] width 51 height 9
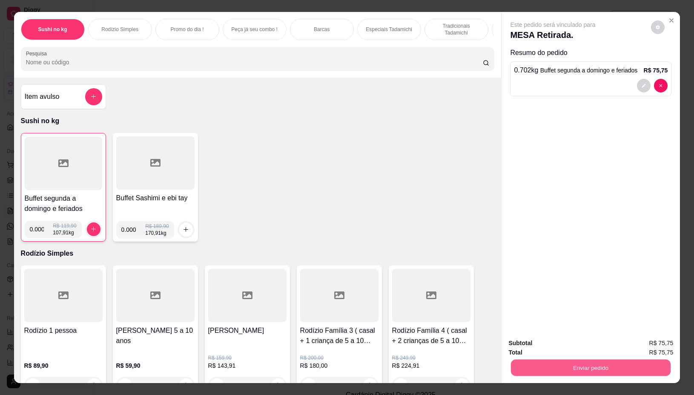
click at [600, 359] on button "Enviar pedido" at bounding box center [591, 367] width 160 height 17
click at [568, 339] on button "Não registrar e enviar pedido" at bounding box center [562, 343] width 86 height 16
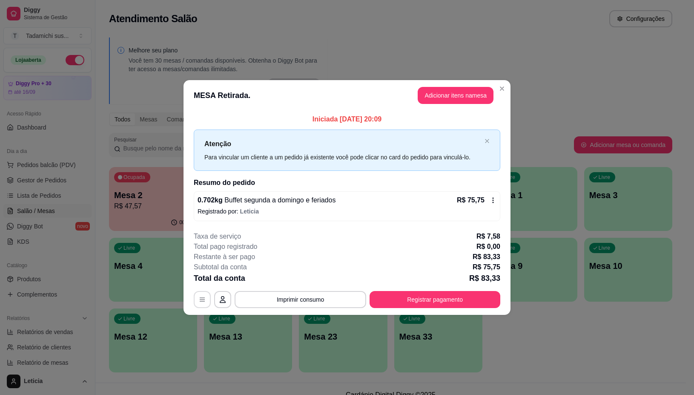
click at [199, 301] on icon "button" at bounding box center [202, 299] width 7 height 7
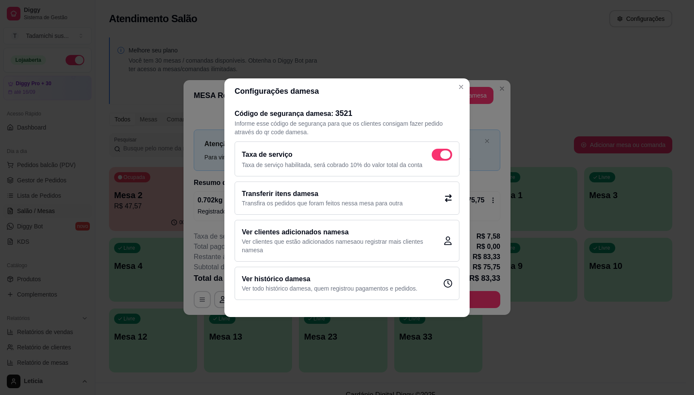
click at [448, 155] on span at bounding box center [445, 154] width 10 height 9
click at [437, 156] on input "checkbox" at bounding box center [434, 159] width 6 height 6
checkbox input "false"
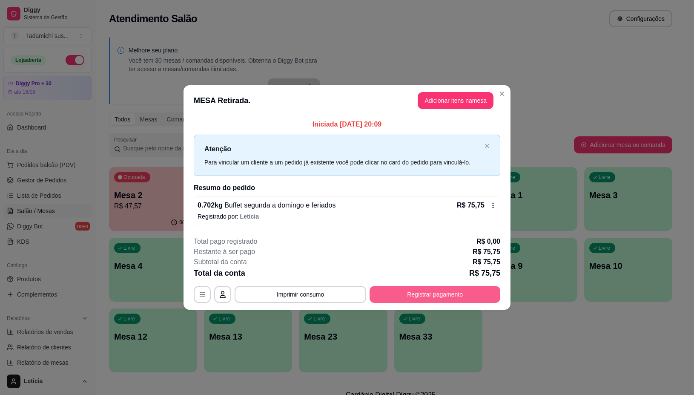
click at [450, 295] on button "Registrar pagamento" at bounding box center [435, 294] width 131 height 17
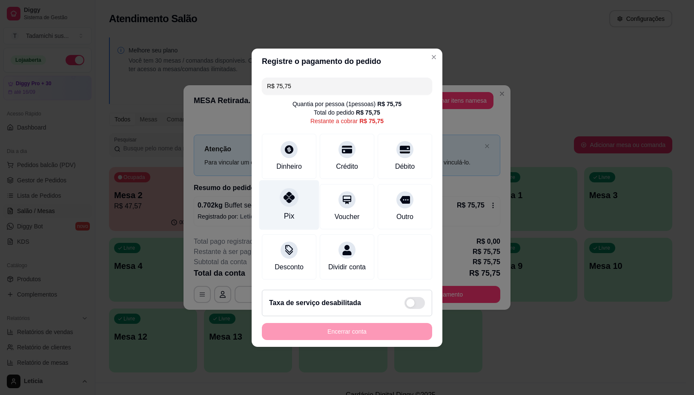
click at [279, 198] on div "Pix" at bounding box center [289, 205] width 60 height 50
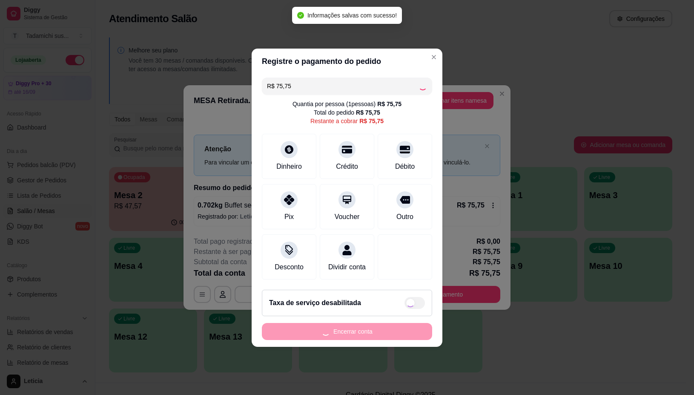
type input "R$ 0,00"
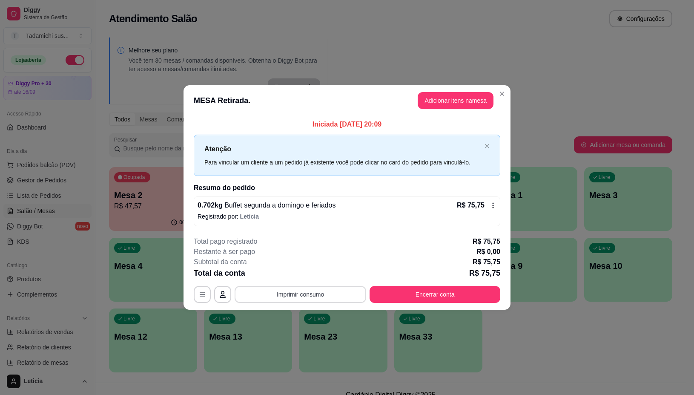
click at [311, 292] on button "Imprimir consumo" at bounding box center [301, 294] width 132 height 17
click at [303, 256] on button "IMPRESSORA" at bounding box center [303, 258] width 66 height 14
click at [426, 295] on button "Encerrar conta" at bounding box center [435, 294] width 131 height 17
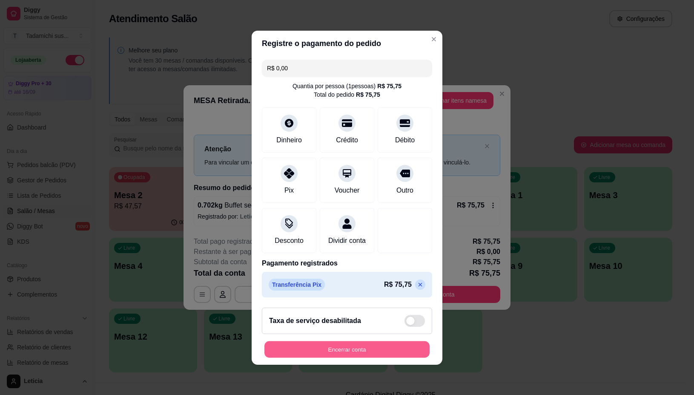
click at [353, 347] on button "Encerrar conta" at bounding box center [346, 349] width 165 height 17
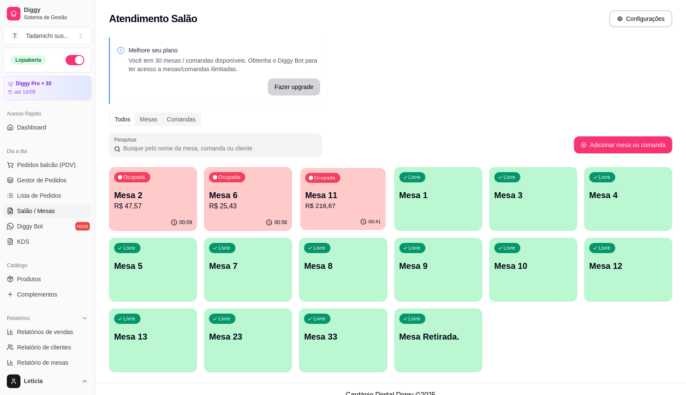
click at [320, 203] on p "R$ 216,67" at bounding box center [343, 206] width 76 height 10
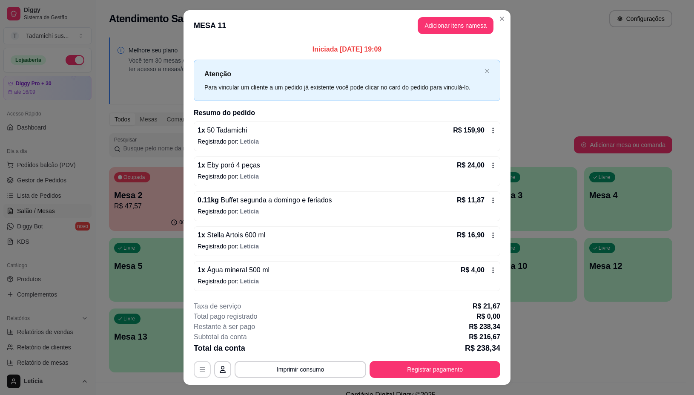
click at [194, 367] on button "button" at bounding box center [202, 369] width 17 height 17
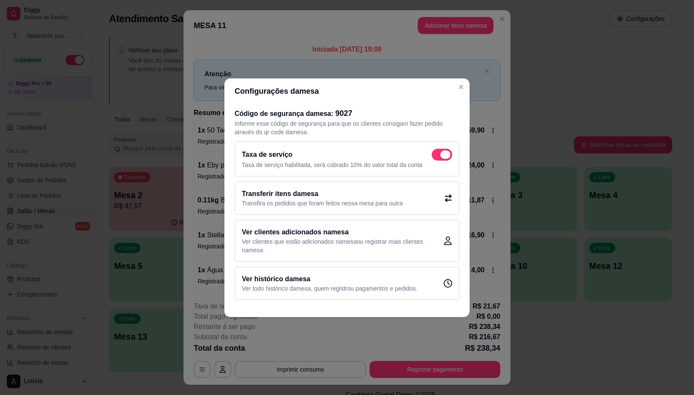
click at [442, 155] on span at bounding box center [445, 154] width 10 height 9
click at [437, 156] on input "checkbox" at bounding box center [434, 159] width 6 height 6
checkbox input "false"
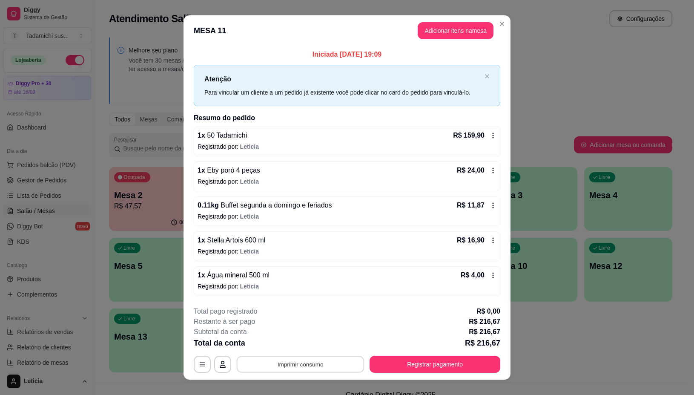
click at [307, 360] on button "Imprimir consumo" at bounding box center [301, 364] width 128 height 17
click at [293, 324] on button "IMPRESSORA" at bounding box center [299, 328] width 66 height 14
click at [419, 365] on button "Registrar pagamento" at bounding box center [435, 364] width 131 height 17
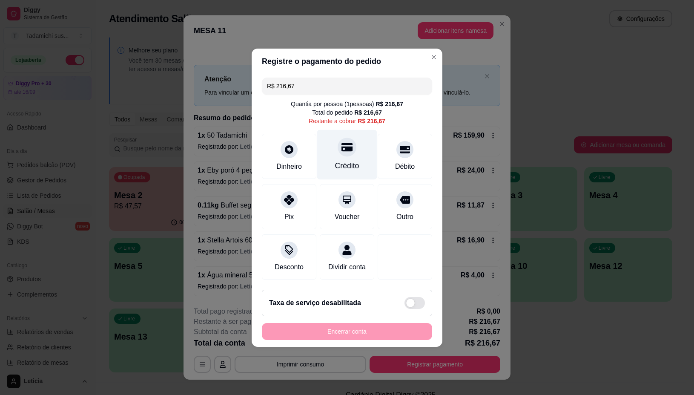
click at [341, 146] on icon at bounding box center [346, 147] width 11 height 9
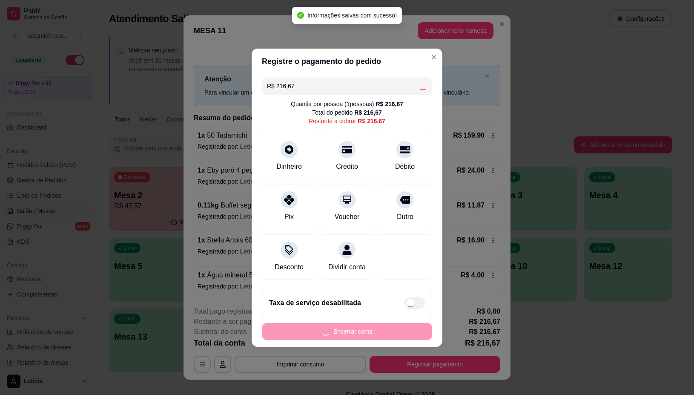
type input "R$ 0,00"
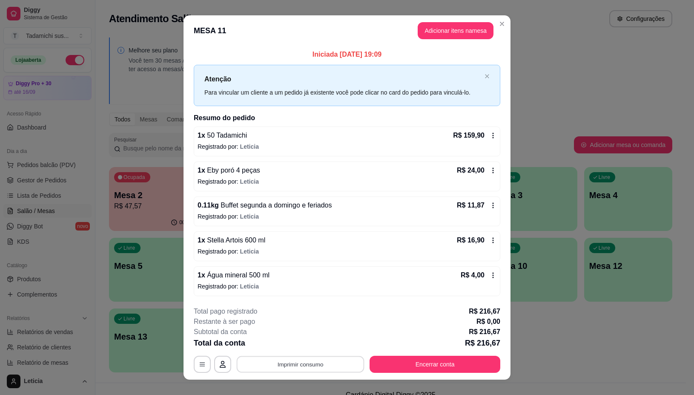
click at [292, 366] on button "Imprimir consumo" at bounding box center [301, 364] width 128 height 17
click at [284, 327] on button "IMPRESSORA" at bounding box center [298, 327] width 63 height 13
click at [483, 370] on button "Encerrar conta" at bounding box center [435, 364] width 131 height 17
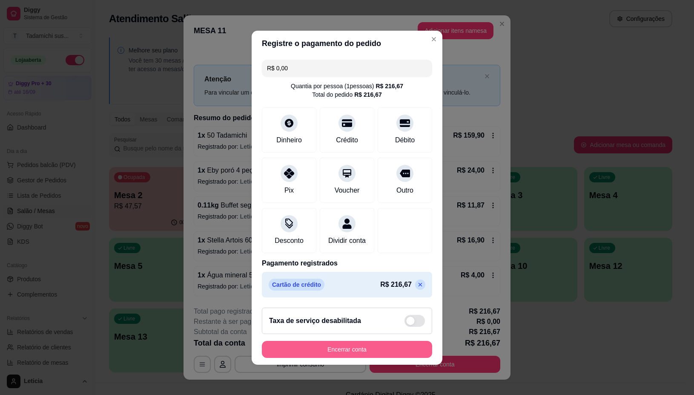
click at [379, 352] on button "Encerrar conta" at bounding box center [347, 349] width 170 height 17
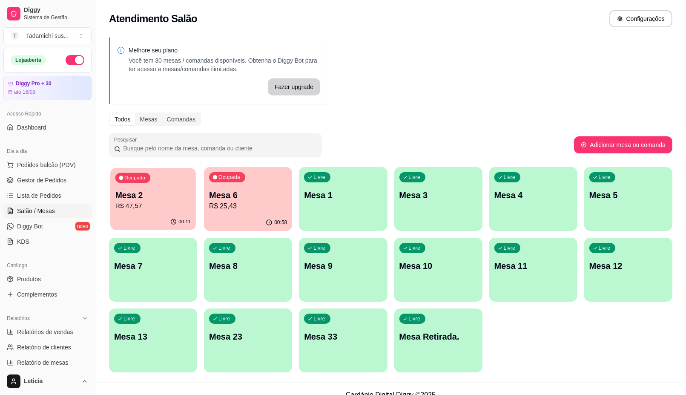
click at [150, 228] on div "00:11" at bounding box center [153, 222] width 86 height 16
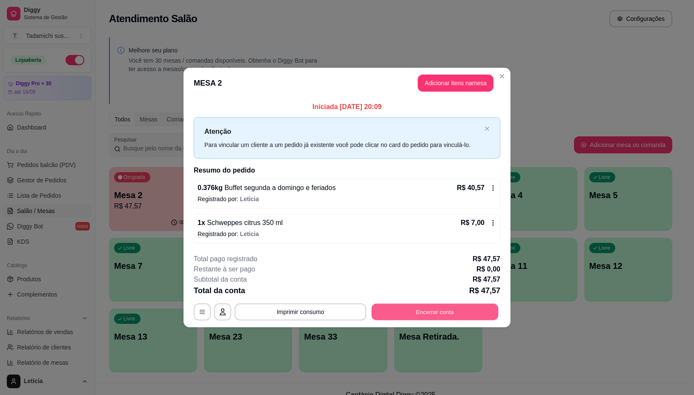
click at [433, 309] on button "Encerrar conta" at bounding box center [435, 312] width 127 height 17
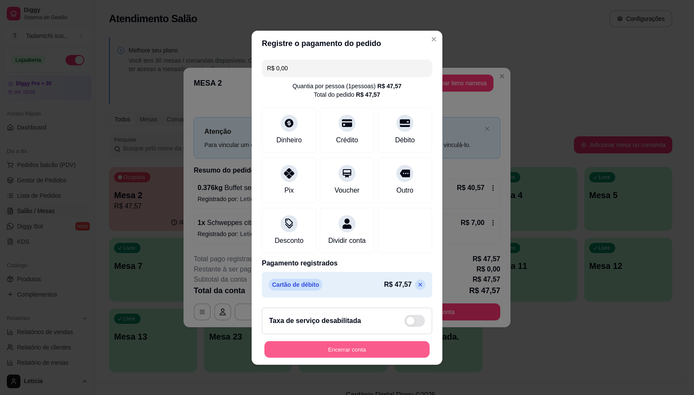
click at [386, 352] on button "Encerrar conta" at bounding box center [346, 349] width 165 height 17
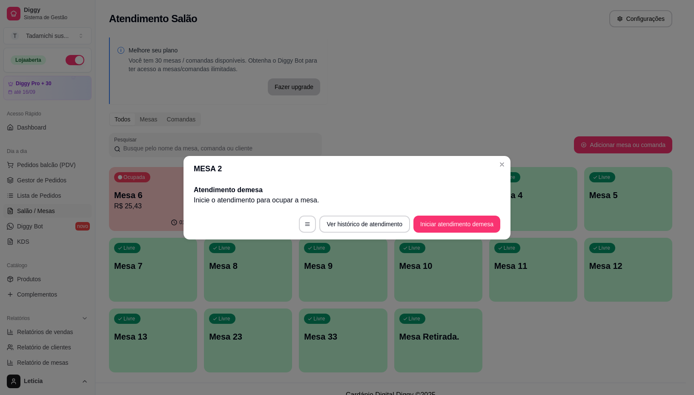
click at [507, 169] on header "MESA 2" at bounding box center [347, 169] width 327 height 26
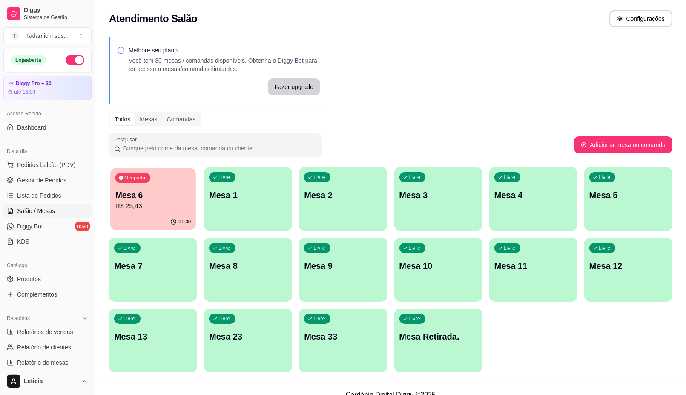
click at [186, 202] on p "R$ 25,43" at bounding box center [153, 206] width 76 height 10
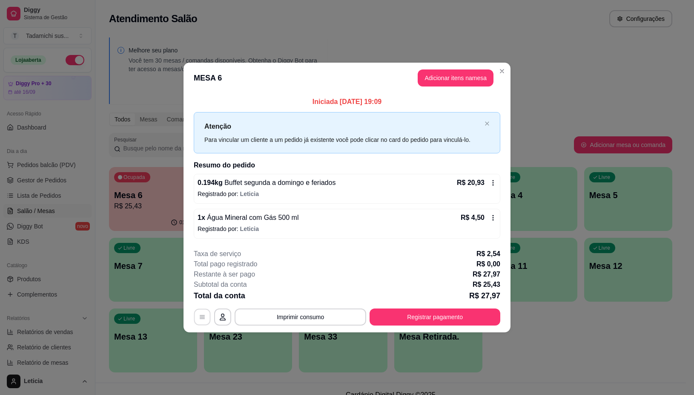
click at [200, 318] on icon "button" at bounding box center [202, 317] width 5 height 4
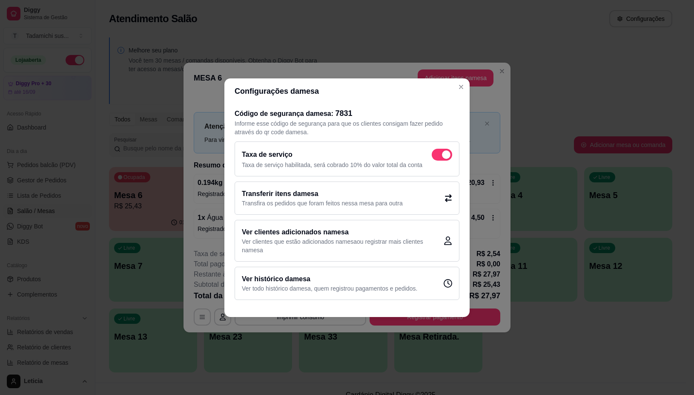
click at [361, 186] on div "Transferir itens da mesa Transfira os pedidos que foram feitos nessa mesa para …" at bounding box center [347, 197] width 225 height 33
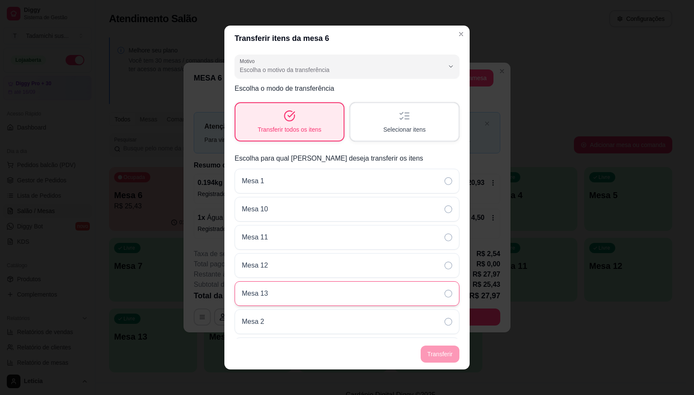
click at [445, 290] on icon at bounding box center [449, 294] width 8 height 8
click at [445, 362] on footer "Transferir" at bounding box center [346, 354] width 245 height 31
click at [439, 356] on footer "Transferir" at bounding box center [346, 354] width 245 height 31
click at [298, 132] on span "Transferir todos os itens" at bounding box center [290, 129] width 64 height 9
click at [316, 126] on div "Transferir todos os itens" at bounding box center [289, 121] width 105 height 36
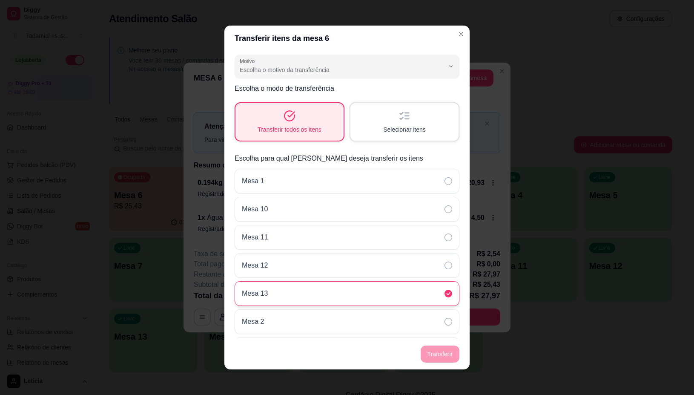
click at [439, 359] on footer "Transferir" at bounding box center [346, 354] width 245 height 31
click at [392, 131] on span "Selecionar itens" at bounding box center [404, 129] width 43 height 9
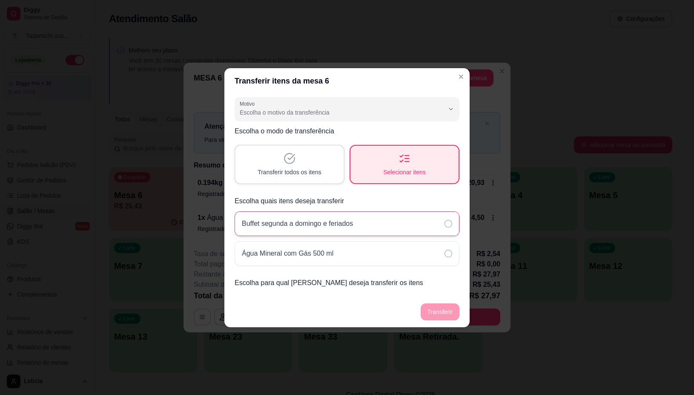
click at [445, 224] on icon at bounding box center [449, 224] width 8 height 8
click at [450, 256] on icon at bounding box center [449, 254] width 8 height 8
click at [445, 311] on footer "Transferir" at bounding box center [346, 311] width 245 height 31
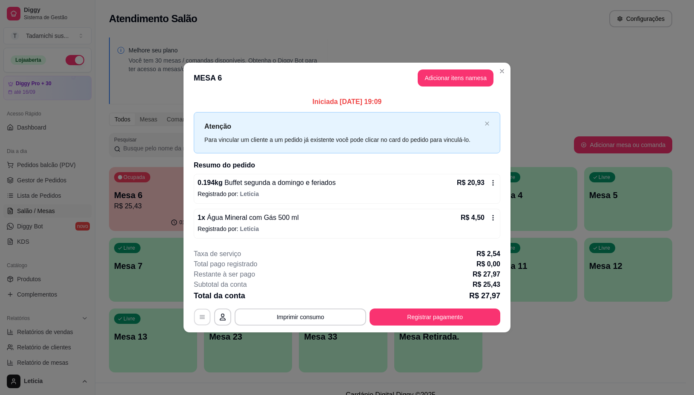
click at [209, 318] on button "button" at bounding box center [202, 317] width 17 height 17
click at [201, 318] on icon "button" at bounding box center [202, 316] width 7 height 7
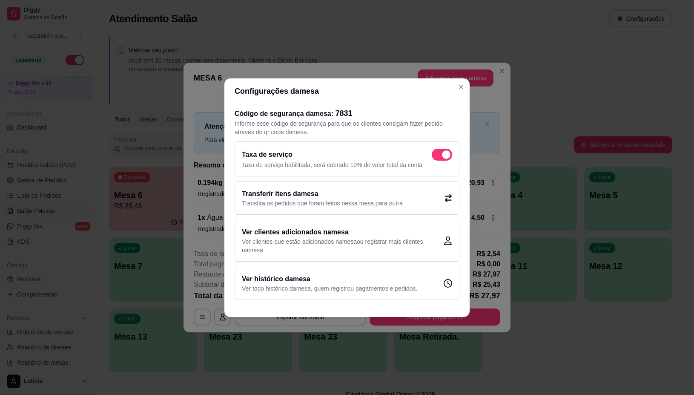
click at [407, 195] on div "Transferir itens da mesa Transfira os pedidos que foram feitos nessa mesa para …" at bounding box center [347, 197] width 225 height 33
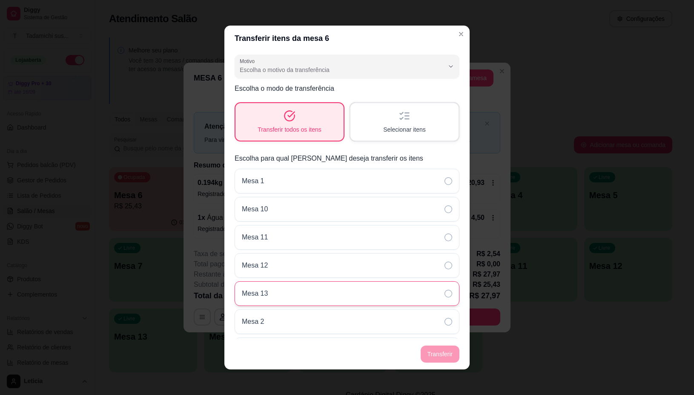
click at [436, 297] on div "Mesa 13" at bounding box center [347, 293] width 225 height 25
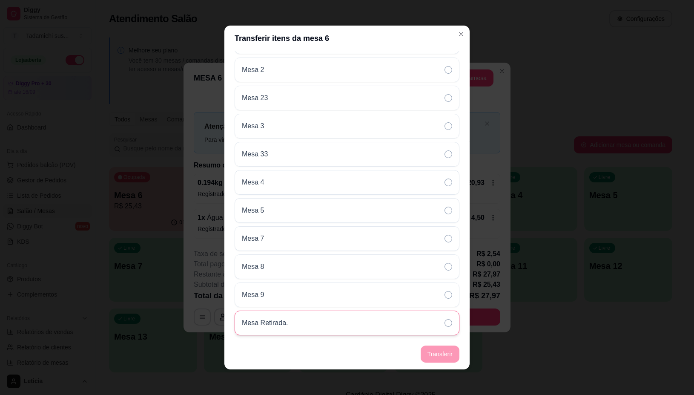
scroll to position [1, 0]
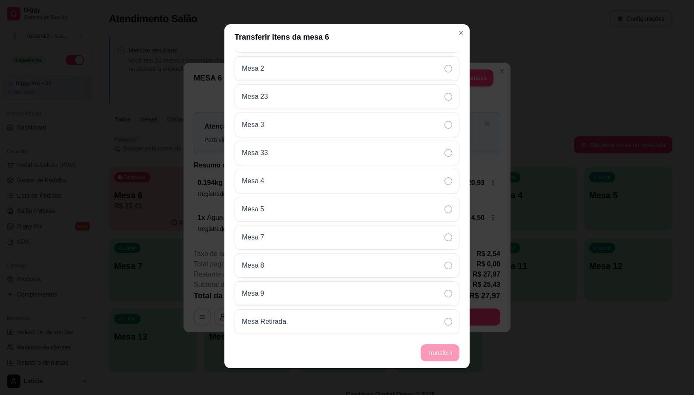
click at [435, 357] on footer "Transferir" at bounding box center [346, 352] width 245 height 31
drag, startPoint x: 435, startPoint y: 357, endPoint x: 433, endPoint y: 305, distance: 52.0
click at [435, 357] on footer "Transferir" at bounding box center [346, 352] width 245 height 31
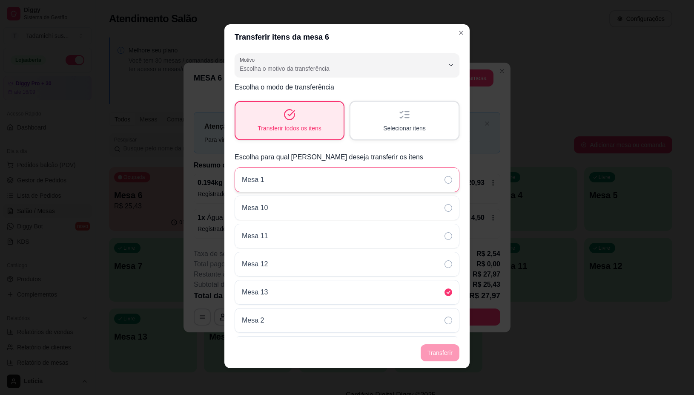
scroll to position [0, 0]
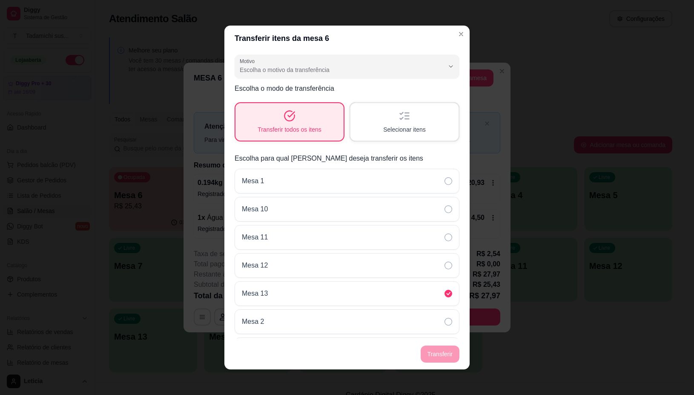
click at [425, 124] on div "Selecionar itens" at bounding box center [404, 121] width 108 height 37
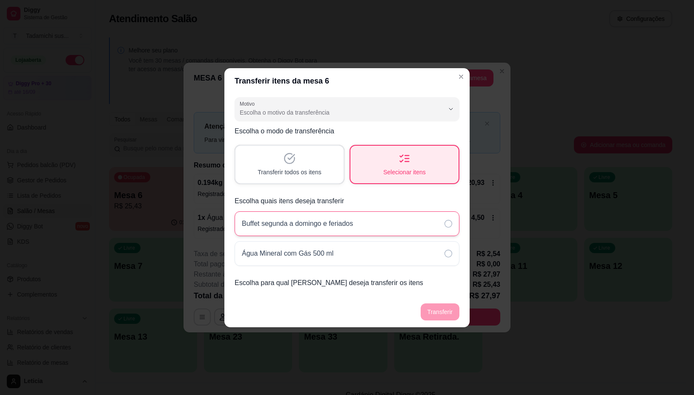
click at [450, 226] on icon at bounding box center [449, 224] width 8 height 8
click at [451, 253] on icon at bounding box center [449, 254] width 8 height 8
click at [427, 321] on footer "Transferir" at bounding box center [346, 311] width 245 height 31
click at [430, 321] on footer "Transferir" at bounding box center [346, 311] width 245 height 31
click at [458, 87] on header "Transferir itens da mesa 6" at bounding box center [346, 81] width 245 height 26
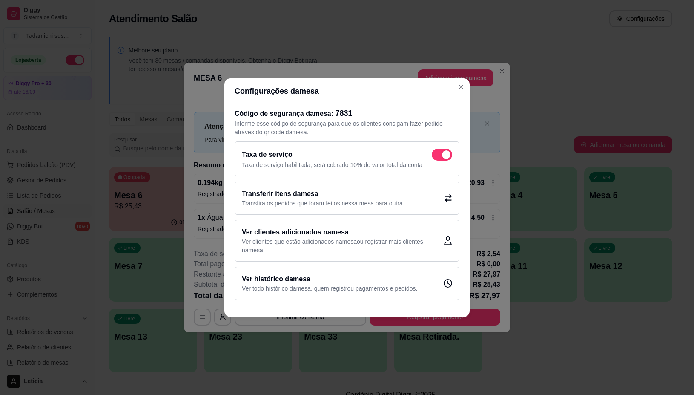
click at [454, 84] on header "Configurações da mesa" at bounding box center [346, 91] width 245 height 26
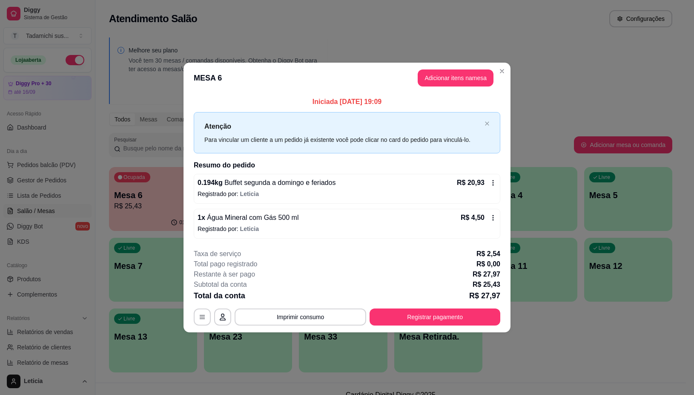
click at [491, 181] on icon at bounding box center [493, 182] width 7 height 7
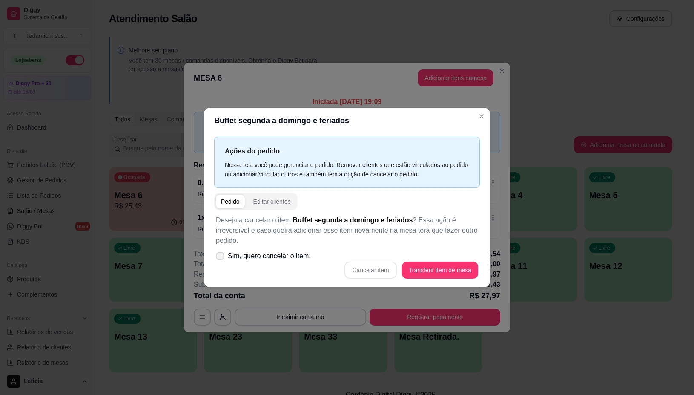
click at [218, 254] on icon at bounding box center [220, 255] width 6 height 5
click at [218, 257] on input "Sim, quero cancelar o item." at bounding box center [218, 260] width 6 height 6
checkbox input "true"
click at [373, 267] on button "Cancelar item" at bounding box center [370, 269] width 51 height 17
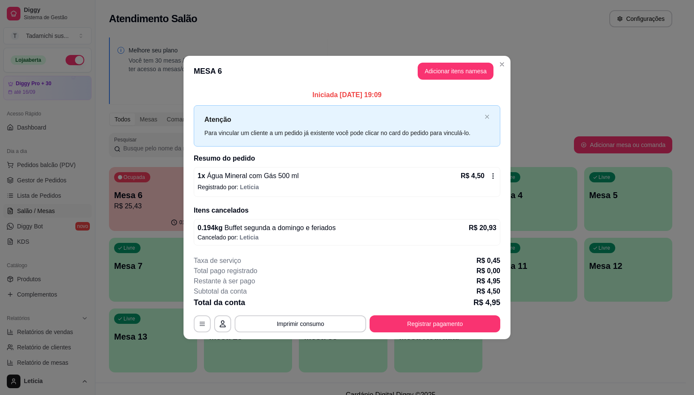
click at [495, 173] on icon at bounding box center [493, 175] width 7 height 7
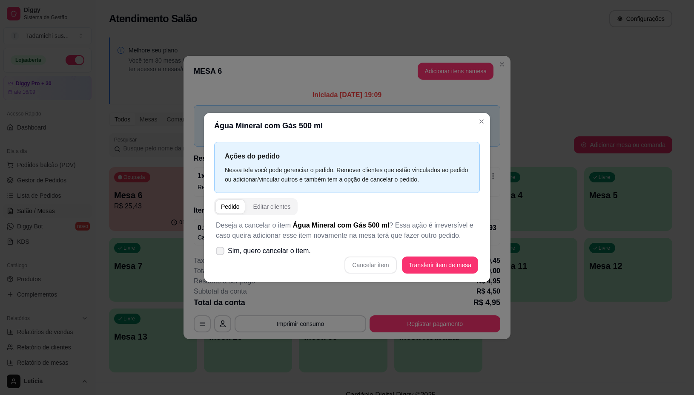
click at [223, 250] on icon at bounding box center [220, 250] width 7 height 5
click at [221, 252] on input "Sim, quero cancelar o item." at bounding box center [218, 255] width 6 height 6
checkbox input "true"
click at [386, 267] on button "Cancelar item" at bounding box center [370, 264] width 52 height 17
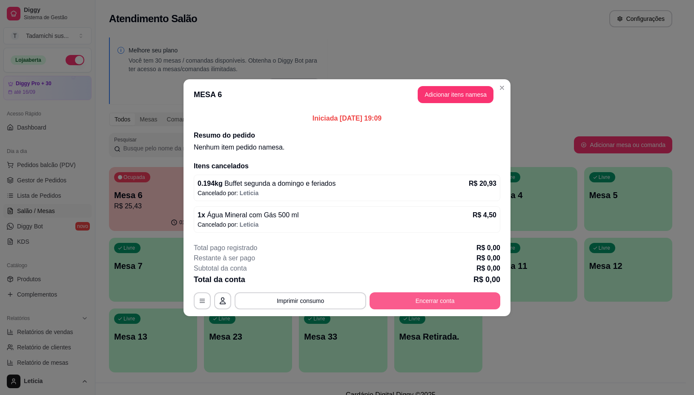
click at [427, 301] on button "Encerrar conta" at bounding box center [435, 300] width 131 height 17
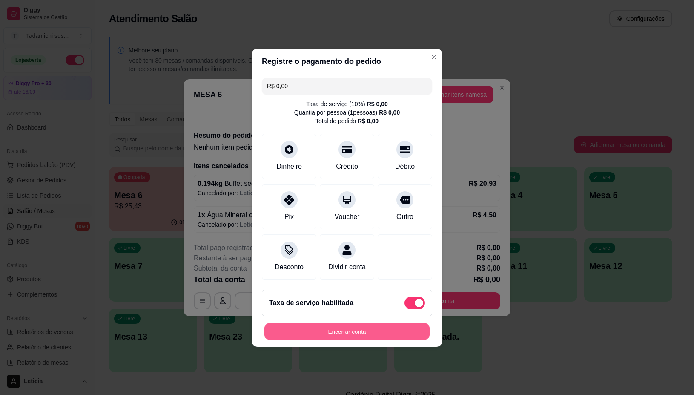
click at [330, 335] on button "Encerrar conta" at bounding box center [346, 331] width 165 height 17
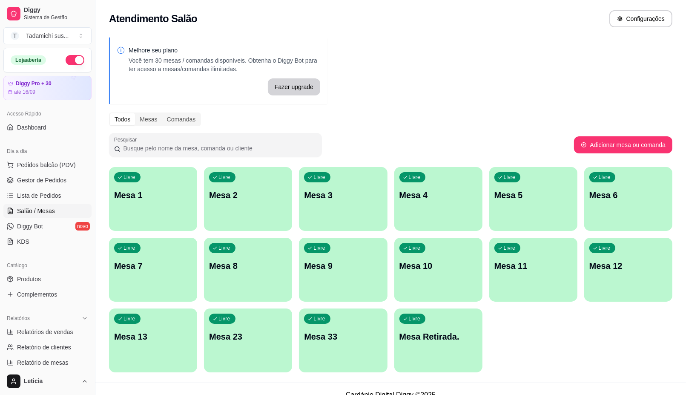
click at [520, 269] on p "Mesa 11" at bounding box center [533, 266] width 78 height 12
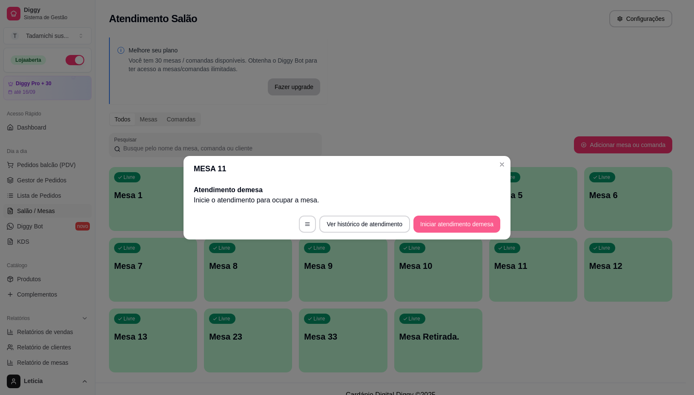
click at [454, 221] on button "Iniciar atendimento de mesa" at bounding box center [456, 223] width 87 height 17
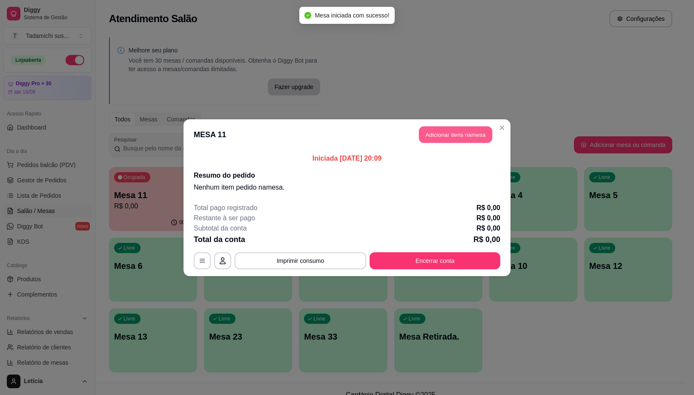
click at [427, 135] on button "Adicionar itens na mesa" at bounding box center [455, 134] width 73 height 17
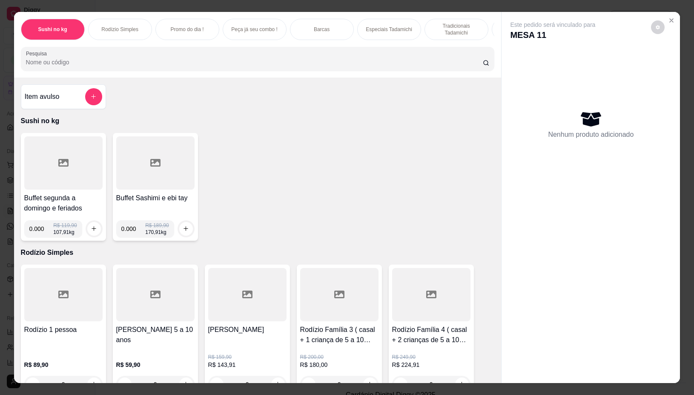
click at [95, 65] on input "Pesquisa" at bounding box center [254, 62] width 457 height 9
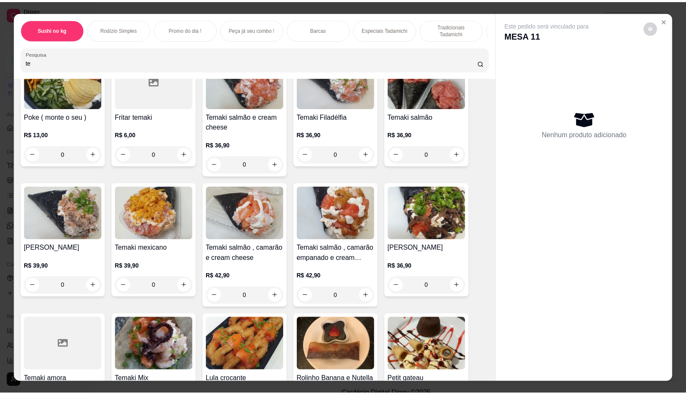
scroll to position [106, 0]
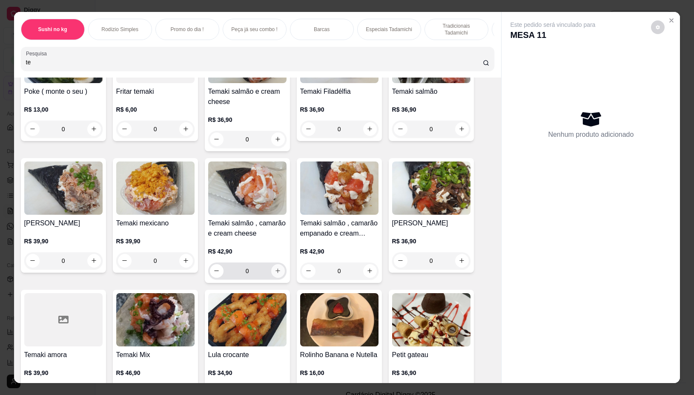
type input "te"
click at [275, 273] on icon "increase-product-quantity" at bounding box center [277, 271] width 5 height 5
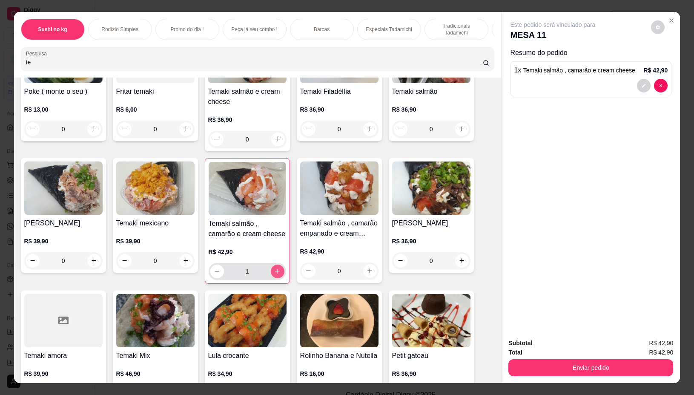
type input "1"
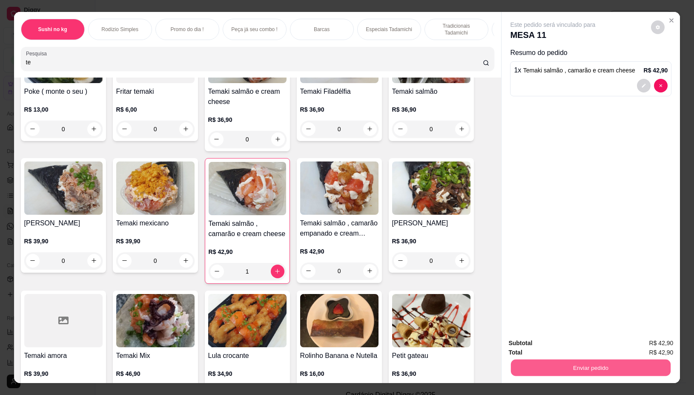
click at [600, 366] on button "Enviar pedido" at bounding box center [591, 367] width 160 height 17
click at [577, 346] on button "Não registrar e enviar pedido" at bounding box center [562, 343] width 89 height 16
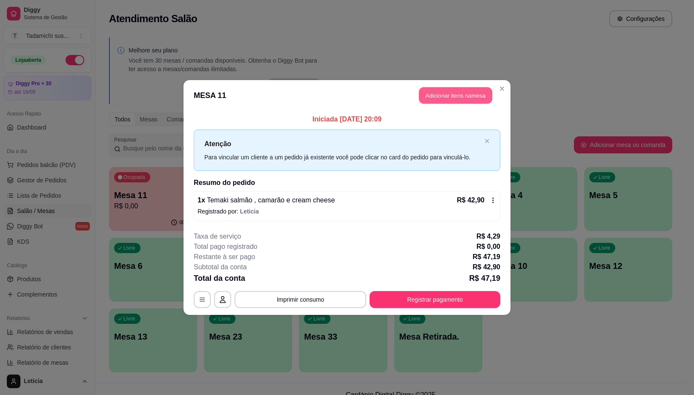
click at [463, 95] on button "Adicionar itens na mesa" at bounding box center [455, 95] width 73 height 17
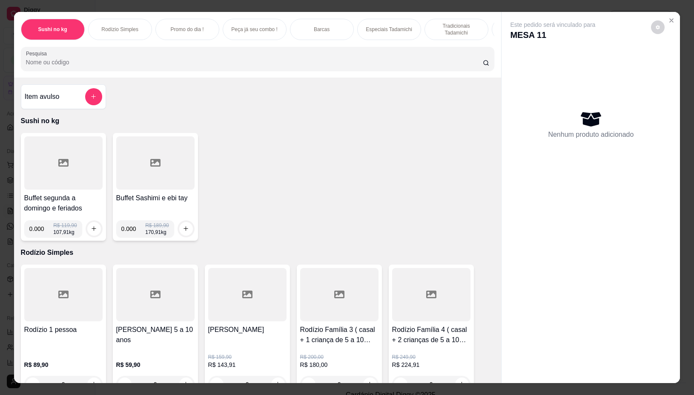
click at [71, 179] on div at bounding box center [63, 162] width 78 height 53
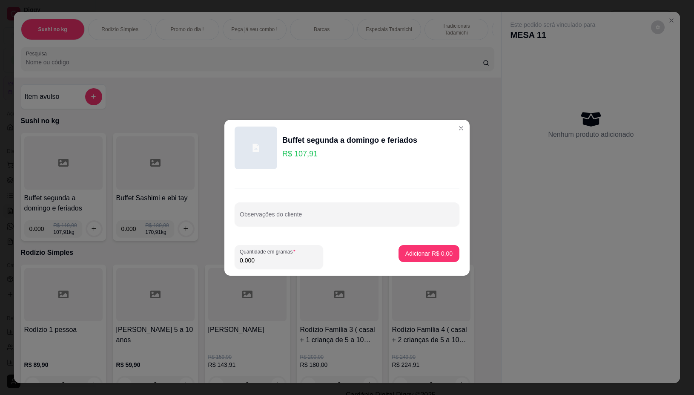
click at [275, 261] on input "0.000" at bounding box center [279, 260] width 78 height 9
type input "0.446"
click at [416, 252] on p "Adicionar R$ 48,13" at bounding box center [427, 253] width 51 height 9
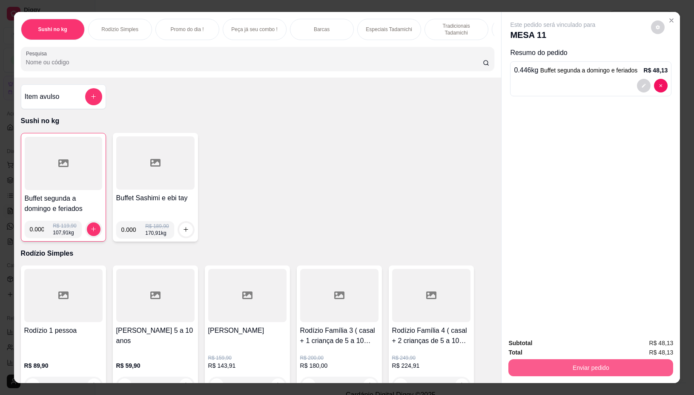
click at [560, 363] on button "Enviar pedido" at bounding box center [590, 367] width 165 height 17
click at [557, 344] on button "Não registrar e enviar pedido" at bounding box center [562, 343] width 86 height 16
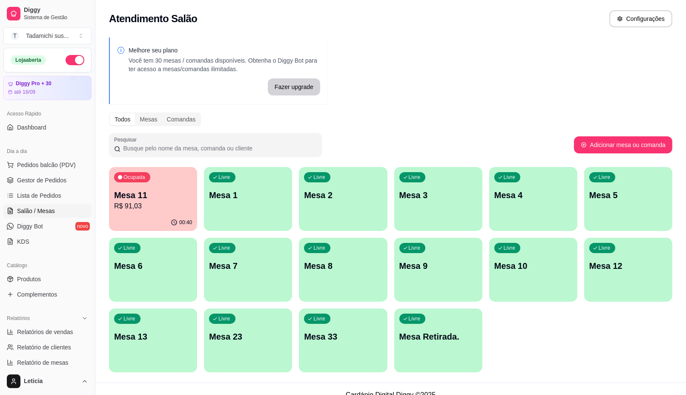
click at [162, 218] on div "00:40" at bounding box center [153, 222] width 88 height 17
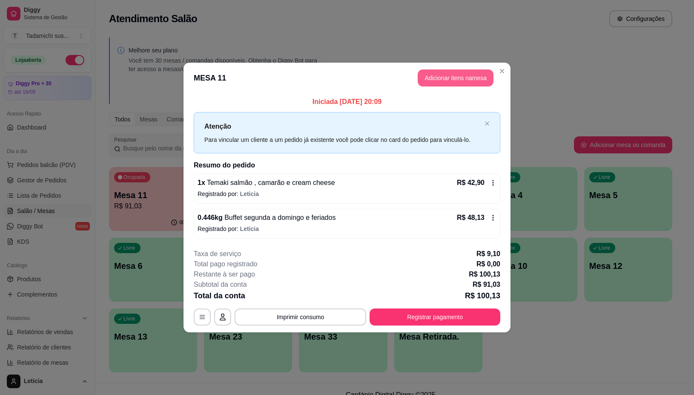
click at [443, 79] on button "Adicionar itens na mesa" at bounding box center [456, 77] width 76 height 17
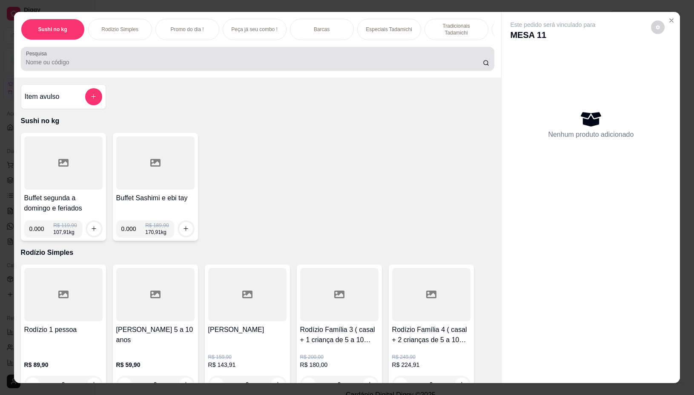
click at [135, 60] on div at bounding box center [258, 58] width 464 height 17
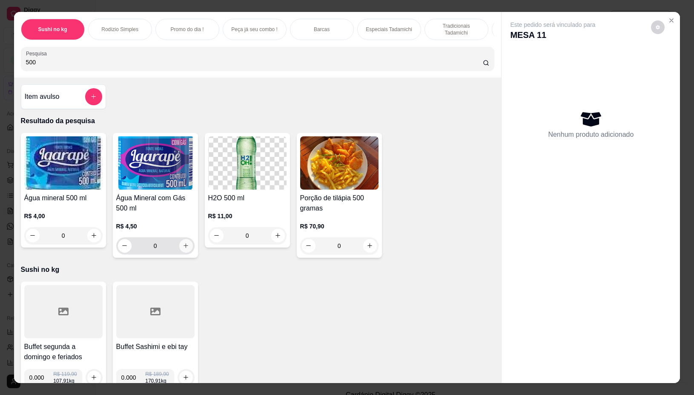
type input "500"
click at [183, 248] on icon "increase-product-quantity" at bounding box center [186, 245] width 6 height 6
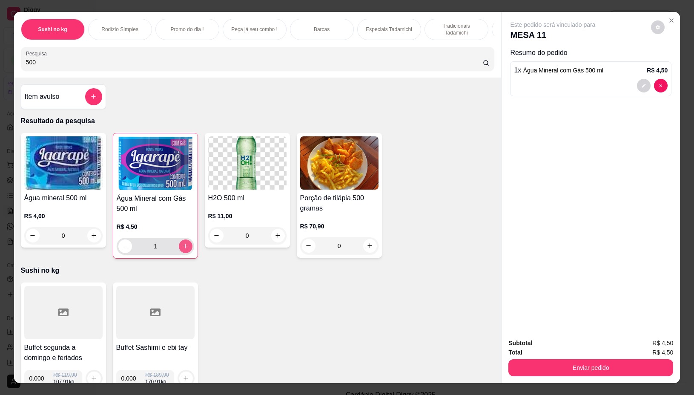
type input "1"
click at [576, 370] on button "Enviar pedido" at bounding box center [590, 367] width 165 height 17
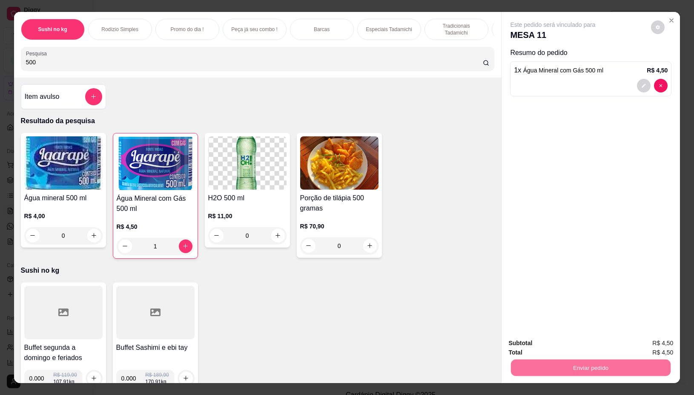
click at [561, 346] on button "Não registrar e enviar pedido" at bounding box center [562, 343] width 86 height 16
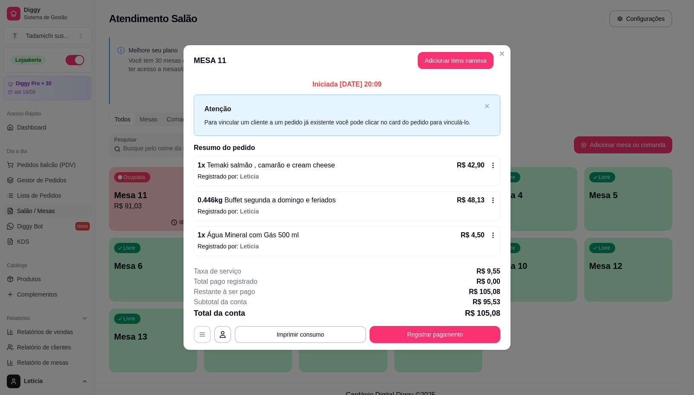
click at [203, 339] on button "button" at bounding box center [202, 334] width 17 height 17
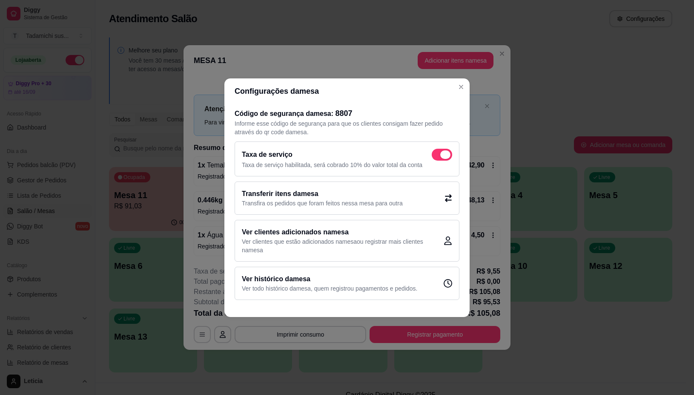
click at [441, 157] on span at bounding box center [442, 155] width 20 height 12
click at [437, 157] on input "checkbox" at bounding box center [434, 159] width 6 height 6
checkbox input "false"
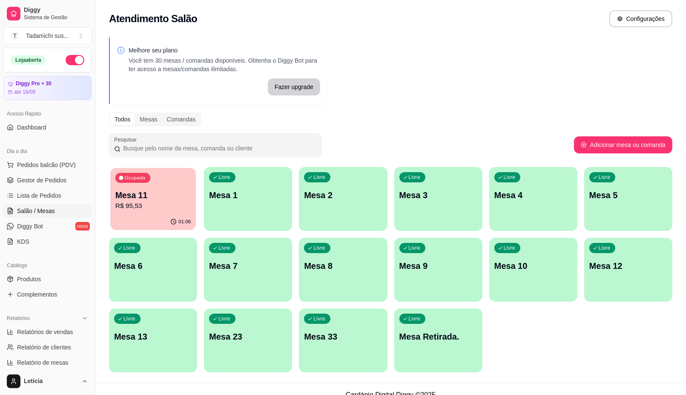
click at [172, 207] on p "R$ 95,53" at bounding box center [153, 206] width 76 height 10
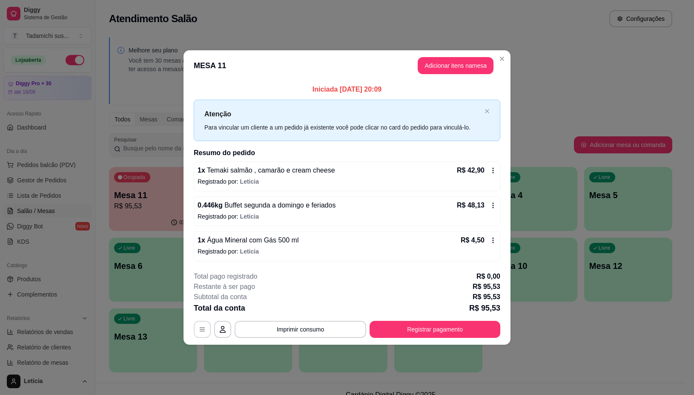
click at [199, 334] on button "button" at bounding box center [202, 329] width 17 height 17
click at [429, 328] on button "Registrar pagamento" at bounding box center [435, 329] width 131 height 17
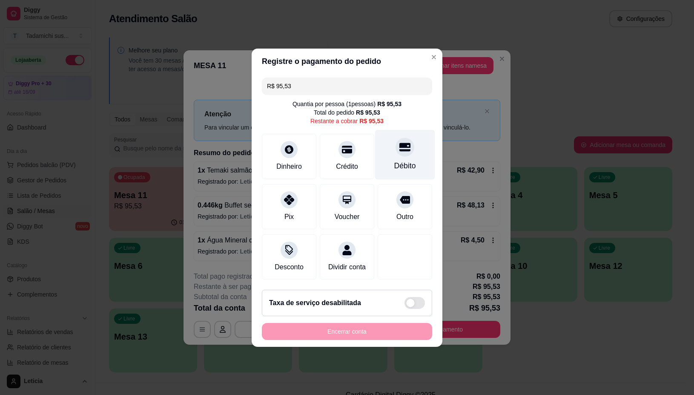
click at [402, 154] on div "Débito" at bounding box center [405, 154] width 60 height 50
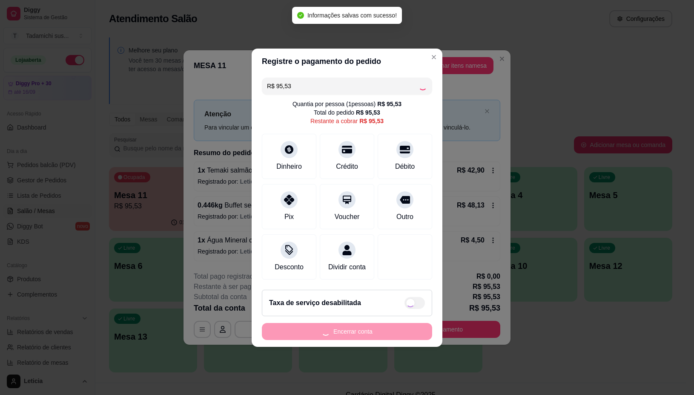
type input "R$ 0,00"
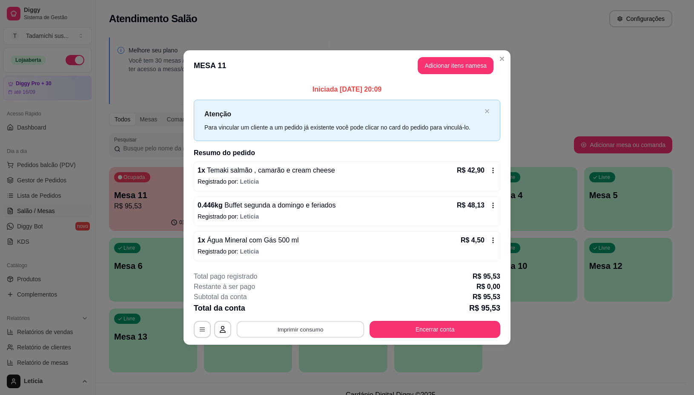
click at [272, 329] on button "Imprimir consumo" at bounding box center [301, 329] width 128 height 17
click at [301, 290] on button "IMPRESSORA" at bounding box center [303, 293] width 66 height 14
click at [417, 326] on button "Encerrar conta" at bounding box center [435, 329] width 127 height 17
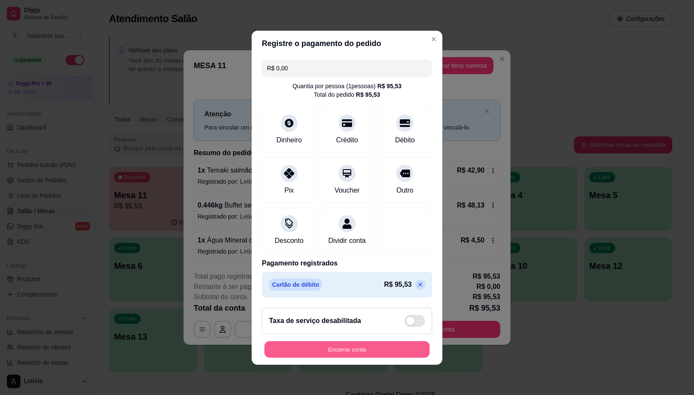
click at [356, 357] on button "Encerrar conta" at bounding box center [346, 349] width 165 height 17
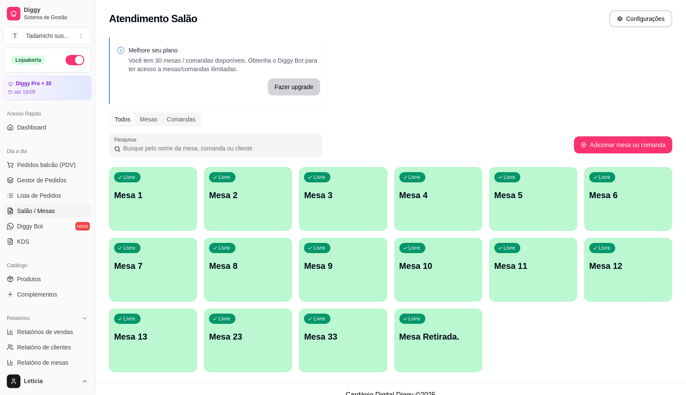
click at [513, 273] on div "Livre Mesa 11" at bounding box center [533, 265] width 88 height 54
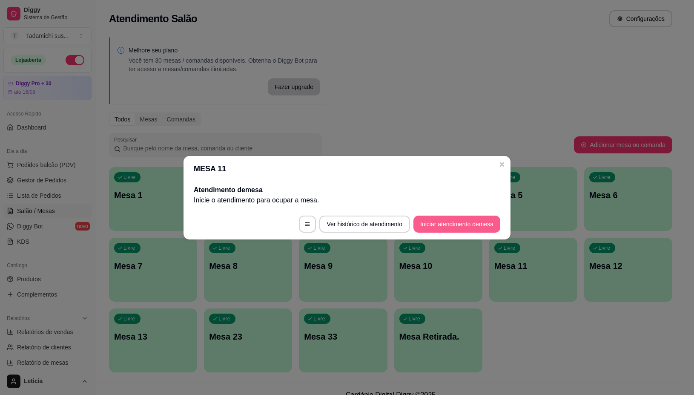
click at [477, 222] on button "Iniciar atendimento de mesa" at bounding box center [456, 223] width 87 height 17
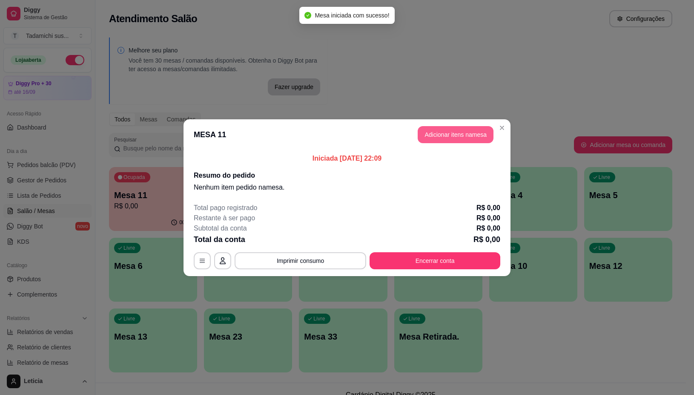
click at [456, 134] on button "Adicionar itens na mesa" at bounding box center [456, 134] width 76 height 17
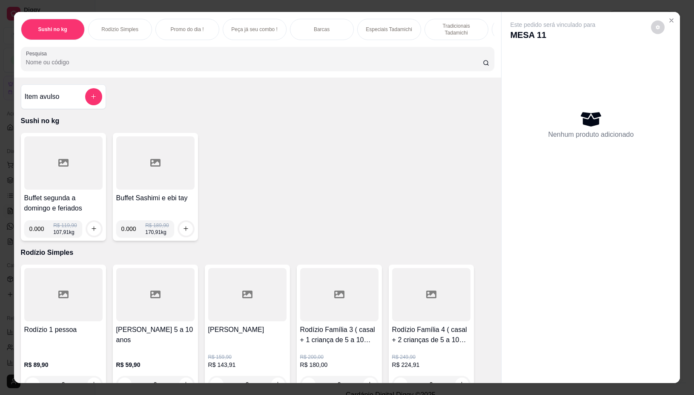
click at [56, 172] on div at bounding box center [63, 162] width 78 height 53
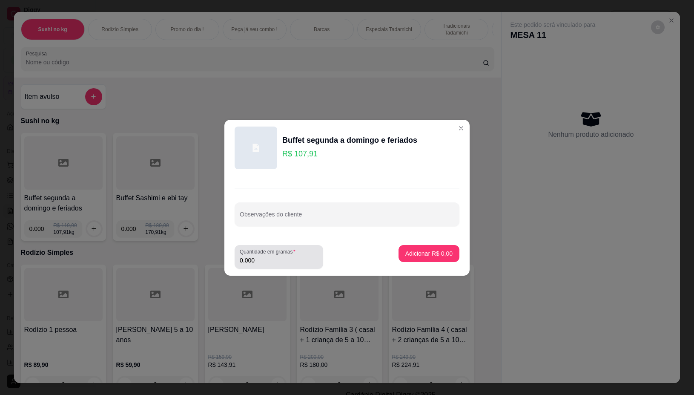
click at [321, 264] on div "Quantidade em gramas 0.000" at bounding box center [279, 257] width 89 height 24
type input "0.398"
click at [436, 248] on button "Adicionar R$ 42,95" at bounding box center [427, 253] width 63 height 17
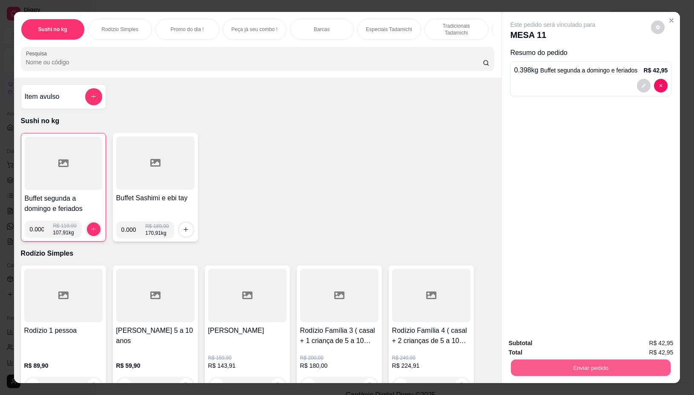
click at [587, 364] on button "Enviar pedido" at bounding box center [591, 367] width 160 height 17
click at [571, 341] on button "Não registrar e enviar pedido" at bounding box center [562, 343] width 89 height 16
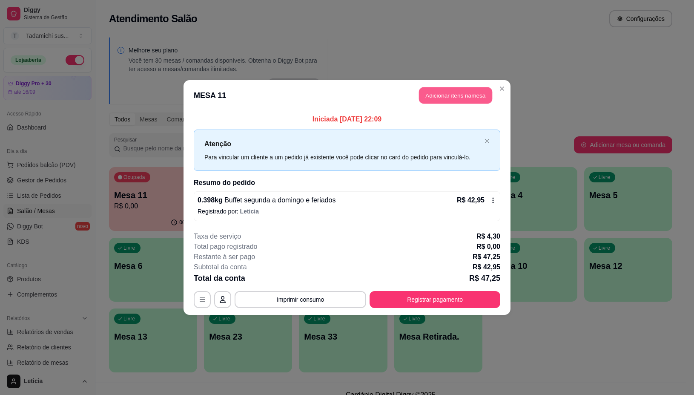
click at [427, 90] on button "Adicionar itens na mesa" at bounding box center [455, 95] width 73 height 17
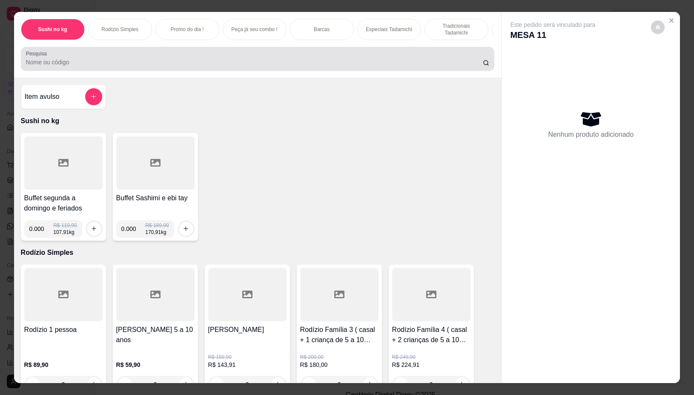
click at [400, 59] on div at bounding box center [258, 58] width 464 height 17
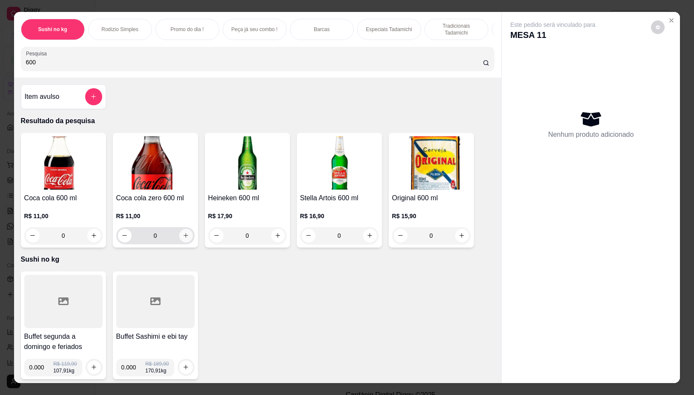
type input "600"
click at [184, 238] on icon "increase-product-quantity" at bounding box center [186, 235] width 6 height 6
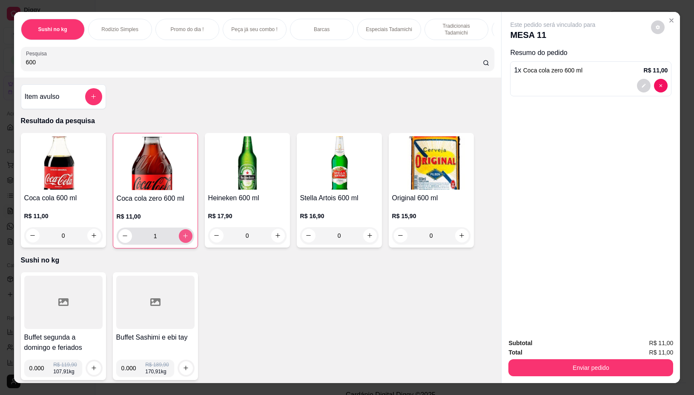
type input "1"
click at [599, 359] on button "Enviar pedido" at bounding box center [590, 367] width 165 height 17
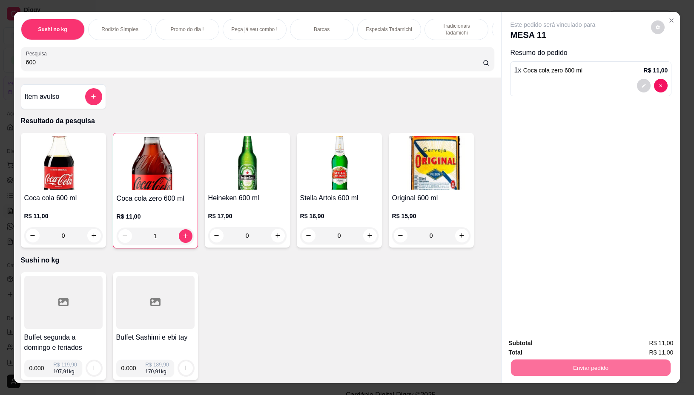
click at [582, 341] on button "Não registrar e enviar pedido" at bounding box center [562, 343] width 86 height 16
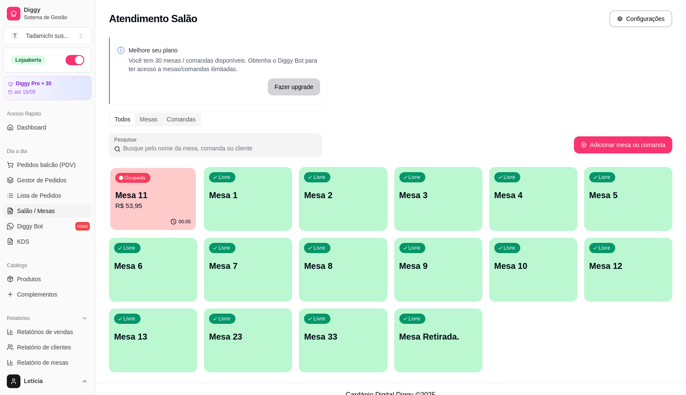
click at [165, 214] on button "Ocupada Mesa 11 R$ 53,95 00:05" at bounding box center [153, 199] width 86 height 62
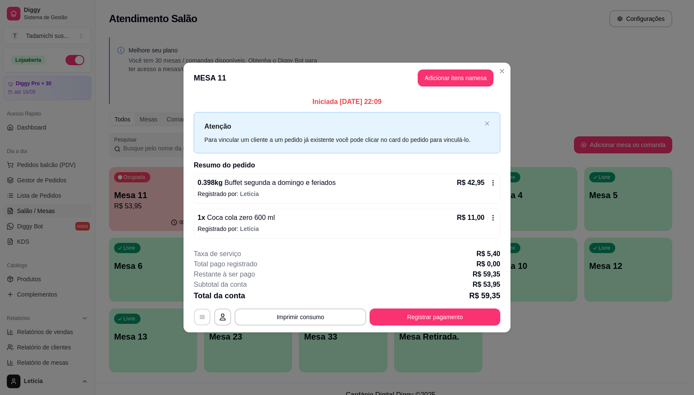
click at [204, 316] on icon "button" at bounding box center [202, 316] width 7 height 7
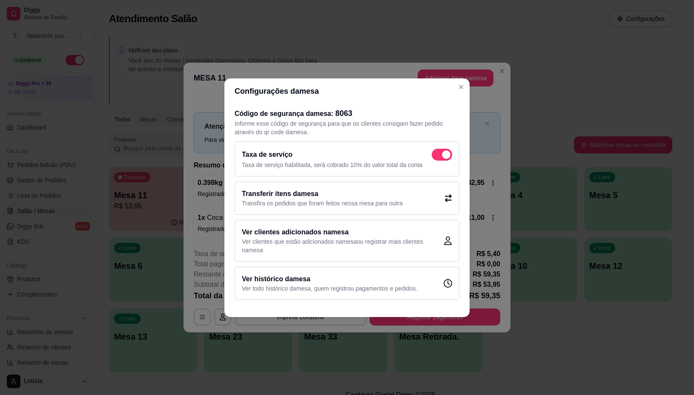
click at [439, 152] on span at bounding box center [442, 155] width 20 height 12
click at [437, 156] on input "checkbox" at bounding box center [434, 159] width 6 height 6
checkbox input "false"
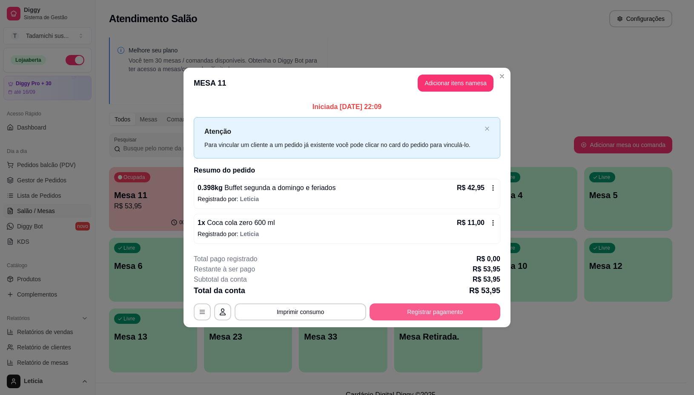
click at [479, 316] on button "Registrar pagamento" at bounding box center [435, 311] width 131 height 17
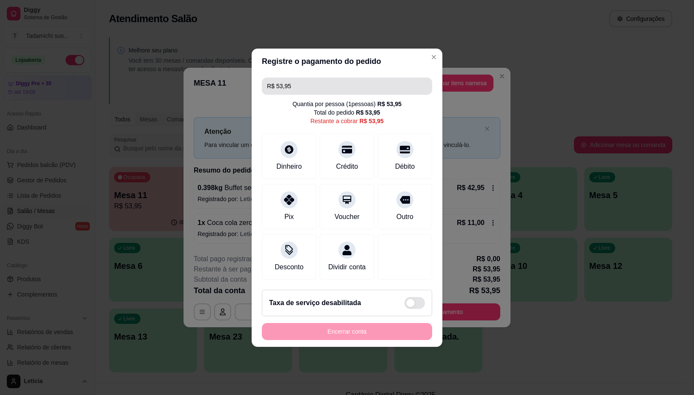
click at [311, 79] on input "R$ 53,95" at bounding box center [347, 85] width 160 height 17
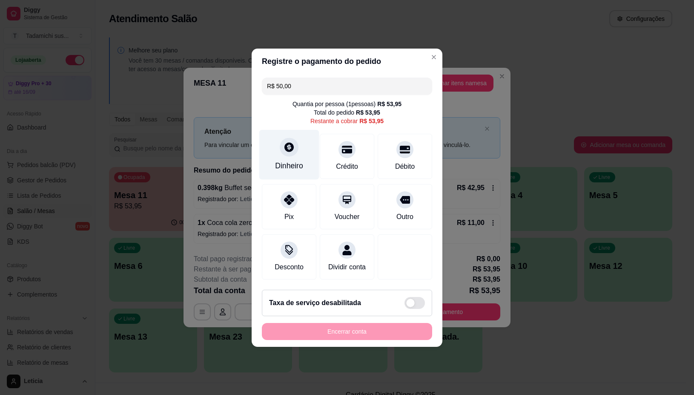
type input "R$ 50,00"
click at [285, 145] on icon at bounding box center [288, 146] width 9 height 9
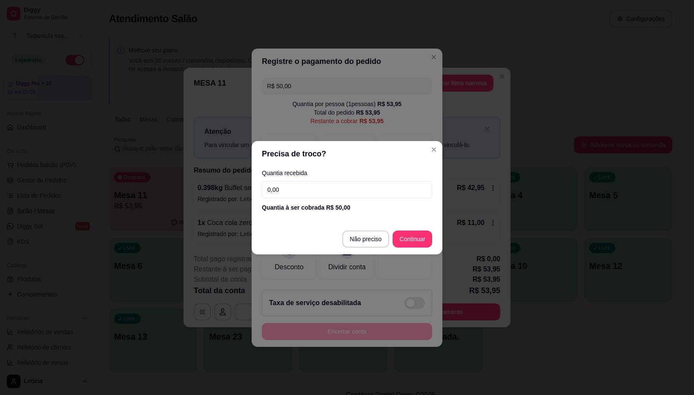
click at [318, 188] on input "0,00" at bounding box center [347, 189] width 170 height 17
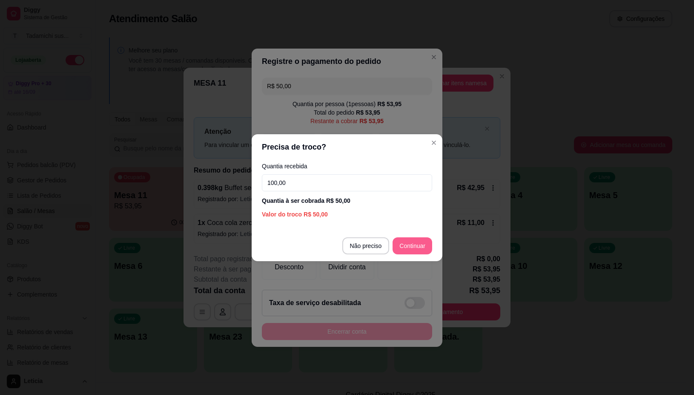
type input "100,00"
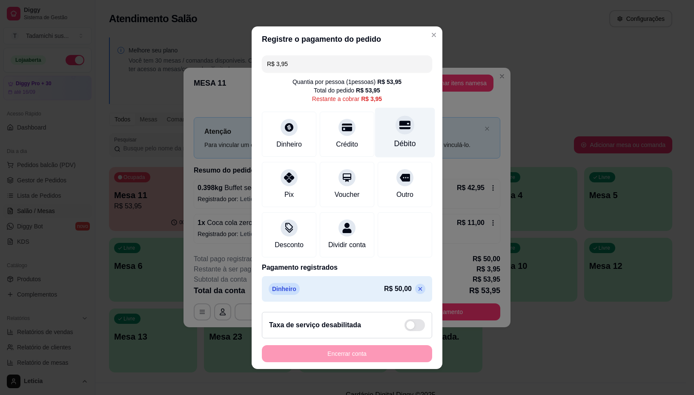
click at [385, 129] on div "Débito" at bounding box center [405, 132] width 60 height 50
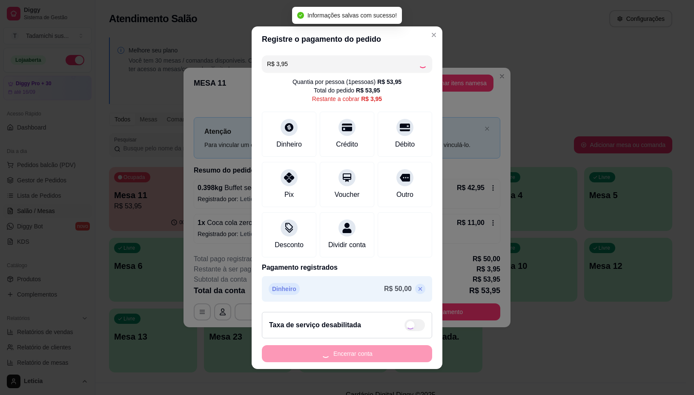
type input "R$ 0,00"
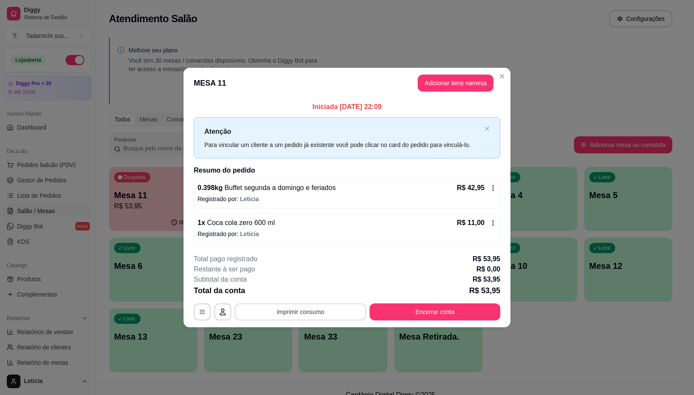
click at [296, 313] on button "Imprimir consumo" at bounding box center [301, 311] width 132 height 17
click at [310, 273] on button "IMPRESSORA" at bounding box center [303, 276] width 66 height 14
click at [453, 311] on button "Encerrar conta" at bounding box center [435, 312] width 127 height 17
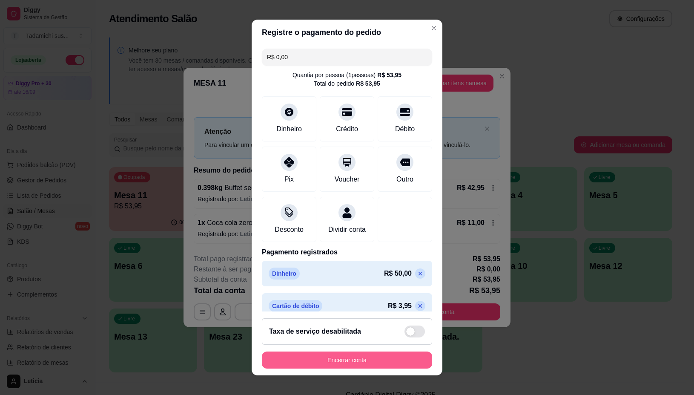
click at [365, 361] on button "Encerrar conta" at bounding box center [347, 359] width 170 height 17
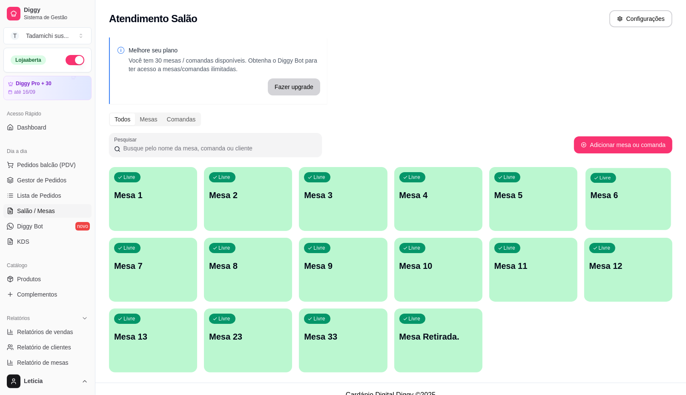
click at [610, 213] on div "Livre Mesa 6" at bounding box center [628, 194] width 86 height 52
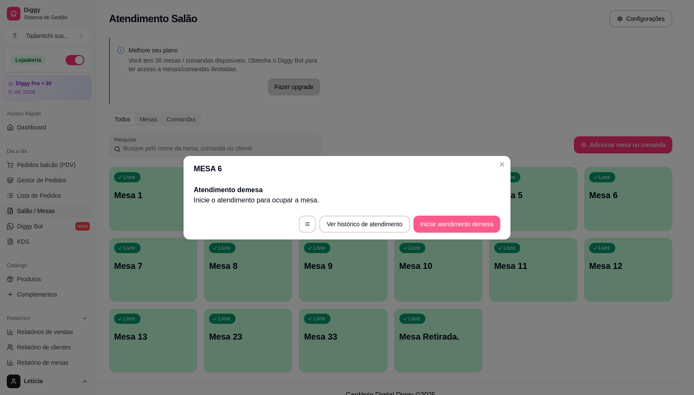
click at [451, 218] on button "Iniciar atendimento de mesa" at bounding box center [456, 223] width 87 height 17
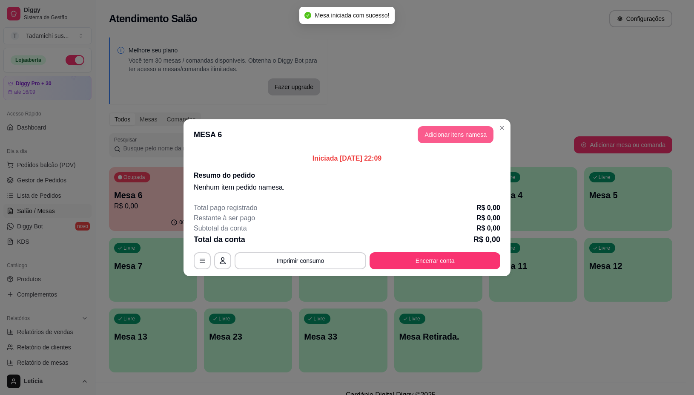
click at [433, 138] on button "Adicionar itens na mesa" at bounding box center [456, 134] width 76 height 17
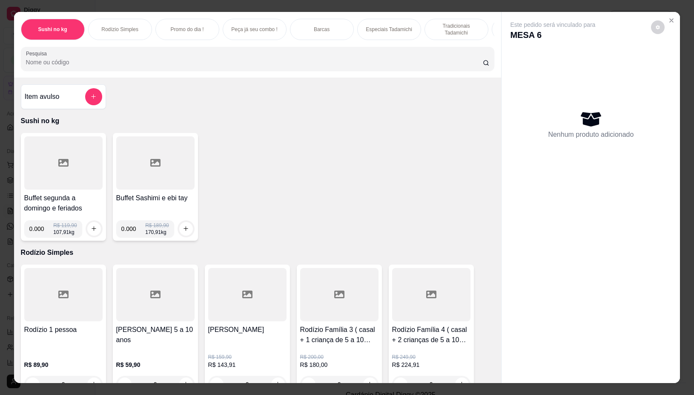
click at [57, 176] on div at bounding box center [63, 162] width 78 height 53
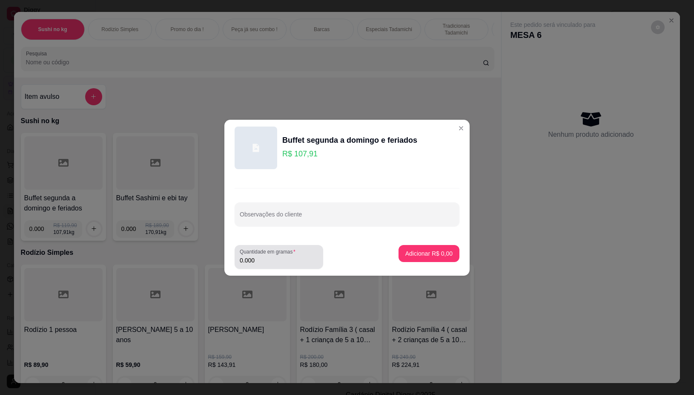
click at [258, 262] on input "0.000" at bounding box center [279, 260] width 78 height 9
type input "0.194"
click at [408, 260] on button "Adicionar R$ 20,93" at bounding box center [427, 253] width 64 height 17
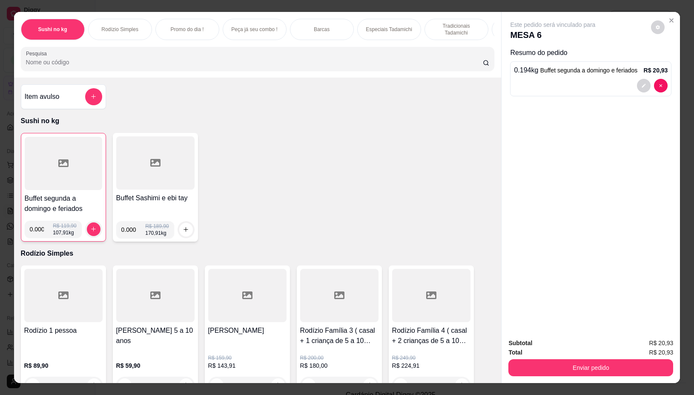
click at [75, 195] on div "Buffet segunda a domingo e feriados 0.000 R$ 119,90 107,91 kg" at bounding box center [63, 187] width 85 height 109
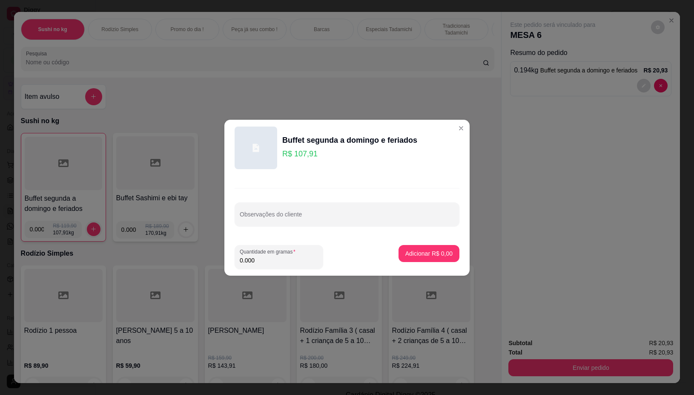
click at [268, 256] on input "0.000" at bounding box center [279, 260] width 78 height 9
type input "0.124"
click at [433, 252] on p "Adicionar R$ 13,38" at bounding box center [427, 253] width 49 height 8
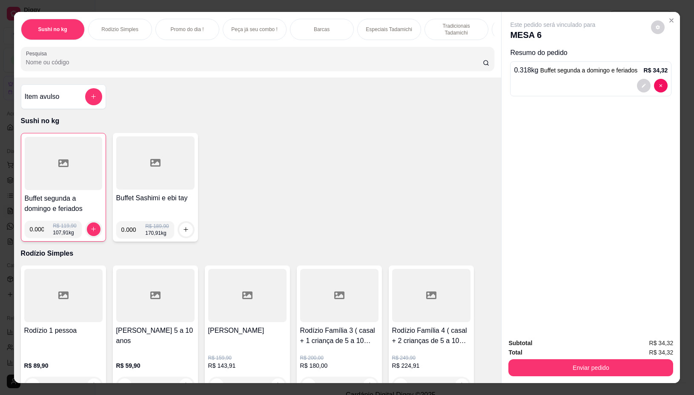
click at [71, 190] on div at bounding box center [63, 163] width 77 height 53
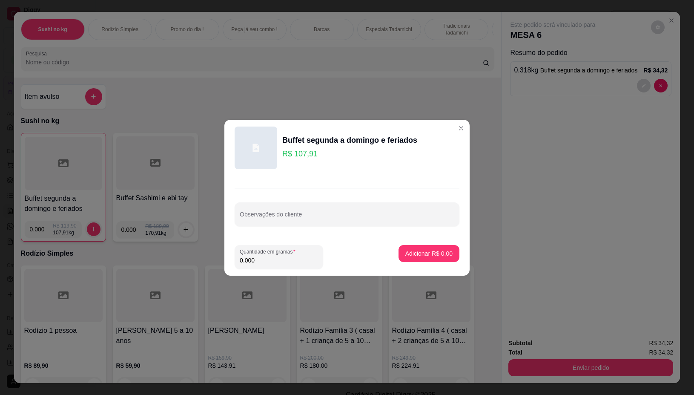
drag, startPoint x: 269, startPoint y: 263, endPoint x: 275, endPoint y: 267, distance: 8.0
click at [271, 262] on input "0.000" at bounding box center [279, 260] width 78 height 9
type input "0.330"
click at [431, 258] on button "Adicionar R$ 35,61" at bounding box center [427, 253] width 64 height 17
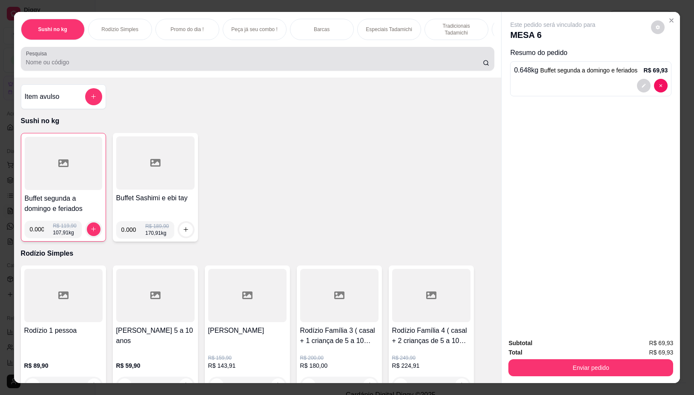
click at [203, 67] on div at bounding box center [258, 58] width 464 height 17
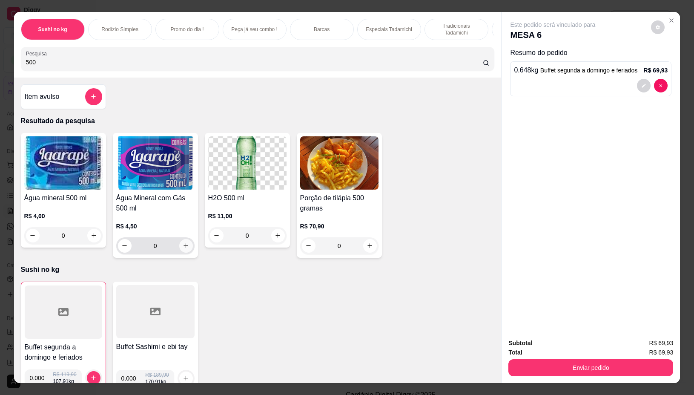
type input "500"
click at [180, 252] on button "increase-product-quantity" at bounding box center [185, 245] width 13 height 13
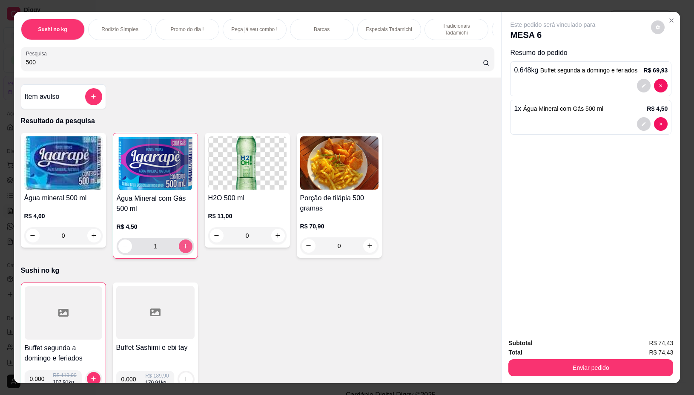
type input "1"
click at [183, 249] on icon "increase-product-quantity" at bounding box center [185, 246] width 6 height 6
type input "2"
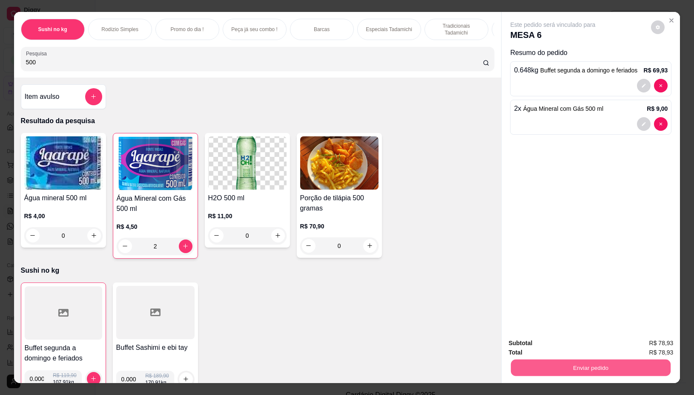
click at [573, 361] on button "Enviar pedido" at bounding box center [591, 367] width 160 height 17
click at [565, 345] on button "Não registrar e enviar pedido" at bounding box center [562, 343] width 89 height 16
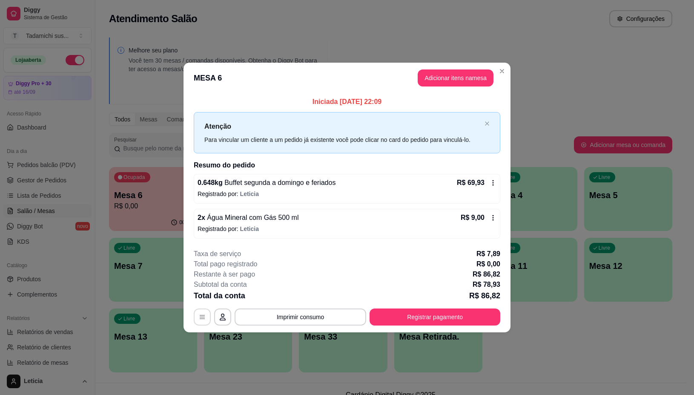
click at [207, 313] on button "button" at bounding box center [202, 316] width 17 height 17
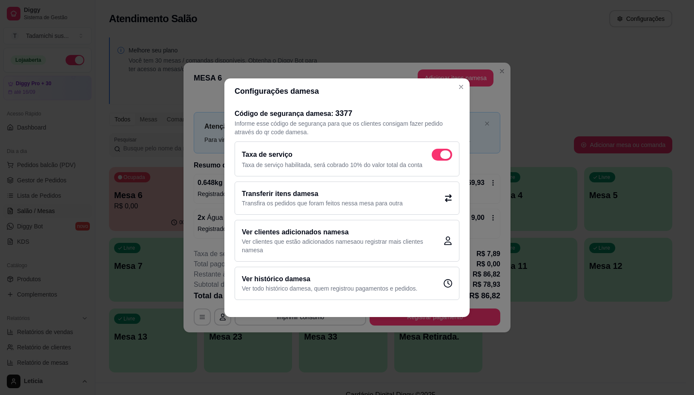
click at [436, 154] on span at bounding box center [442, 155] width 20 height 12
click at [436, 156] on input "checkbox" at bounding box center [434, 159] width 6 height 6
checkbox input "false"
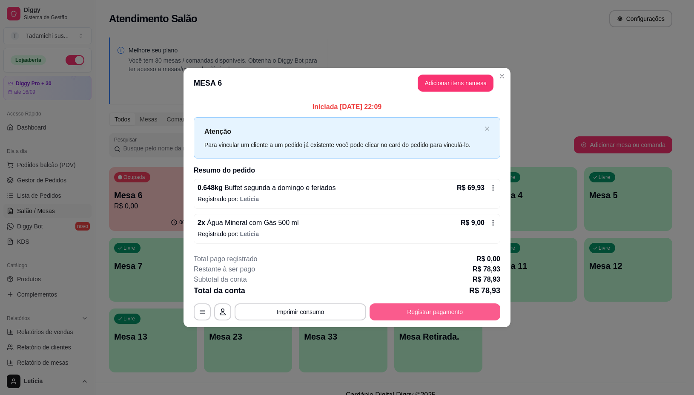
click at [431, 306] on button "Registrar pagamento" at bounding box center [435, 311] width 131 height 17
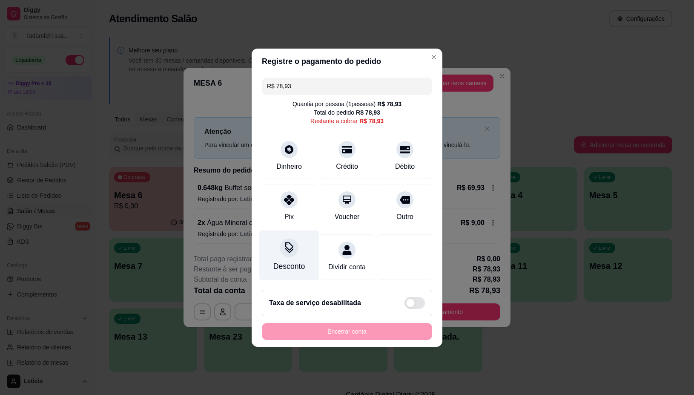
click at [288, 254] on div "Desconto" at bounding box center [289, 255] width 60 height 50
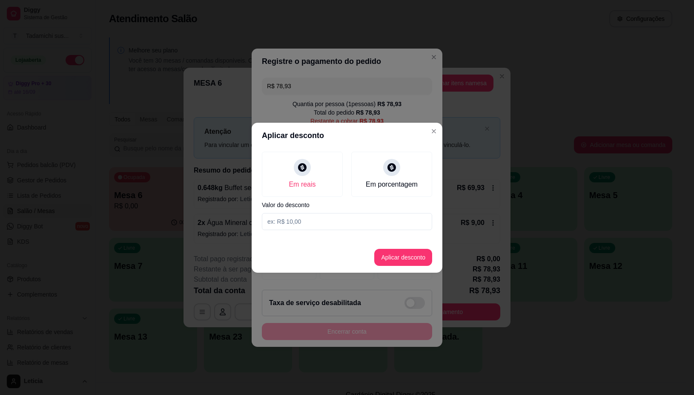
click at [320, 221] on input at bounding box center [347, 221] width 170 height 17
type input "0,01"
click at [407, 252] on button "Aplicar desconto" at bounding box center [403, 257] width 58 height 17
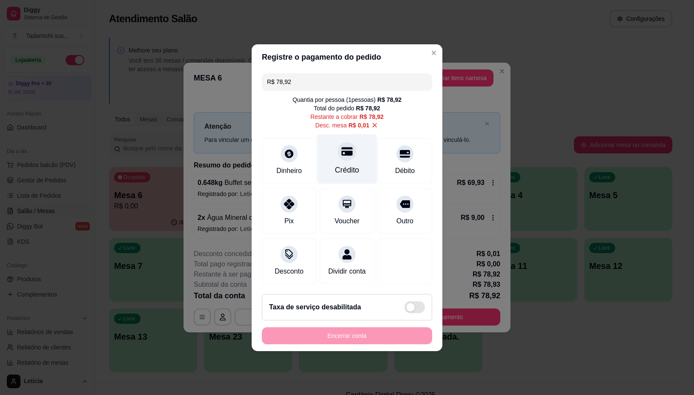
click at [346, 165] on div "Crédito" at bounding box center [347, 169] width 24 height 11
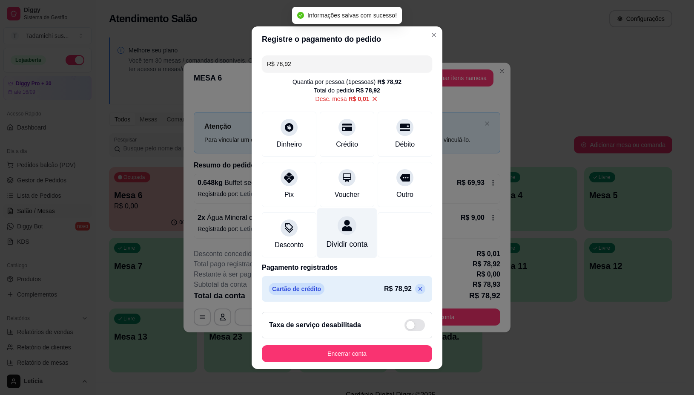
type input "R$ 0,00"
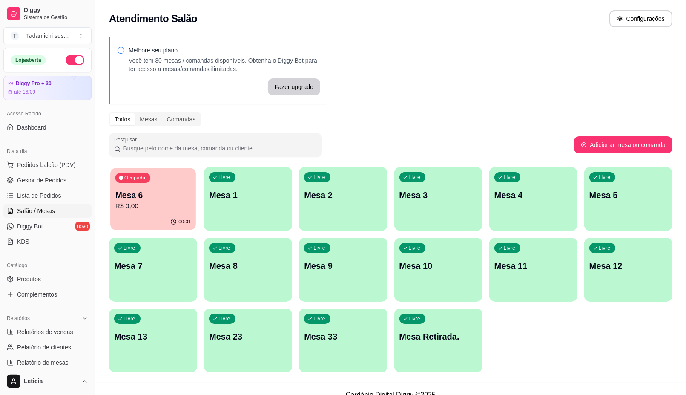
click at [155, 207] on p "R$ 0,00" at bounding box center [153, 206] width 76 height 10
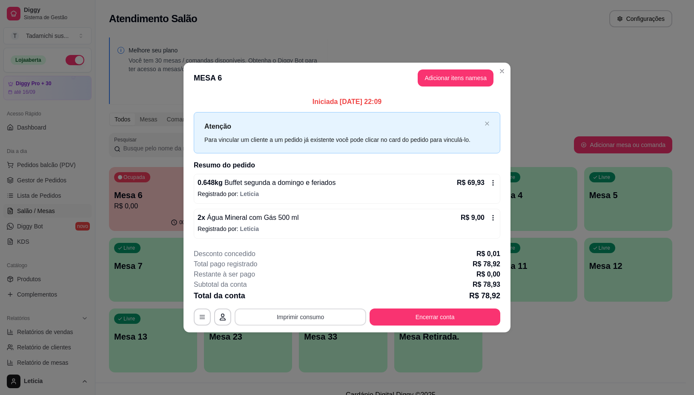
click at [286, 316] on button "Imprimir consumo" at bounding box center [301, 316] width 132 height 17
click at [287, 281] on button "IMPRESSORA" at bounding box center [303, 281] width 66 height 14
click at [448, 314] on button "Encerrar conta" at bounding box center [435, 317] width 127 height 17
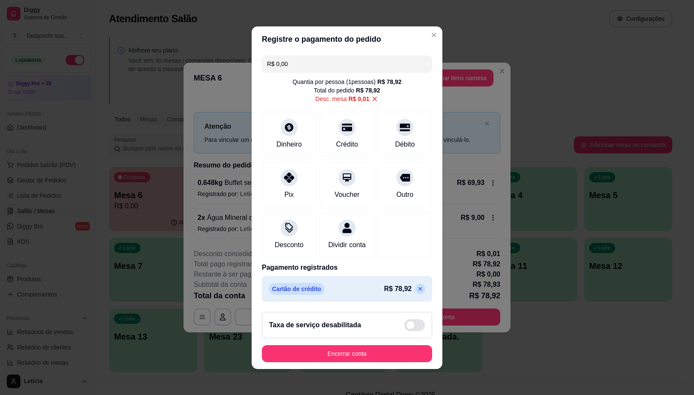
click at [395, 346] on footer "Taxa de serviço desabilitada Encerrar conta" at bounding box center [347, 337] width 191 height 64
click at [395, 354] on button "Encerrar conta" at bounding box center [346, 353] width 165 height 17
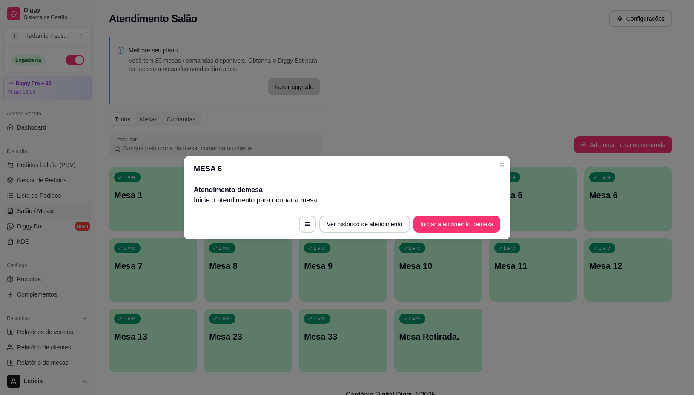
click at [510, 168] on header "MESA 6" at bounding box center [347, 169] width 327 height 26
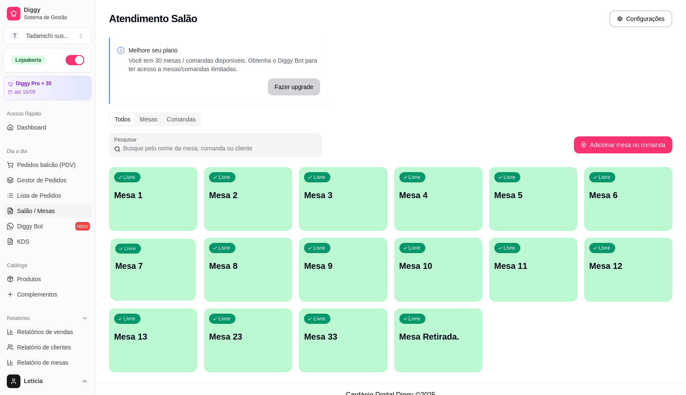
click at [144, 270] on p "Mesa 7" at bounding box center [153, 265] width 76 height 11
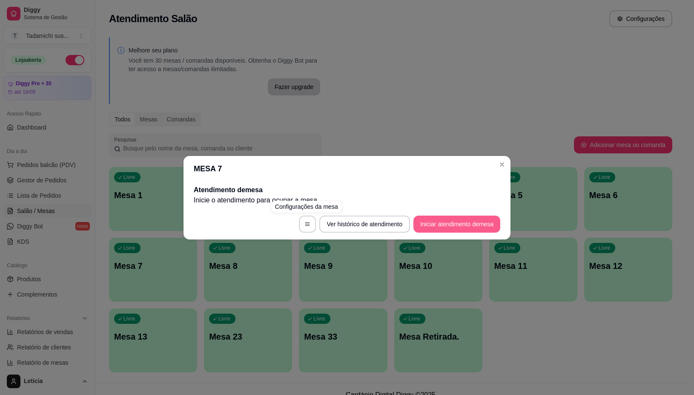
click at [433, 220] on button "Iniciar atendimento de mesa" at bounding box center [456, 223] width 87 height 17
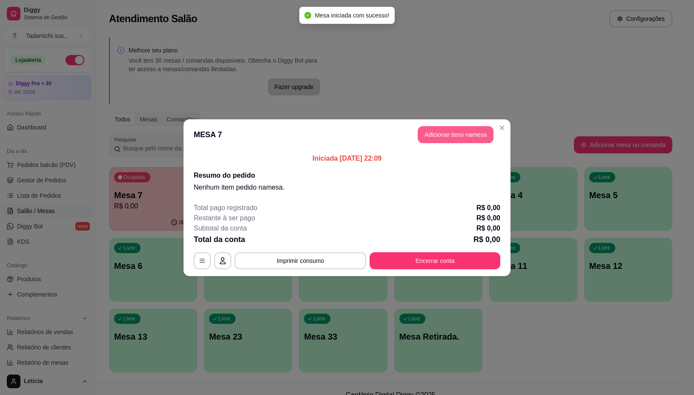
click at [452, 133] on button "Adicionar itens na mesa" at bounding box center [456, 134] width 76 height 17
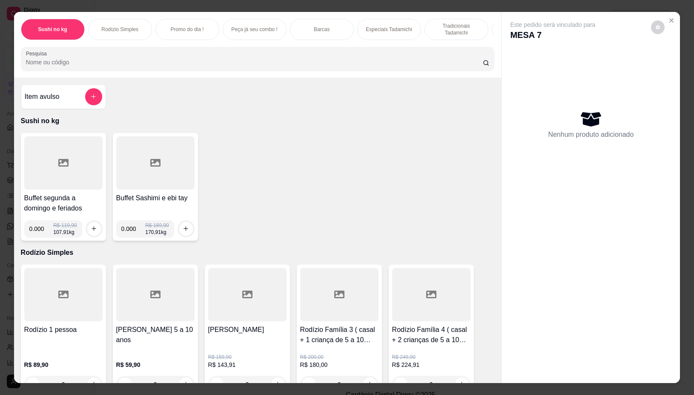
scroll to position [106, 0]
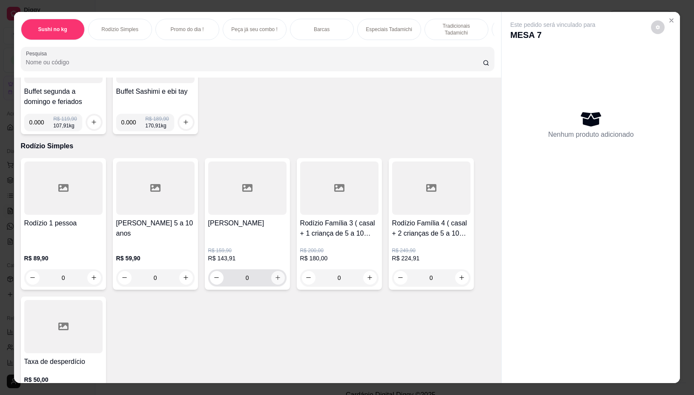
click at [277, 281] on button "increase-product-quantity" at bounding box center [278, 278] width 14 height 14
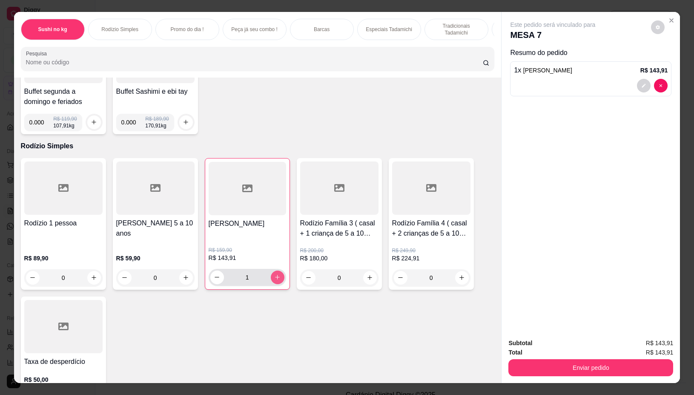
type input "1"
click at [207, 66] on input "Pesquisa" at bounding box center [254, 62] width 457 height 9
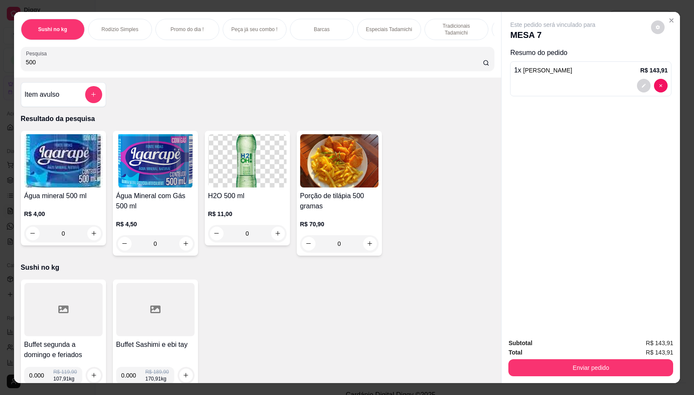
scroll to position [0, 0]
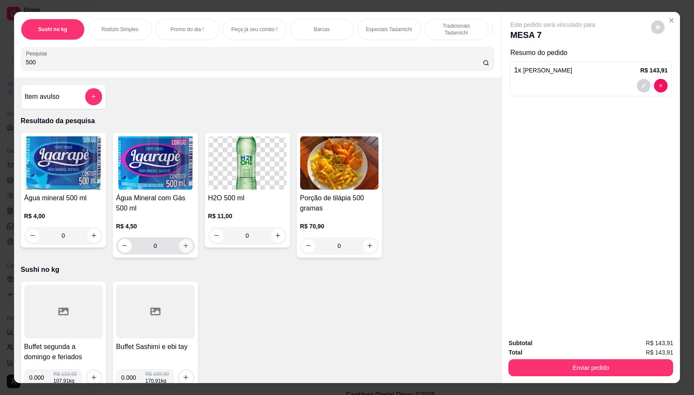
type input "500"
click at [183, 249] on icon "increase-product-quantity" at bounding box center [186, 245] width 6 height 6
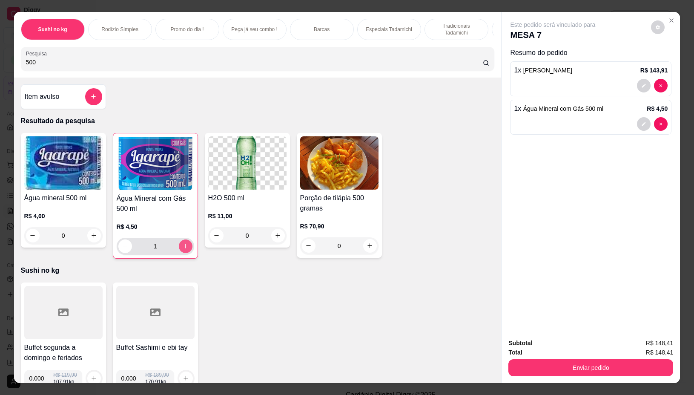
type input "1"
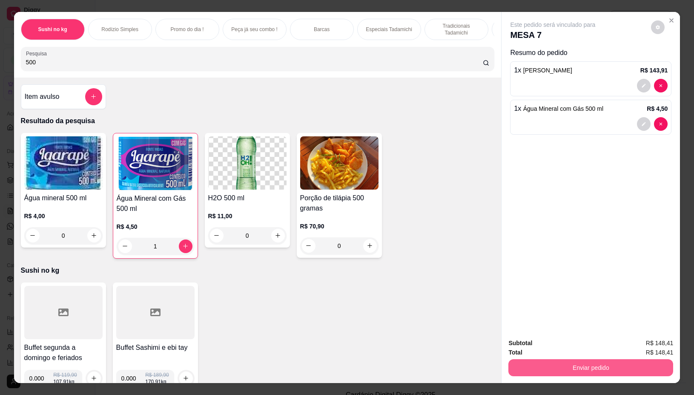
click at [580, 364] on button "Enviar pedido" at bounding box center [590, 367] width 165 height 17
click at [566, 339] on button "Não registrar e enviar pedido" at bounding box center [562, 343] width 86 height 16
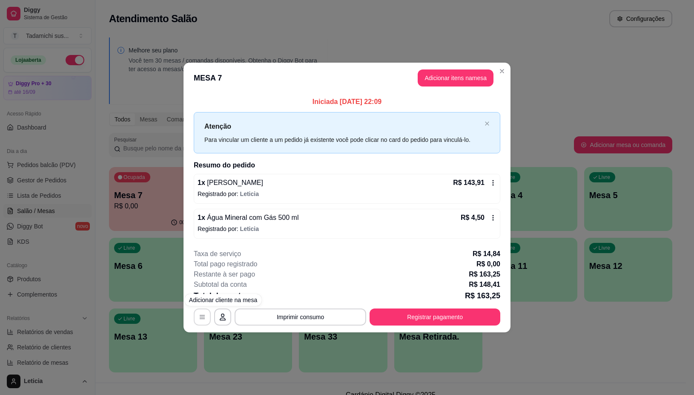
click at [203, 312] on button "button" at bounding box center [202, 316] width 17 height 17
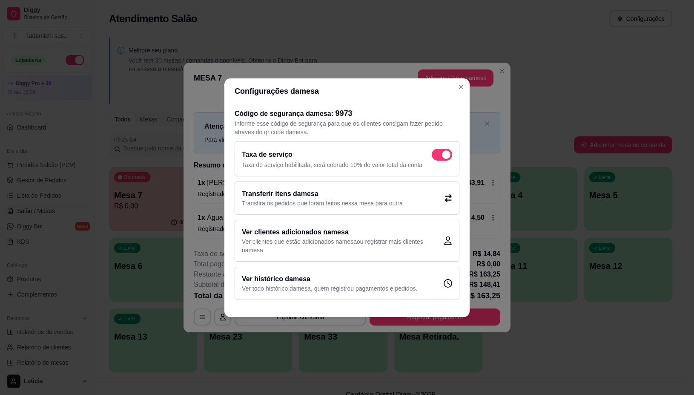
click at [444, 152] on span at bounding box center [446, 154] width 9 height 9
click at [437, 156] on input "checkbox" at bounding box center [434, 159] width 6 height 6
checkbox input "false"
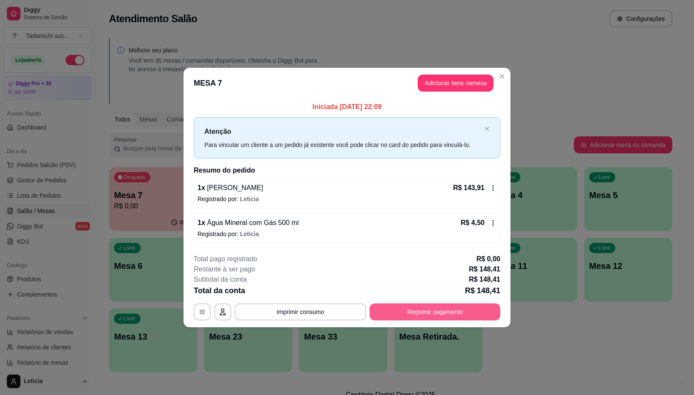
click at [395, 311] on button "Registrar pagamento" at bounding box center [435, 311] width 131 height 17
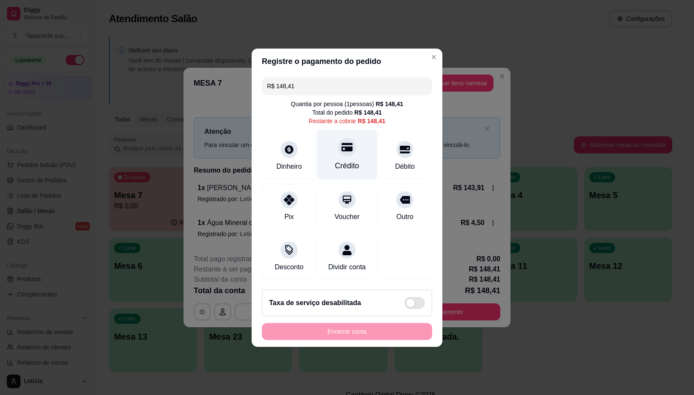
click at [341, 141] on icon at bounding box center [346, 146] width 11 height 11
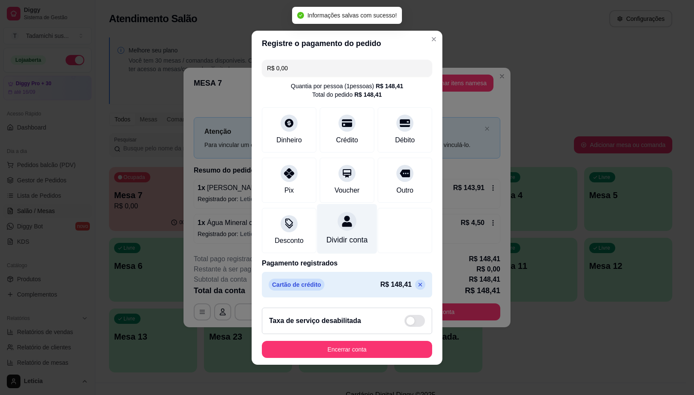
type input "R$ 0,00"
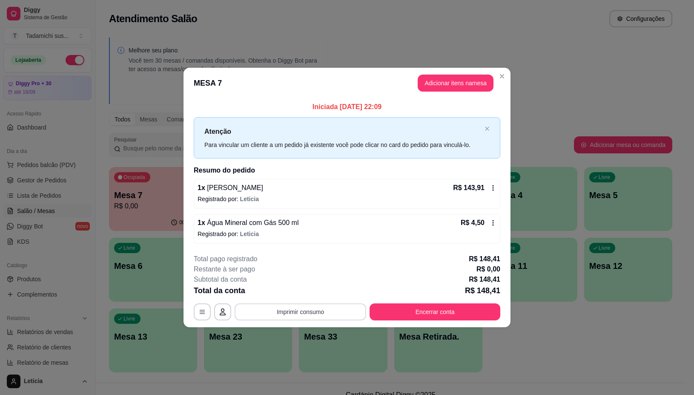
click at [298, 310] on button "Imprimir consumo" at bounding box center [301, 311] width 132 height 17
click at [288, 275] on button "IMPRESSORA" at bounding box center [302, 275] width 63 height 13
click at [426, 308] on button "Encerrar conta" at bounding box center [435, 311] width 131 height 17
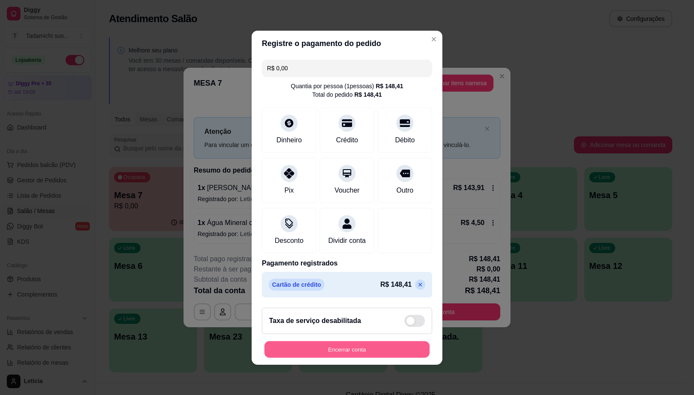
click at [335, 354] on button "Encerrar conta" at bounding box center [346, 349] width 165 height 17
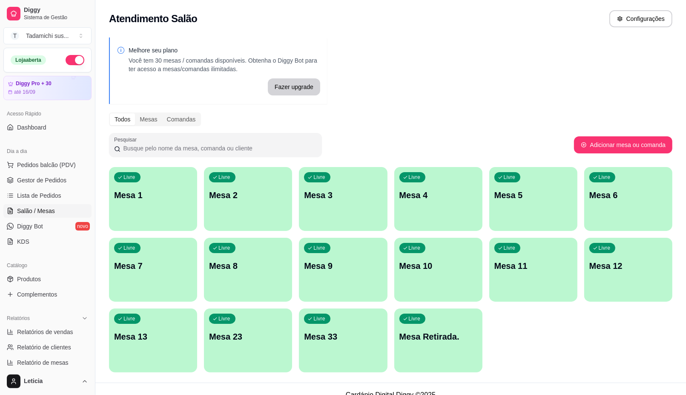
click at [123, 340] on p "Mesa 13" at bounding box center [153, 336] width 78 height 12
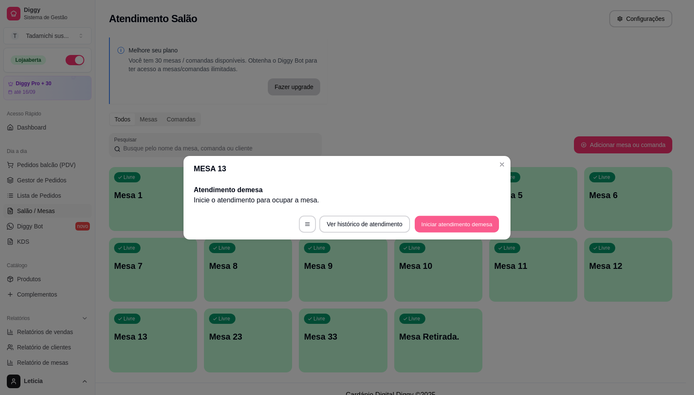
click at [449, 229] on button "Iniciar atendimento de mesa" at bounding box center [457, 223] width 84 height 17
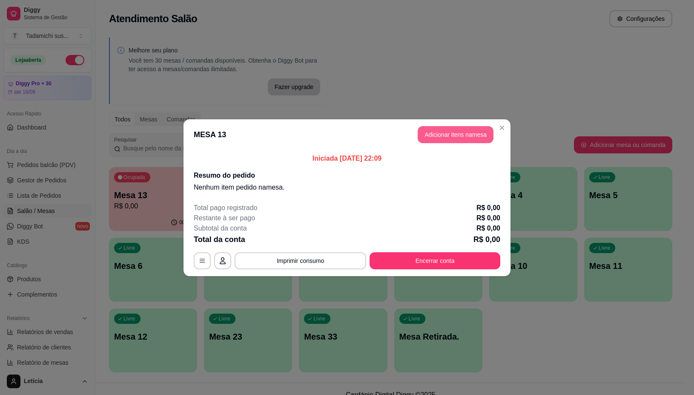
click at [461, 141] on button "Adicionar itens na mesa" at bounding box center [456, 134] width 76 height 17
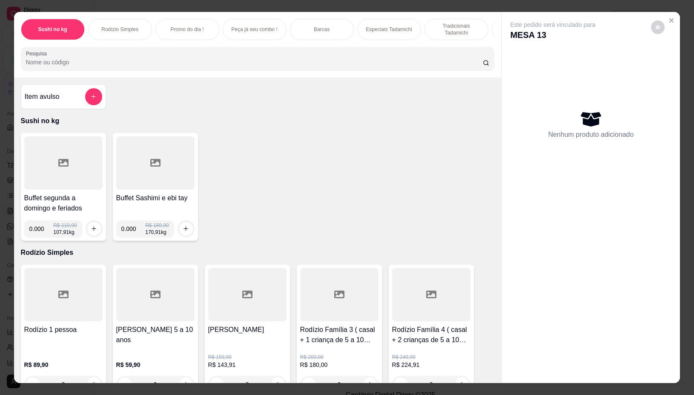
click at [54, 172] on div at bounding box center [63, 162] width 78 height 53
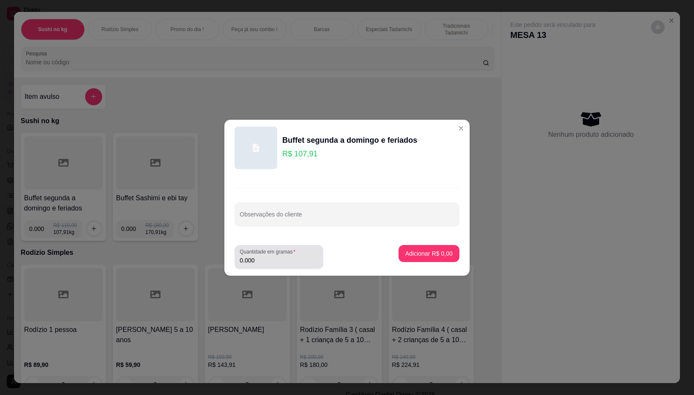
click at [273, 258] on input "0.000" at bounding box center [279, 260] width 78 height 9
type input "0.172"
click at [432, 262] on div "Adicionar R$ 18,56" at bounding box center [427, 257] width 64 height 24
click at [427, 250] on p "Adicionar R$ 18,56" at bounding box center [427, 253] width 51 height 9
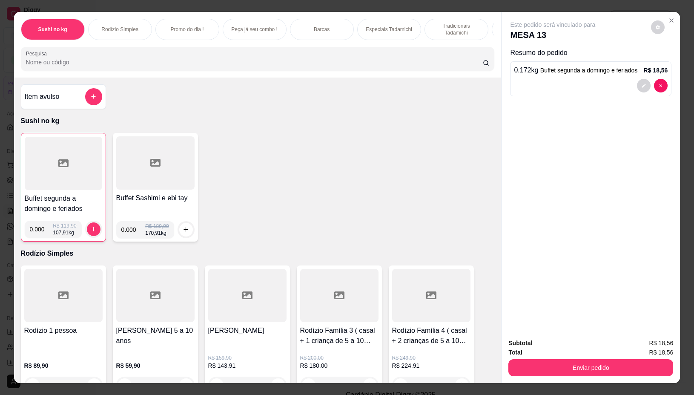
click at [52, 175] on div at bounding box center [63, 163] width 77 height 53
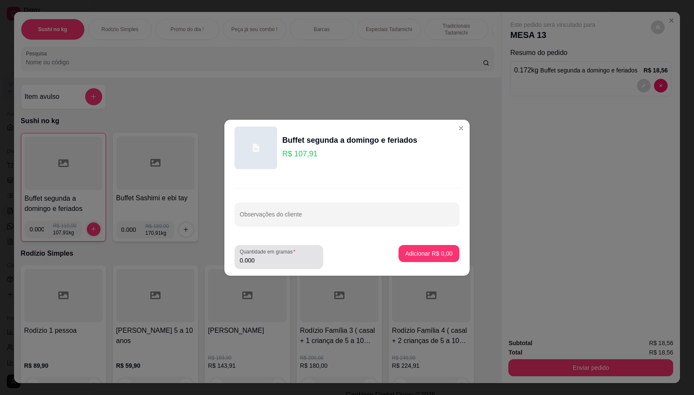
click at [267, 258] on input "0.000" at bounding box center [279, 260] width 78 height 9
type input "0.160"
click at [403, 256] on p "Adicionar R$ 17,27" at bounding box center [427, 253] width 49 height 8
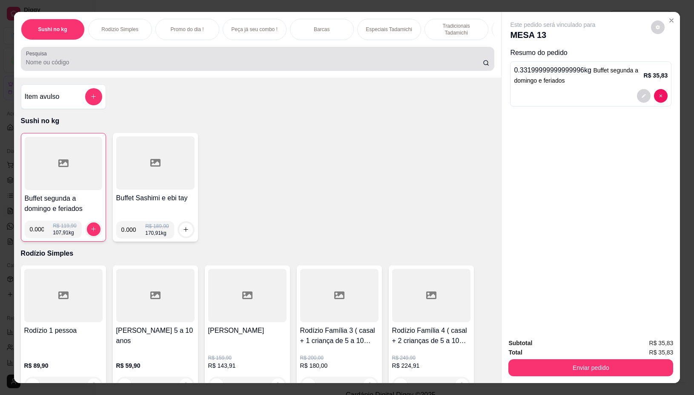
click at [108, 67] on div at bounding box center [258, 58] width 464 height 17
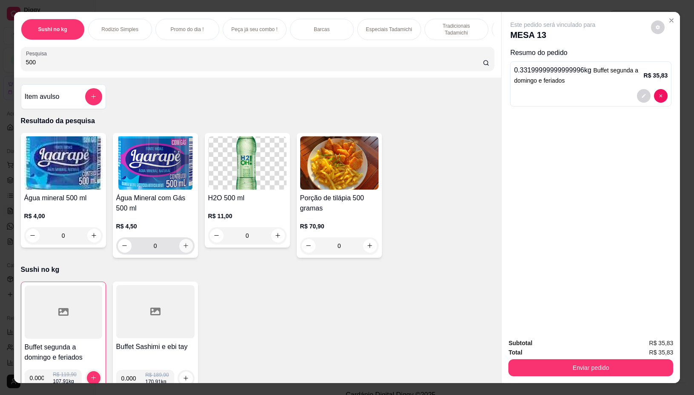
type input "500"
click at [183, 248] on icon "increase-product-quantity" at bounding box center [186, 245] width 6 height 6
type input "1"
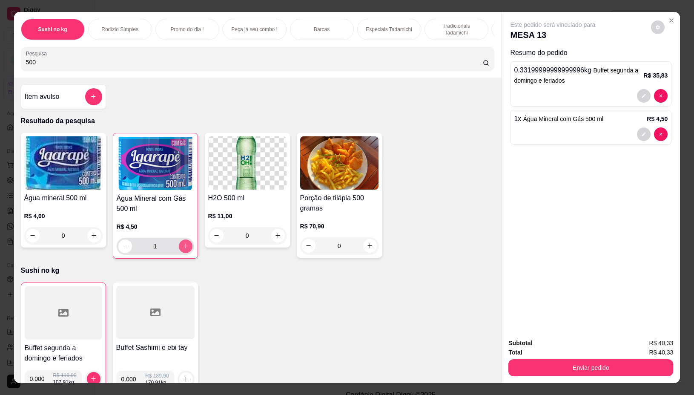
click at [183, 248] on icon "increase-product-quantity" at bounding box center [185, 246] width 6 height 6
type input "2"
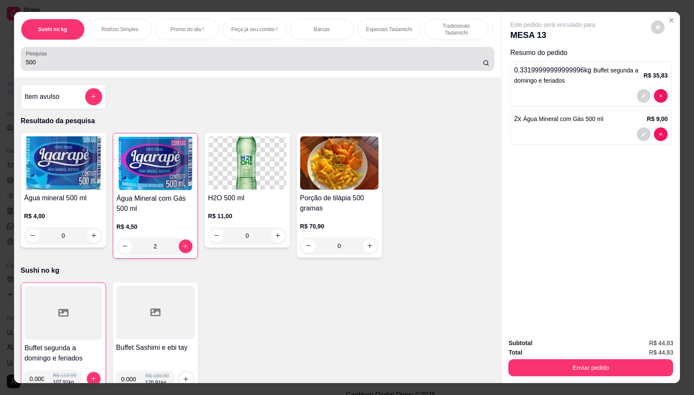
click at [111, 67] on div "500" at bounding box center [258, 58] width 464 height 17
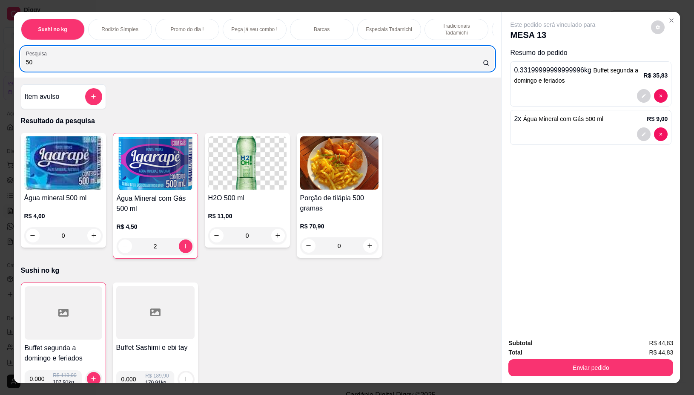
type input "5"
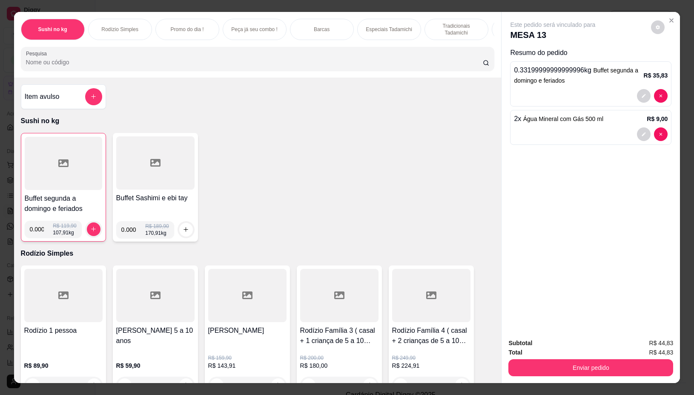
click at [50, 154] on div at bounding box center [63, 163] width 77 height 53
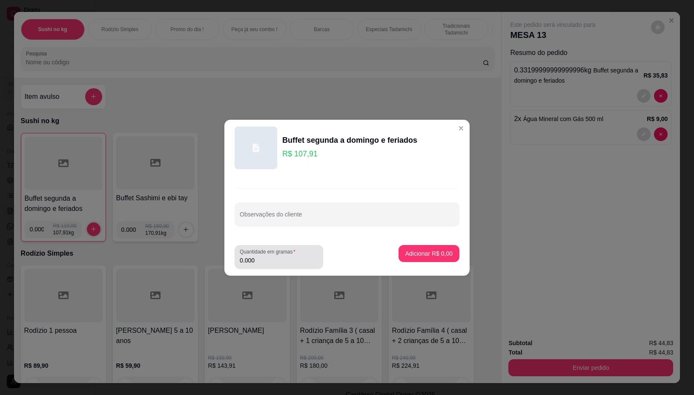
click at [282, 264] on div "0.000" at bounding box center [279, 256] width 78 height 17
type input "0.184"
click at [412, 255] on p "Adicionar R$ 19,86" at bounding box center [427, 253] width 49 height 8
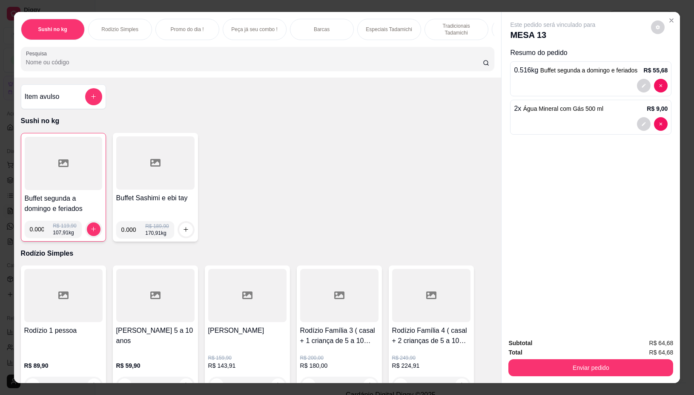
click at [70, 174] on div at bounding box center [63, 163] width 77 height 53
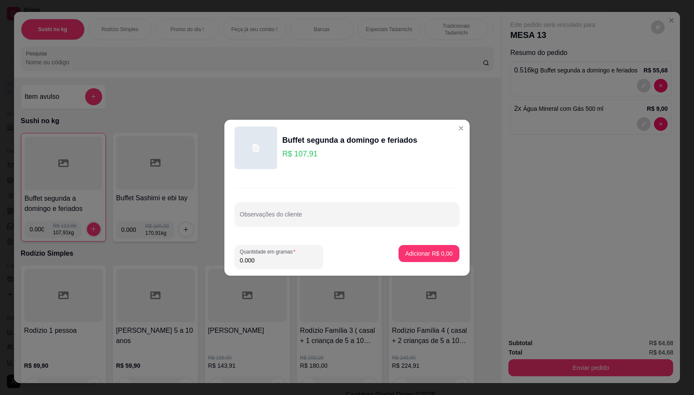
click at [262, 260] on input "0.000" at bounding box center [279, 260] width 78 height 9
type input "0.098"
click at [403, 252] on p "Adicionar R$ 10,58" at bounding box center [427, 253] width 49 height 8
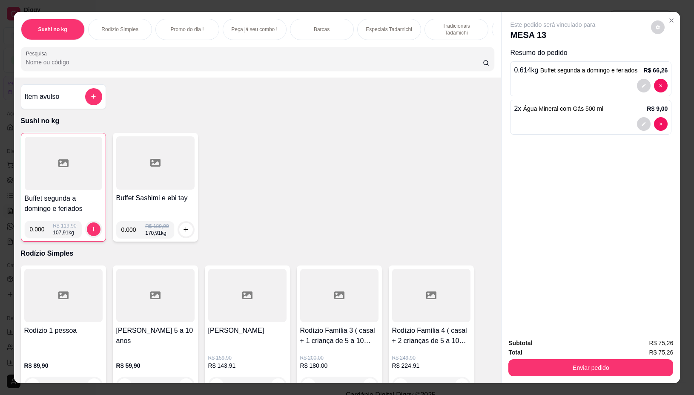
click at [43, 184] on div at bounding box center [63, 163] width 77 height 53
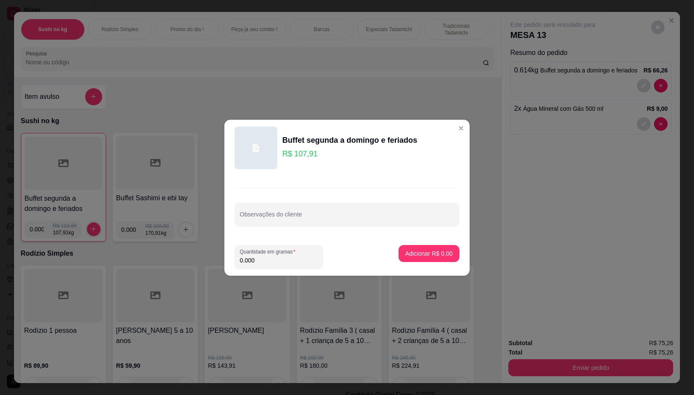
click at [258, 263] on input "0.000" at bounding box center [279, 260] width 78 height 9
type input "0.136"
click at [428, 252] on p "Adicionar R$ 14,68" at bounding box center [427, 253] width 51 height 9
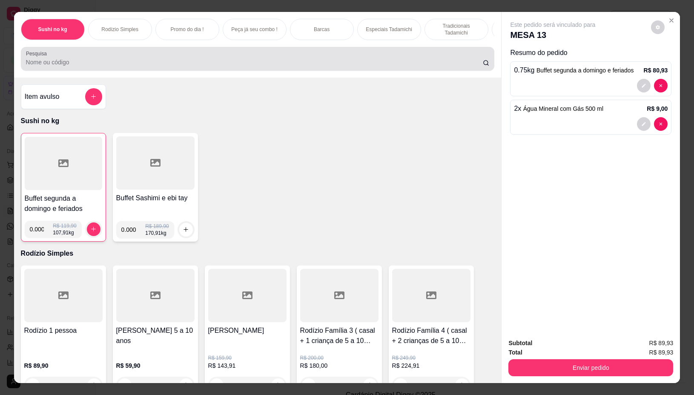
click at [265, 71] on div "Pesquisa" at bounding box center [258, 59] width 474 height 24
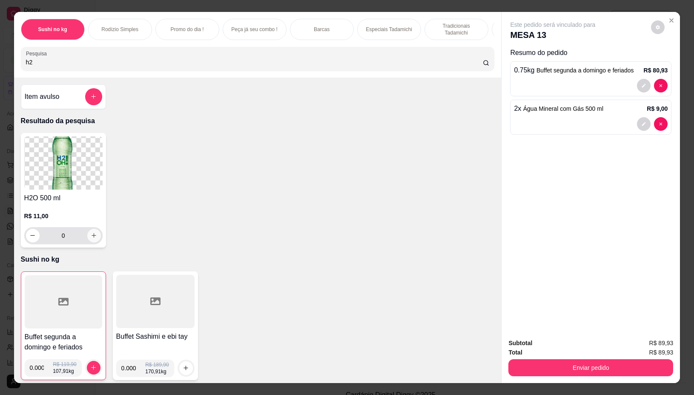
type input "h2"
click at [93, 242] on button "increase-product-quantity" at bounding box center [94, 236] width 14 height 14
type input "1"
click at [657, 79] on div at bounding box center [652, 86] width 31 height 14
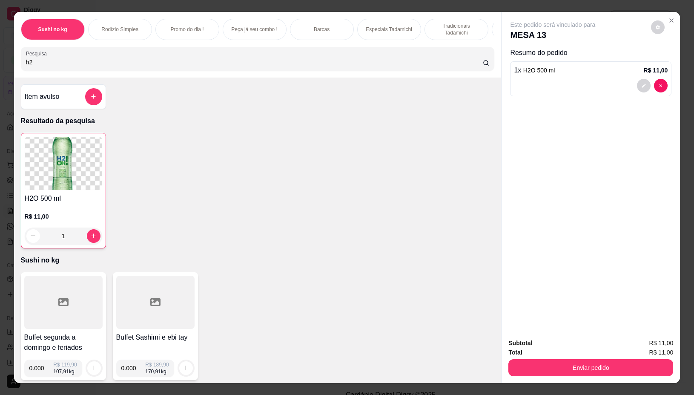
type input "0"
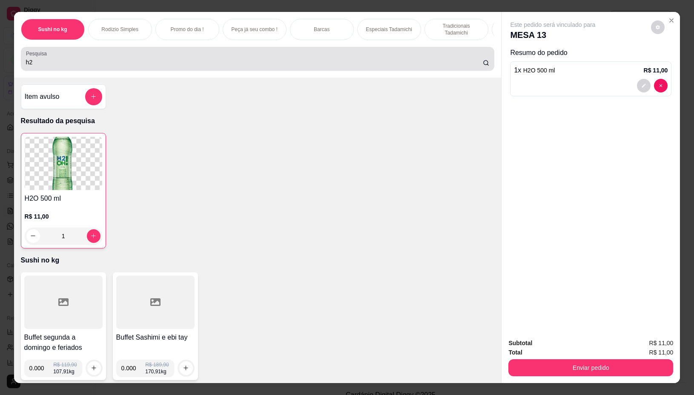
click at [377, 66] on input "h2" at bounding box center [254, 62] width 457 height 9
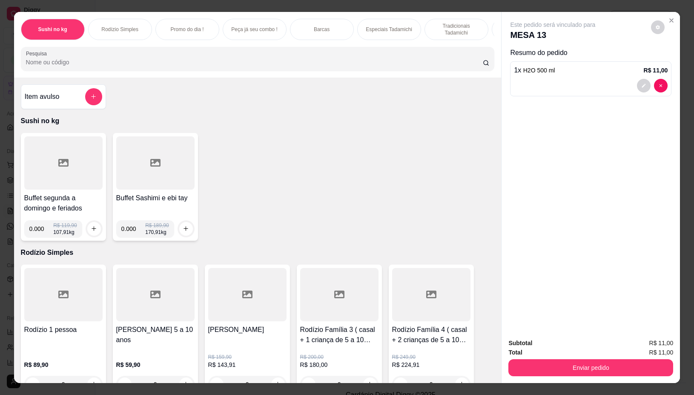
click at [58, 168] on icon at bounding box center [63, 163] width 10 height 10
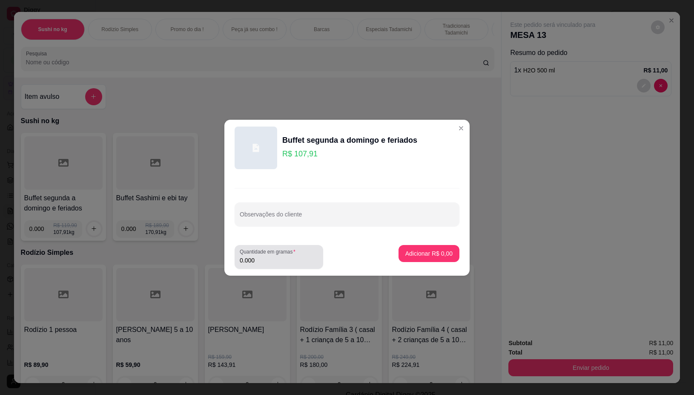
click at [292, 260] on input "0.000" at bounding box center [279, 260] width 78 height 9
type input "0.184"
click at [416, 257] on p "Adicionar R$ 19,86" at bounding box center [427, 253] width 49 height 8
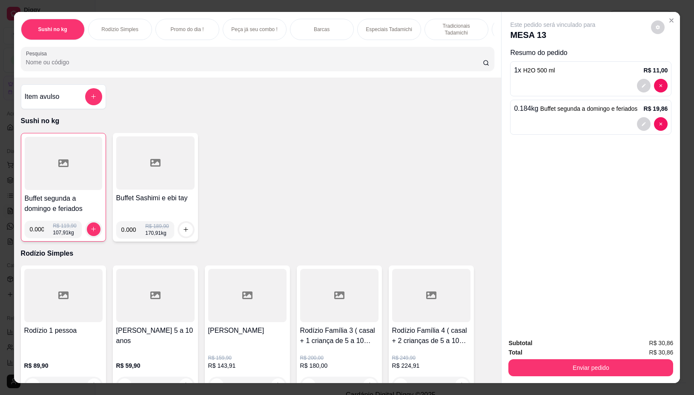
click at [89, 171] on div at bounding box center [63, 163] width 77 height 53
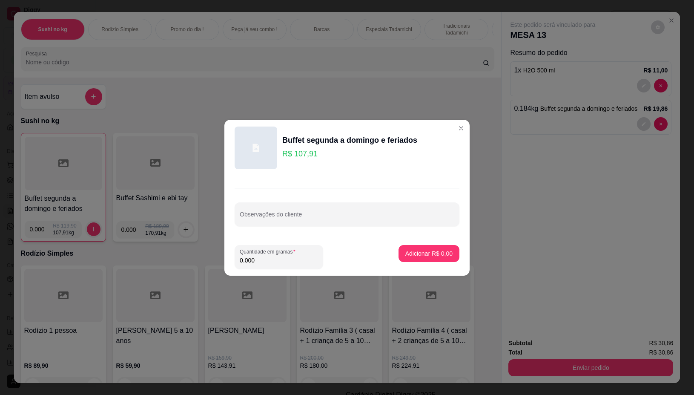
click at [266, 262] on input "0.000" at bounding box center [279, 260] width 78 height 9
type input "0.098"
click at [411, 250] on p "Adicionar R$ 10,58" at bounding box center [427, 253] width 51 height 9
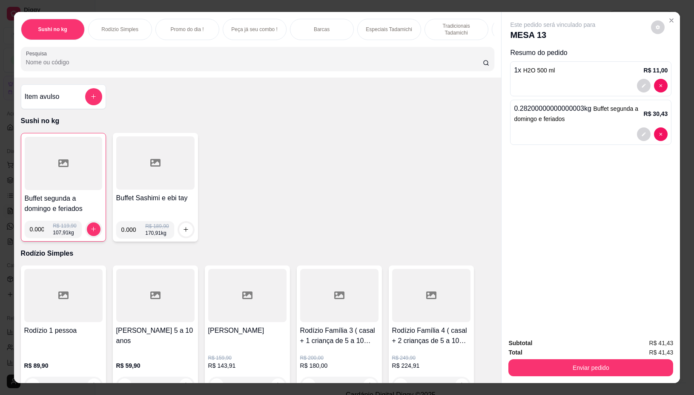
click at [82, 166] on div at bounding box center [63, 163] width 77 height 53
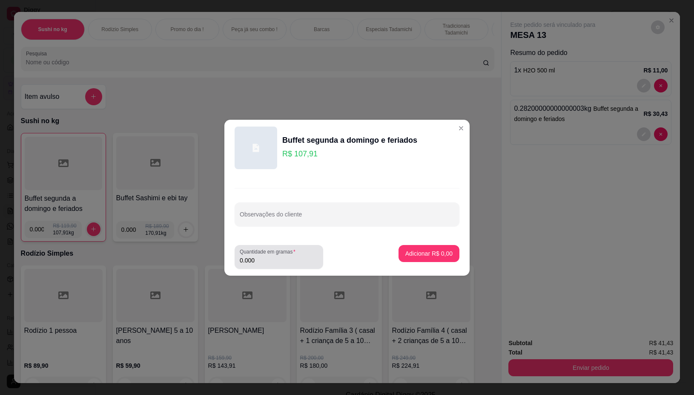
click at [262, 258] on input "0.000" at bounding box center [279, 260] width 78 height 9
type input "0.136"
click at [424, 246] on button "Adicionar R$ 14,68" at bounding box center [427, 253] width 64 height 17
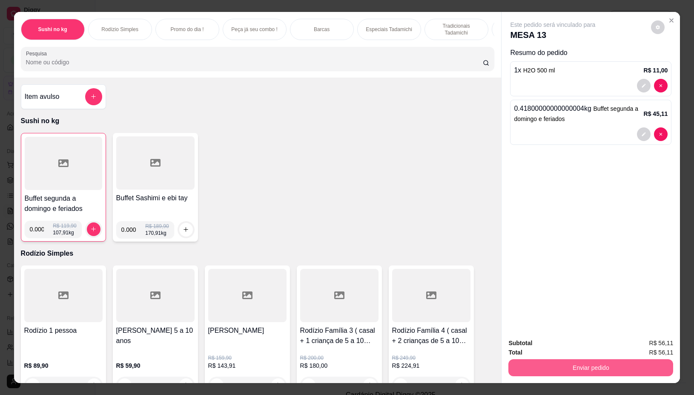
click at [528, 364] on button "Enviar pedido" at bounding box center [590, 367] width 165 height 17
click at [523, 341] on button "Não registrar e enviar pedido" at bounding box center [562, 343] width 86 height 16
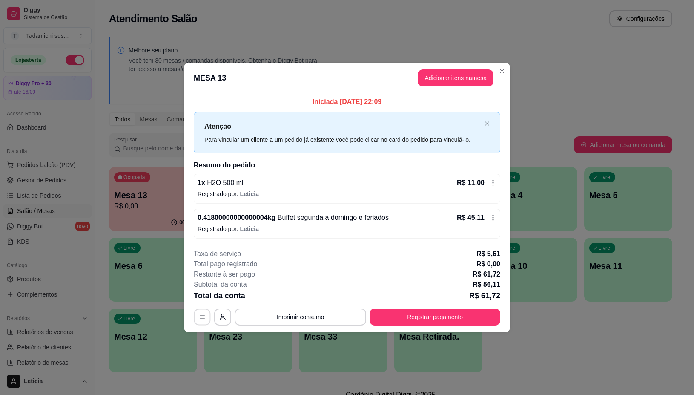
click at [197, 315] on button "button" at bounding box center [202, 317] width 17 height 17
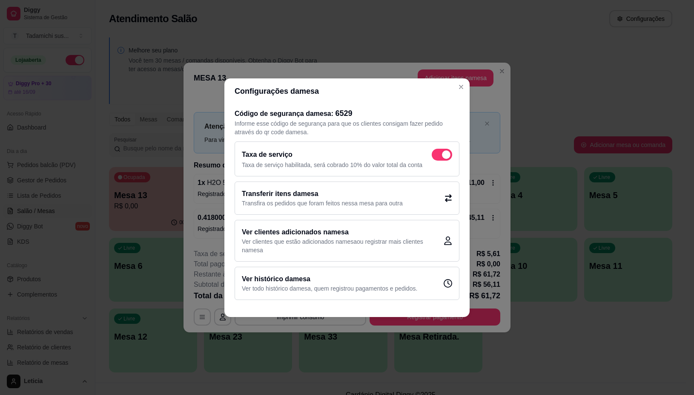
click at [437, 152] on span at bounding box center [442, 155] width 20 height 12
click at [437, 156] on input "checkbox" at bounding box center [434, 159] width 6 height 6
checkbox input "false"
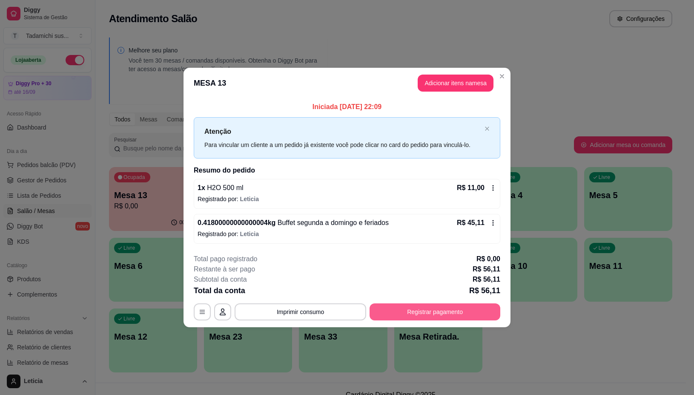
click at [411, 312] on button "Registrar pagamento" at bounding box center [435, 311] width 131 height 17
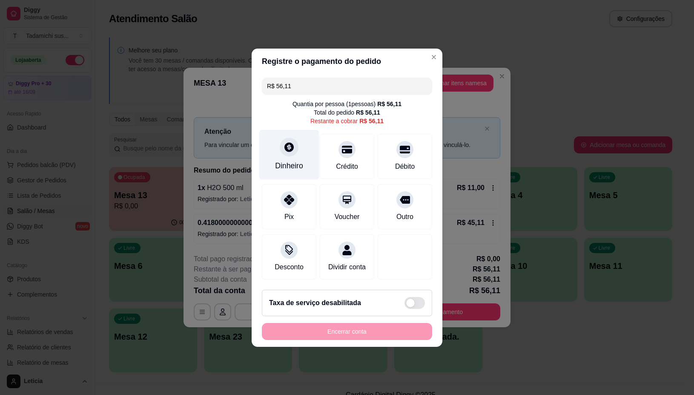
click at [290, 163] on div "Dinheiro" at bounding box center [289, 165] width 28 height 11
click at [328, 272] on div "Dividir conta" at bounding box center [346, 267] width 37 height 10
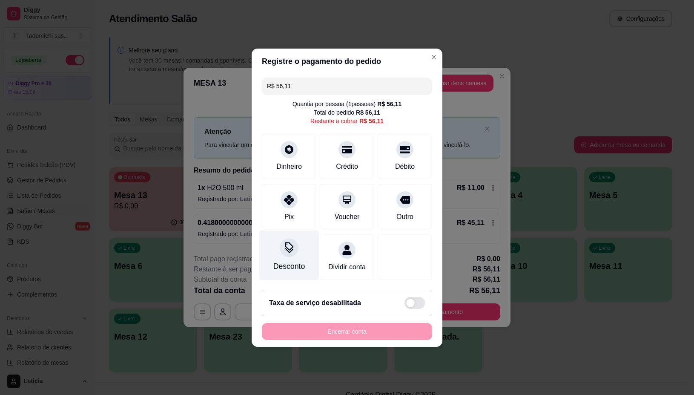
click at [298, 248] on div "Desconto" at bounding box center [289, 255] width 60 height 50
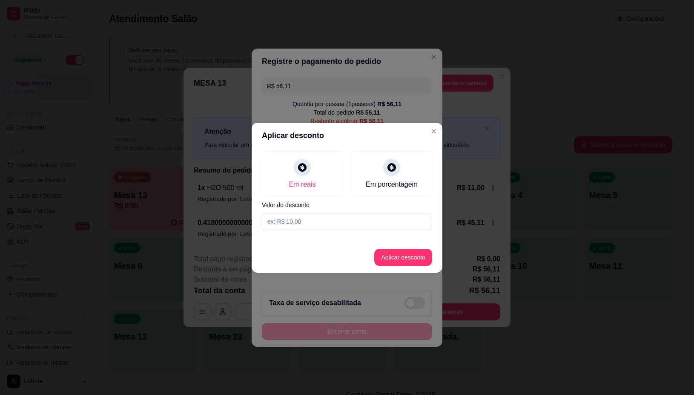
click at [336, 224] on input at bounding box center [347, 221] width 170 height 17
type input "0,10"
click at [405, 255] on button "Aplicar desconto" at bounding box center [403, 257] width 58 height 17
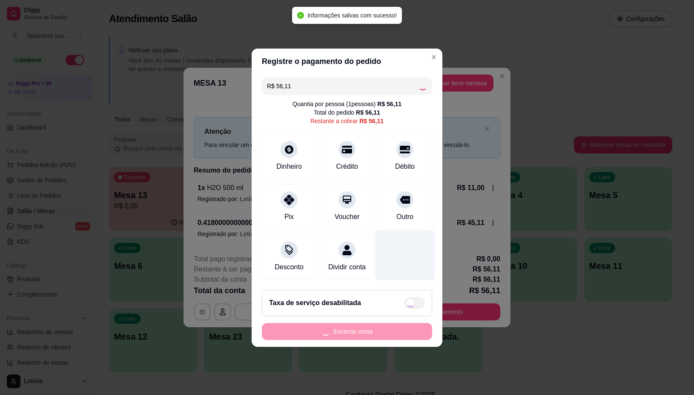
type input "R$ 56,01"
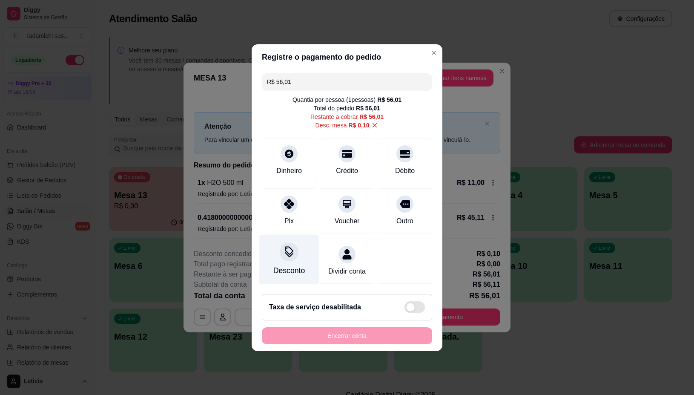
click at [282, 257] on div "Desconto" at bounding box center [289, 259] width 60 height 50
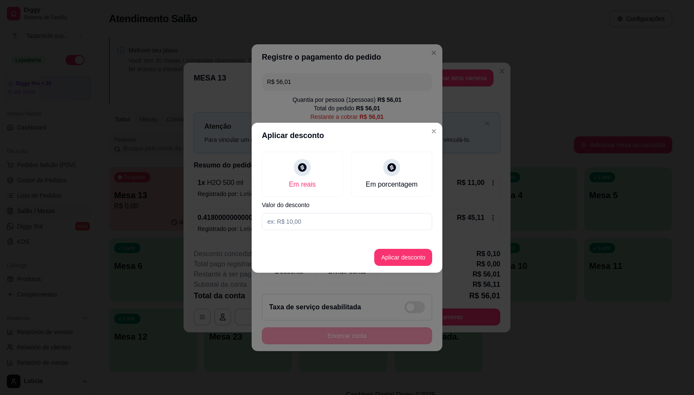
click at [304, 225] on input at bounding box center [347, 221] width 170 height 17
type input "0,01"
click at [405, 245] on footer "Aplicar desconto" at bounding box center [347, 257] width 191 height 31
click at [401, 258] on button "Aplicar desconto" at bounding box center [403, 257] width 58 height 17
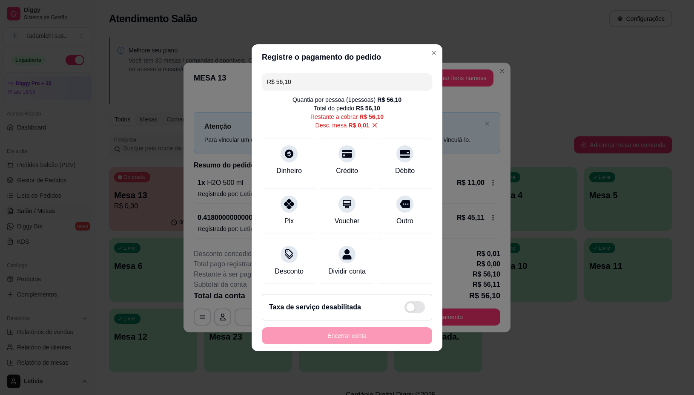
click at [373, 122] on icon at bounding box center [375, 125] width 8 height 8
type input "R$ 56,11"
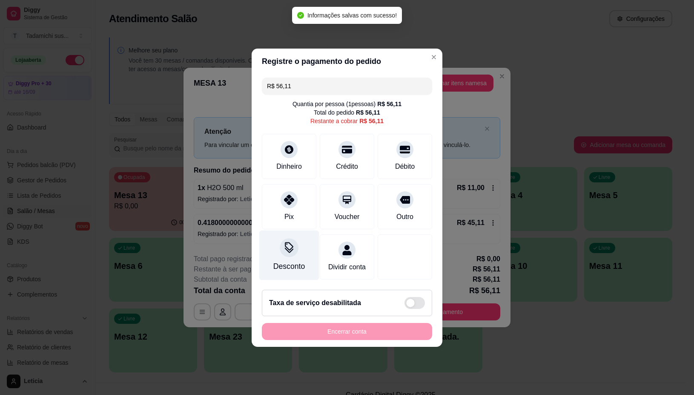
click at [277, 261] on div "Desconto" at bounding box center [289, 266] width 32 height 11
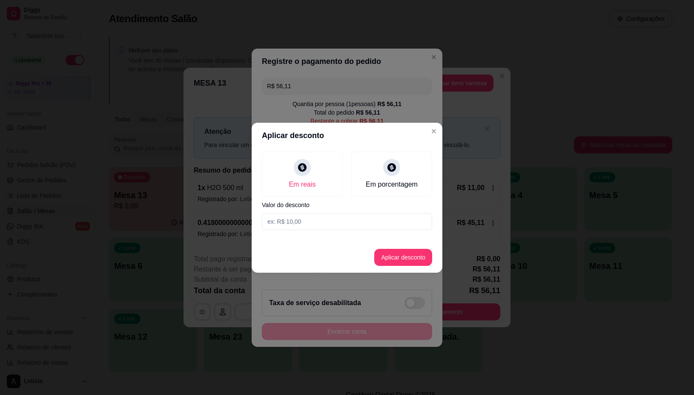
click at [315, 213] on input at bounding box center [347, 221] width 170 height 17
type input "0,11"
click at [387, 258] on button "Aplicar desconto" at bounding box center [403, 257] width 58 height 17
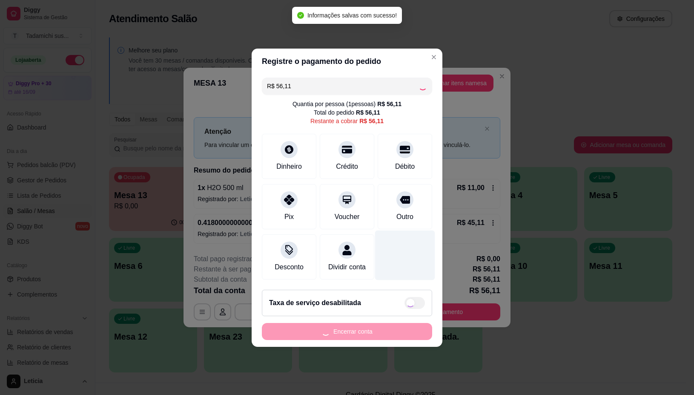
type input "R$ 56,00"
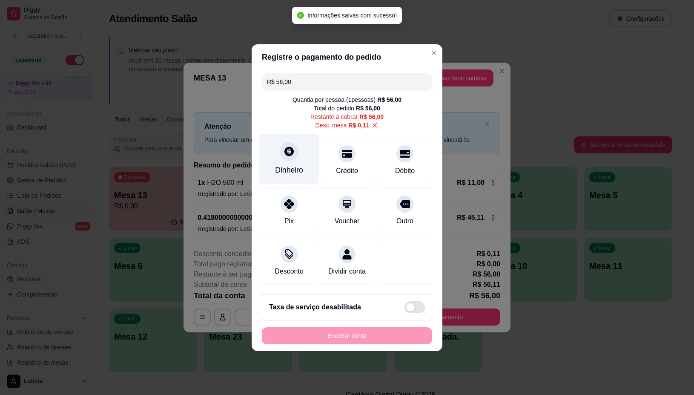
click at [277, 164] on div "Dinheiro" at bounding box center [289, 169] width 28 height 11
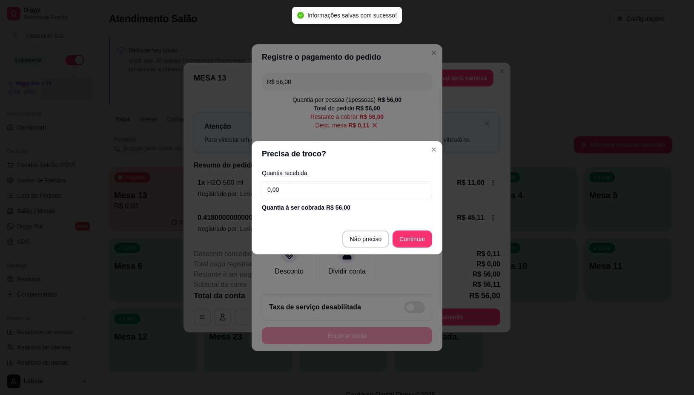
click at [342, 199] on div "Quantia recebida 0,00 Quantia à ser cobrada R$ 56,00" at bounding box center [347, 190] width 191 height 49
click at [347, 189] on input "0,00" at bounding box center [347, 189] width 170 height 17
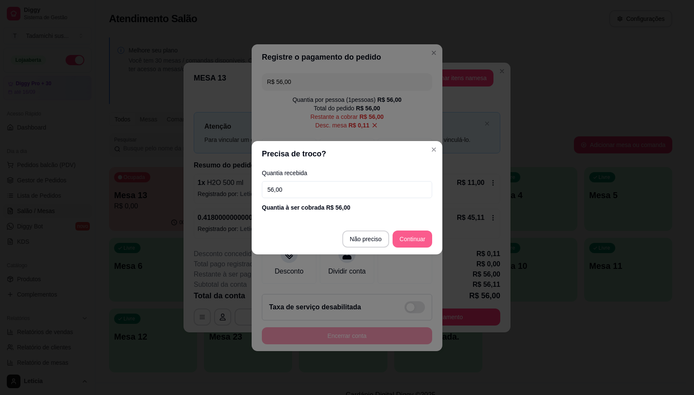
type input "56,00"
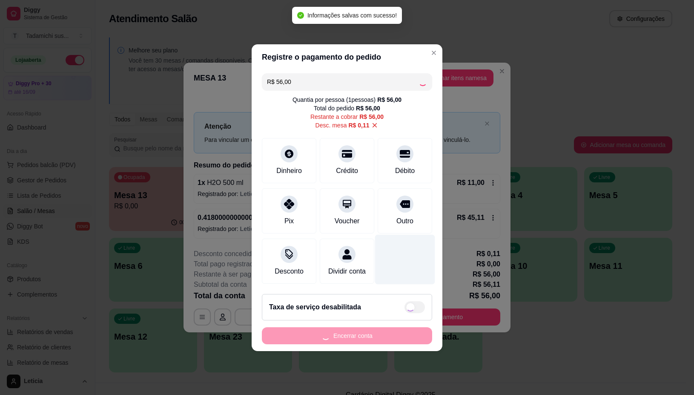
type input "R$ 0,00"
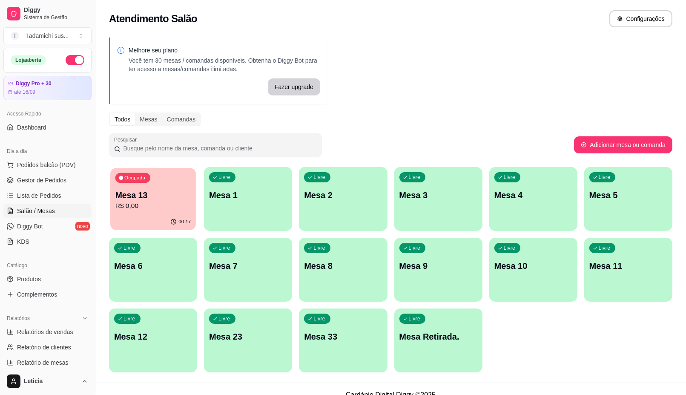
click at [155, 203] on p "R$ 0,00" at bounding box center [153, 206] width 76 height 10
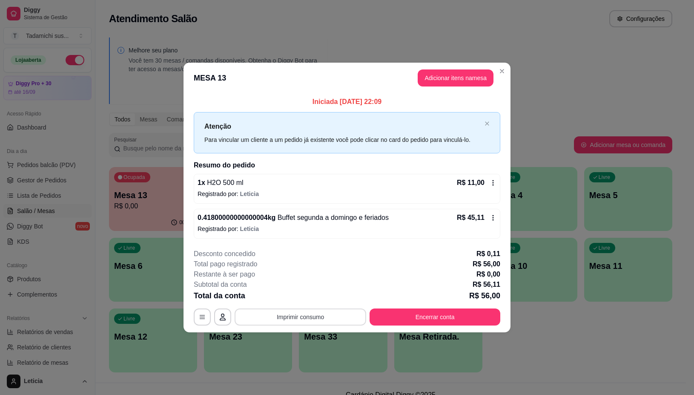
click at [273, 318] on button "Imprimir consumo" at bounding box center [301, 316] width 132 height 17
click at [273, 318] on button "Imprimir consumo" at bounding box center [301, 317] width 128 height 17
click at [290, 314] on button "Imprimir consumo" at bounding box center [301, 317] width 128 height 17
click at [310, 273] on div "Escolha a impressora IMPRESSORA IMPRESSORA HAYOM" at bounding box center [303, 283] width 74 height 46
click at [311, 279] on button "IMPRESSORA" at bounding box center [303, 281] width 66 height 14
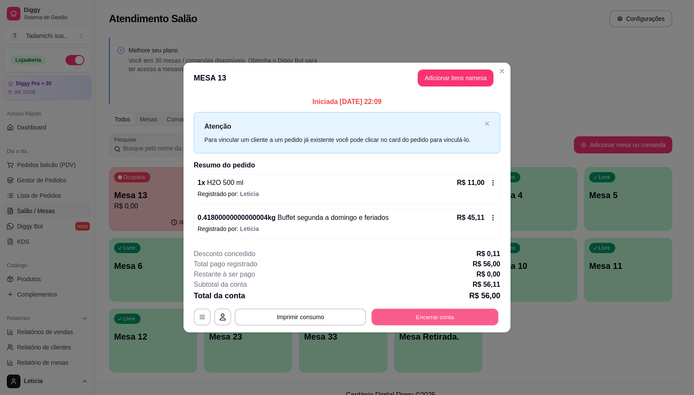
click at [435, 316] on button "Encerrar conta" at bounding box center [435, 317] width 127 height 17
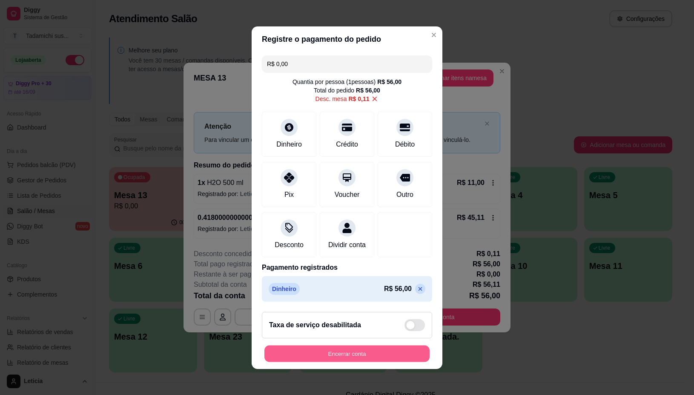
click at [376, 358] on button "Encerrar conta" at bounding box center [346, 353] width 165 height 17
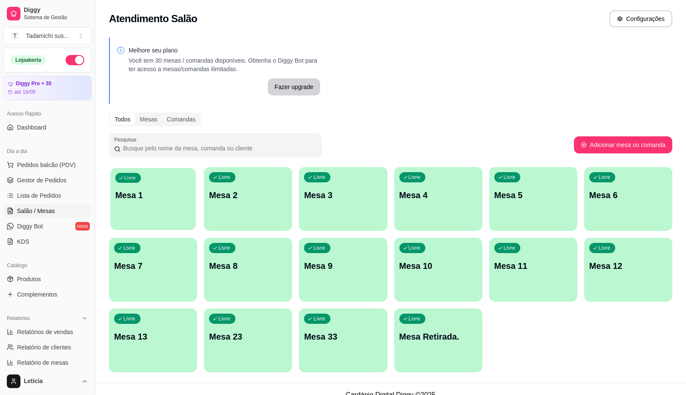
click at [122, 199] on p "Mesa 1" at bounding box center [153, 194] width 76 height 11
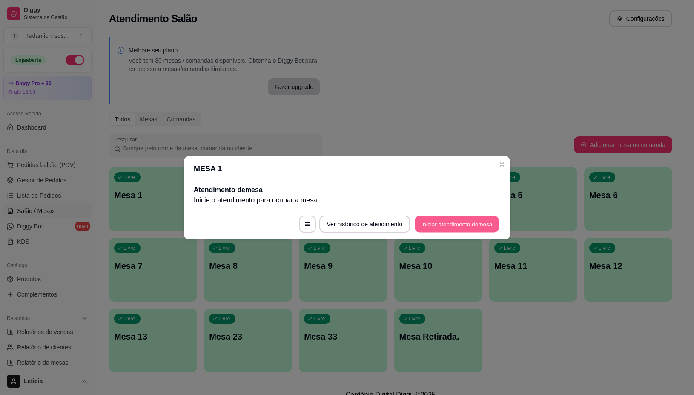
click at [459, 219] on button "Iniciar atendimento de mesa" at bounding box center [457, 223] width 84 height 17
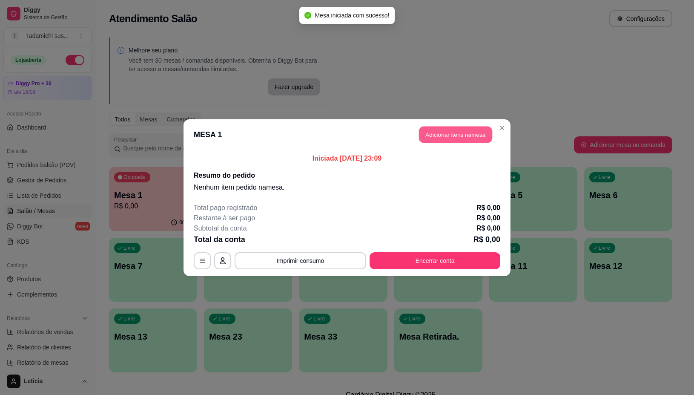
click at [465, 134] on button "Adicionar itens na mesa" at bounding box center [455, 134] width 73 height 17
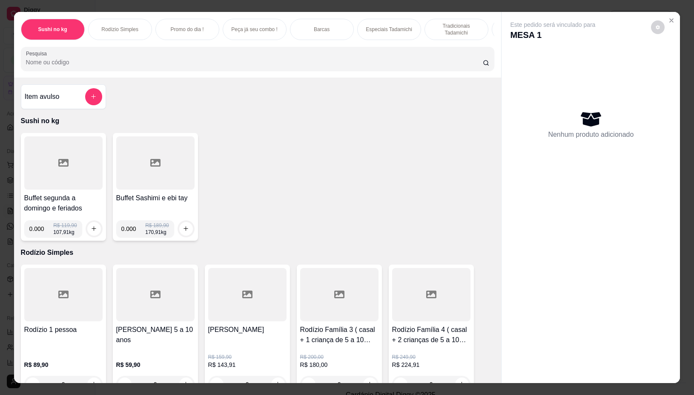
click at [71, 184] on div at bounding box center [63, 162] width 78 height 53
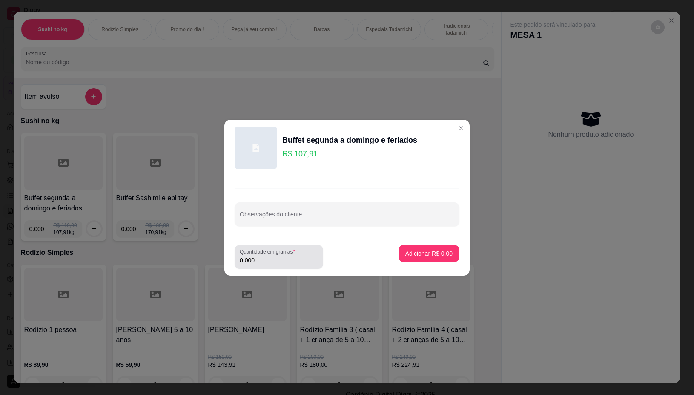
click at [286, 258] on input "0.000" at bounding box center [279, 260] width 78 height 9
type input "0.142"
click at [439, 250] on p "Adicionar R$ 15,32" at bounding box center [427, 253] width 51 height 9
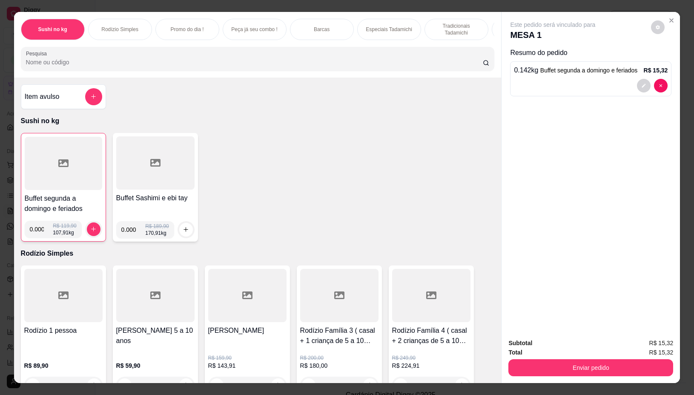
click at [37, 161] on div at bounding box center [63, 163] width 77 height 53
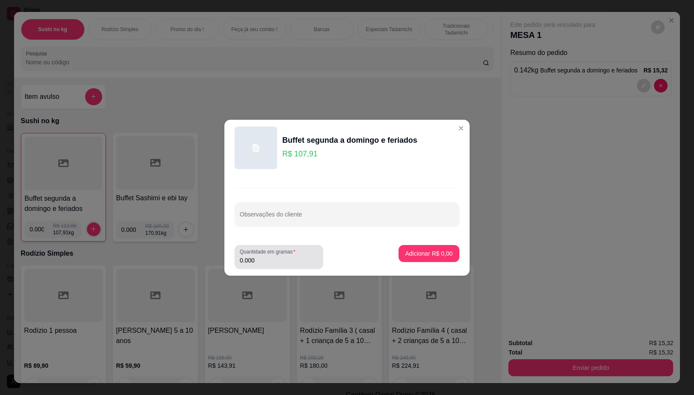
click at [266, 265] on div "Quantidade em gramas 0.000" at bounding box center [279, 257] width 89 height 24
type input "0.264"
click at [433, 256] on p "Adicionar R$ 28,49" at bounding box center [427, 253] width 49 height 8
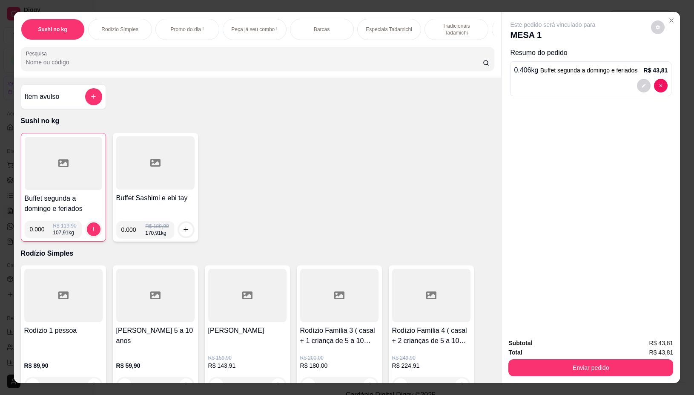
click at [166, 62] on input "Pesquisa" at bounding box center [254, 62] width 457 height 9
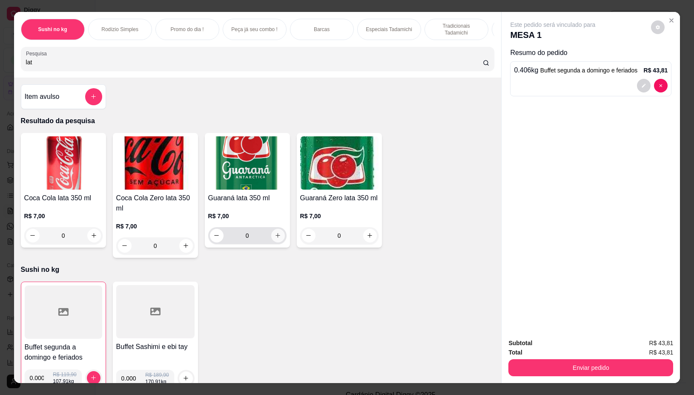
type input "lat"
click at [277, 236] on icon "increase-product-quantity" at bounding box center [278, 235] width 6 height 6
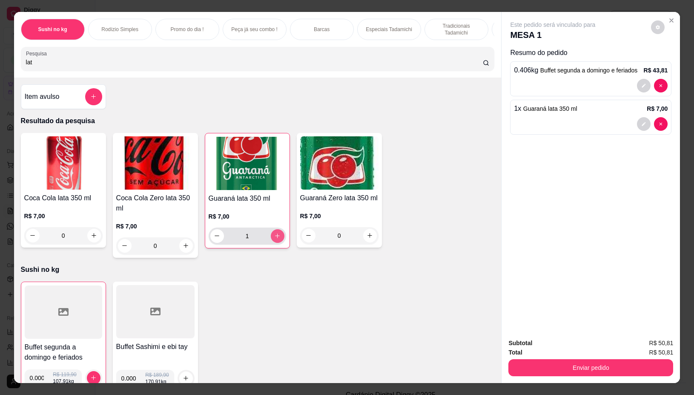
type input "1"
click at [276, 237] on icon "increase-product-quantity" at bounding box center [277, 236] width 6 height 6
type input "2"
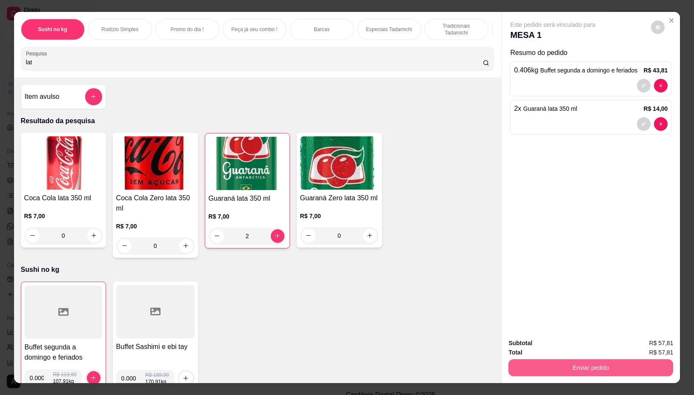
click at [558, 362] on button "Enviar pedido" at bounding box center [590, 367] width 165 height 17
click at [552, 343] on button "Não registrar e enviar pedido" at bounding box center [562, 343] width 89 height 16
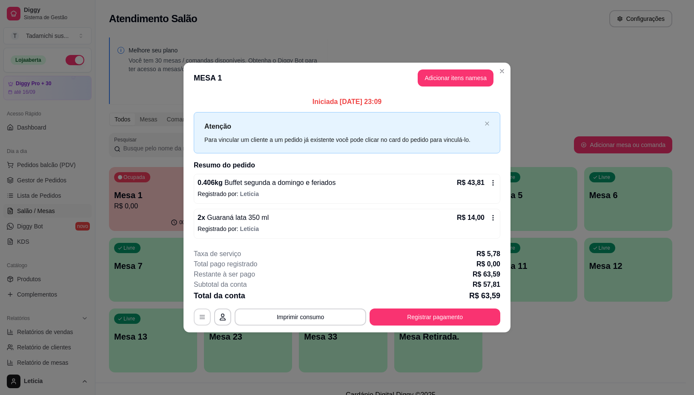
click at [203, 312] on button "button" at bounding box center [202, 316] width 17 height 17
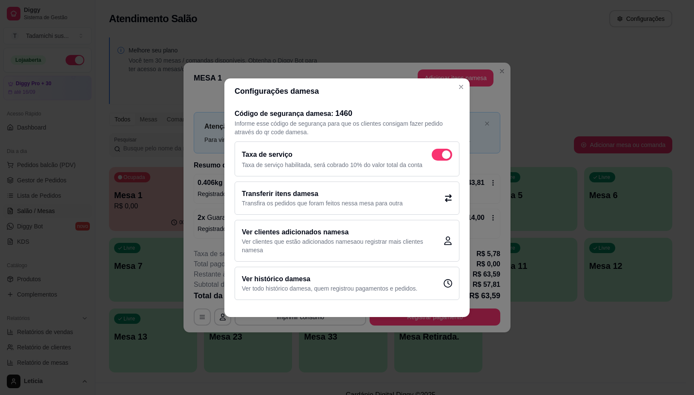
click at [443, 152] on span at bounding box center [446, 154] width 9 height 9
click at [437, 156] on input "checkbox" at bounding box center [434, 159] width 6 height 6
checkbox input "false"
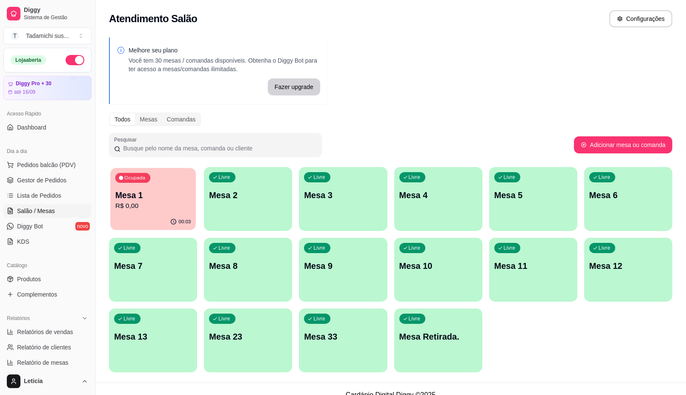
click at [158, 218] on div "00:03" at bounding box center [153, 222] width 86 height 16
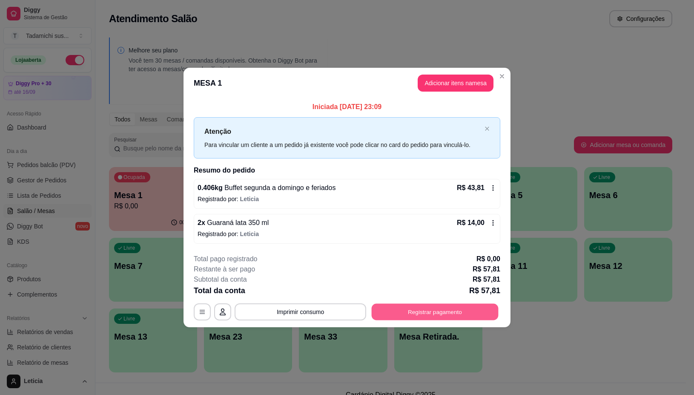
click at [399, 304] on button "Registrar pagamento" at bounding box center [435, 312] width 127 height 17
click at [427, 311] on button "Registrar pagamento" at bounding box center [435, 312] width 127 height 17
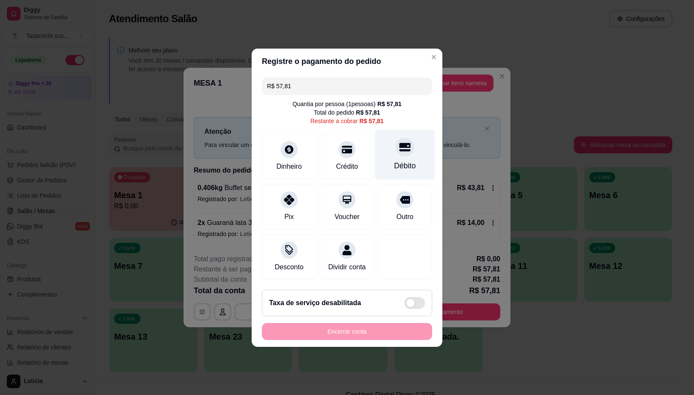
click at [396, 162] on div "Débito" at bounding box center [405, 165] width 22 height 11
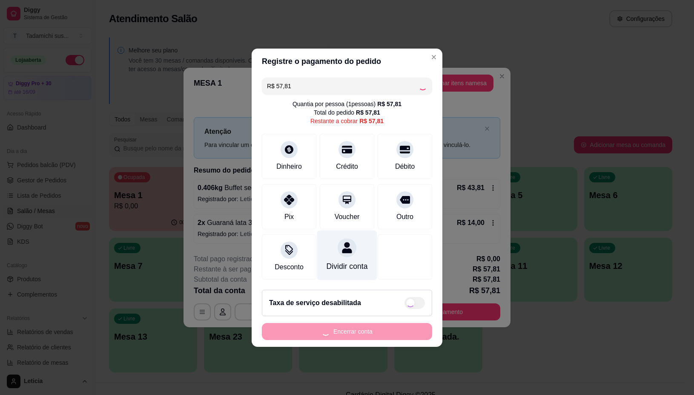
type input "R$ 0,00"
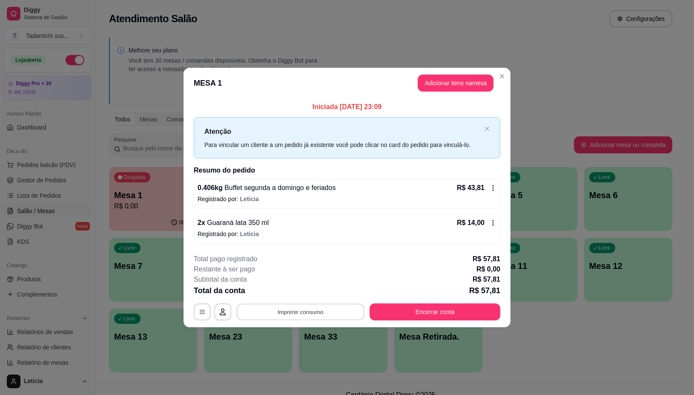
click at [312, 311] on button "Imprimir consumo" at bounding box center [301, 312] width 128 height 17
click at [307, 274] on button "IMPRESSORA" at bounding box center [302, 275] width 63 height 13
click at [408, 307] on button "Encerrar conta" at bounding box center [435, 312] width 127 height 17
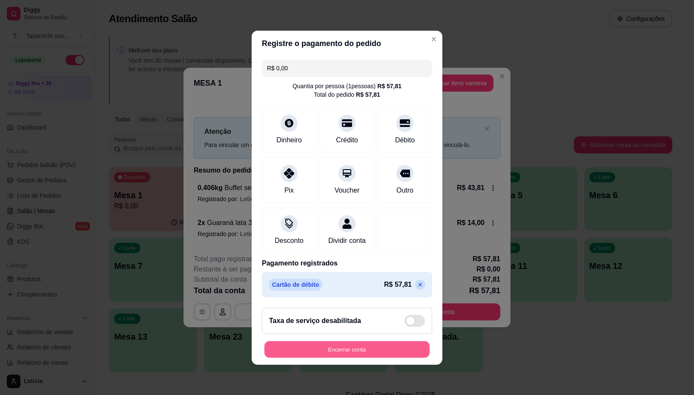
click at [339, 351] on button "Encerrar conta" at bounding box center [346, 349] width 165 height 17
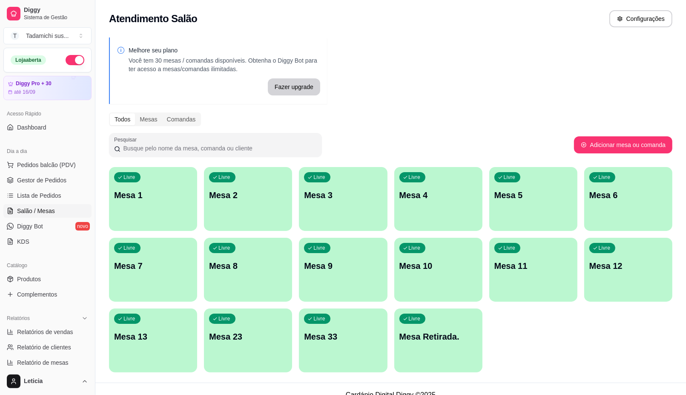
drag, startPoint x: 145, startPoint y: 320, endPoint x: 597, endPoint y: 339, distance: 451.7
click at [597, 337] on div "Livre Mesa 1 Livre Mesa 2 Livre Mesa 3 Livre Mesa 4 Livre Mesa 5 Livre Mesa 6 L…" at bounding box center [390, 269] width 563 height 205
click at [132, 331] on p "Mesa 13" at bounding box center [153, 336] width 78 height 12
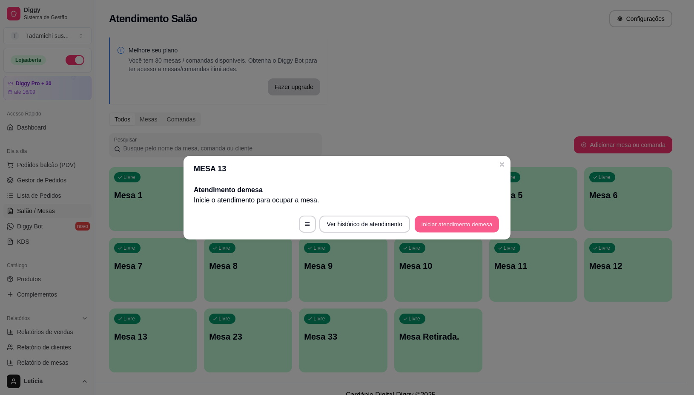
click at [463, 224] on button "Iniciar atendimento de mesa" at bounding box center [457, 223] width 84 height 17
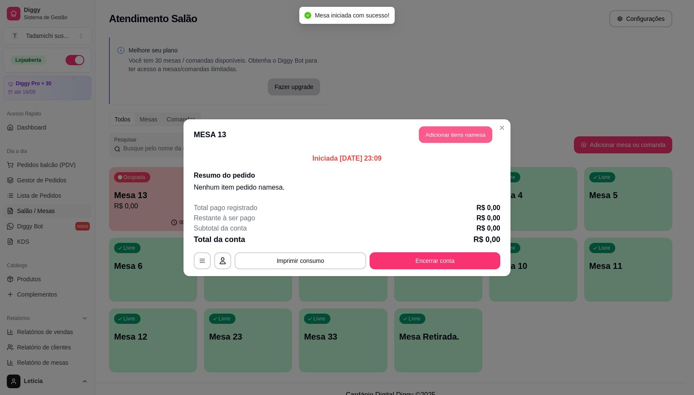
click at [441, 134] on button "Adicionar itens na mesa" at bounding box center [455, 134] width 73 height 17
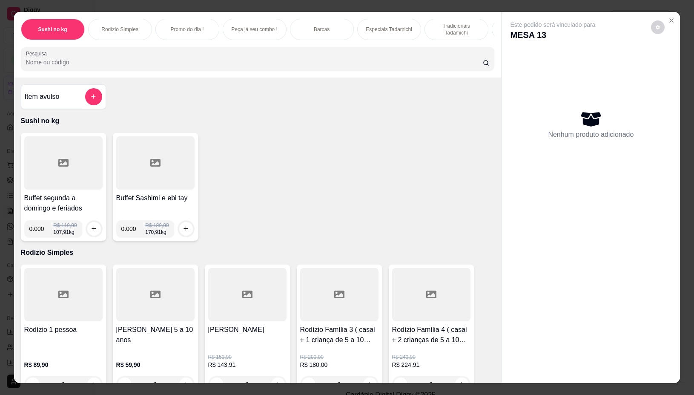
click at [26, 158] on div at bounding box center [63, 162] width 78 height 53
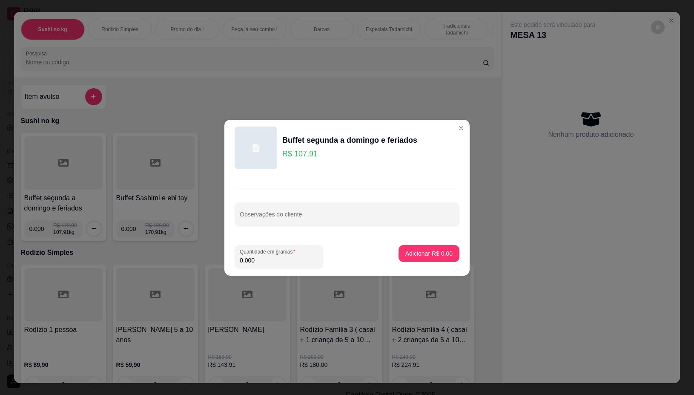
click at [270, 263] on input "0.000" at bounding box center [279, 260] width 78 height 9
type input "0.172"
click at [428, 257] on p "Adicionar R$ 18,56" at bounding box center [427, 253] width 49 height 8
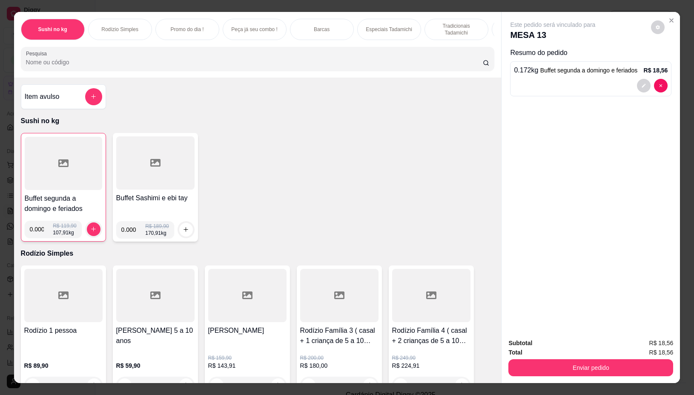
click at [68, 174] on div at bounding box center [63, 163] width 77 height 53
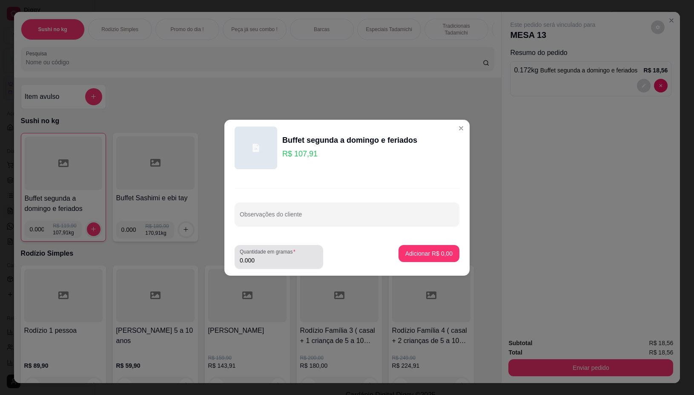
click at [267, 260] on input "0.000" at bounding box center [279, 260] width 78 height 9
type input "0.160"
click at [413, 258] on button "Adicionar R$ 17,27" at bounding box center [427, 253] width 63 height 17
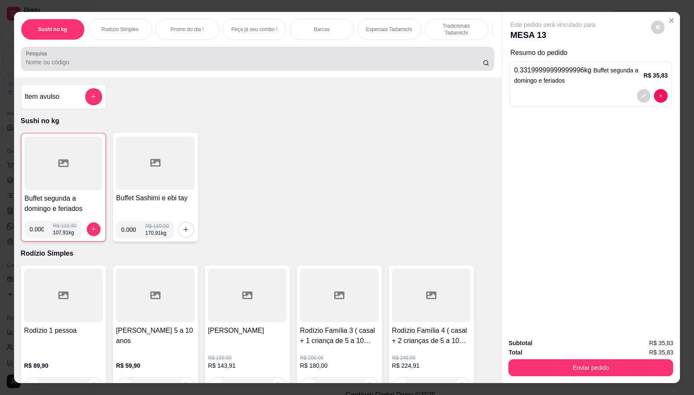
click at [231, 58] on div at bounding box center [258, 58] width 464 height 17
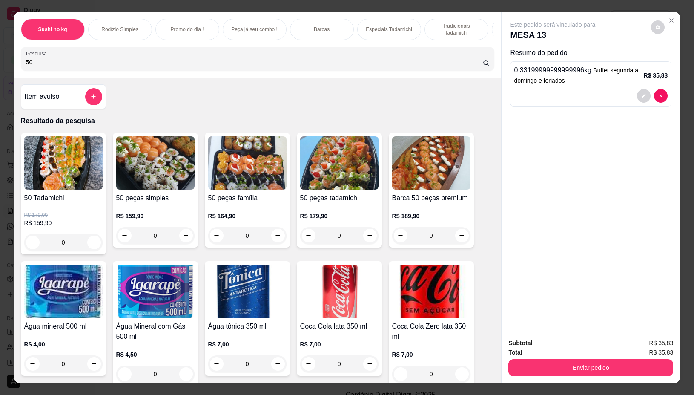
scroll to position [106, 0]
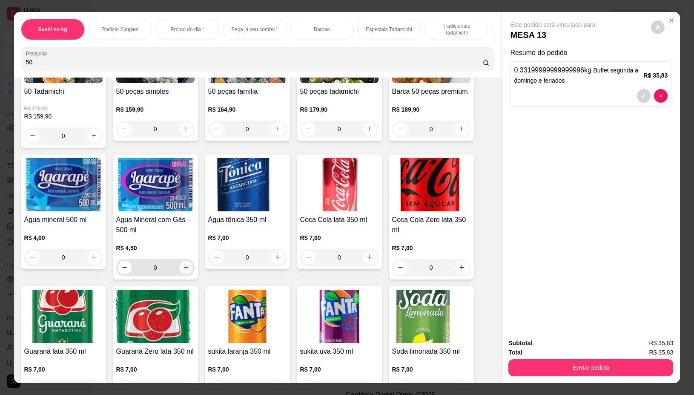
type input "50"
click at [184, 267] on button "increase-product-quantity" at bounding box center [185, 267] width 13 height 13
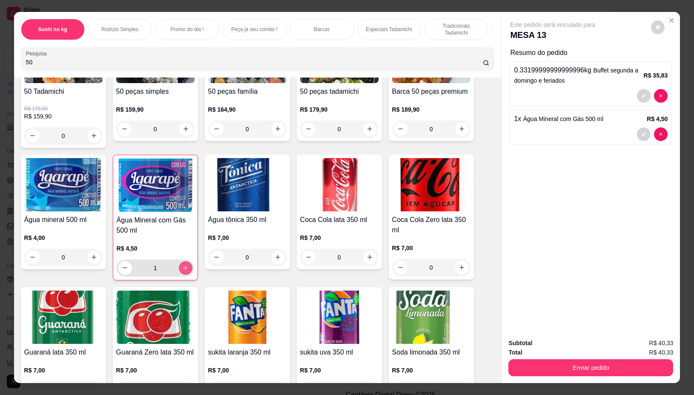
type input "1"
click at [184, 268] on button "increase-product-quantity" at bounding box center [185, 267] width 13 height 13
type input "2"
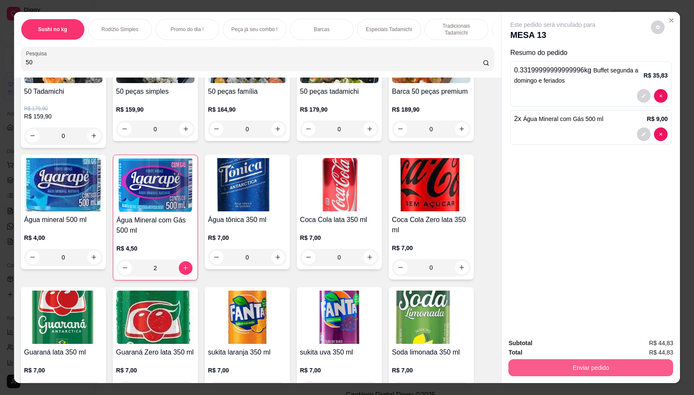
click at [519, 359] on button "Enviar pedido" at bounding box center [590, 367] width 165 height 17
click at [554, 341] on button "Não registrar e enviar pedido" at bounding box center [562, 343] width 86 height 16
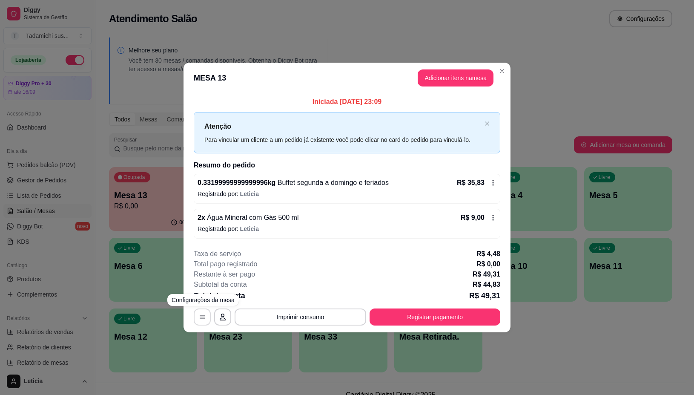
click at [207, 320] on button "button" at bounding box center [202, 316] width 17 height 17
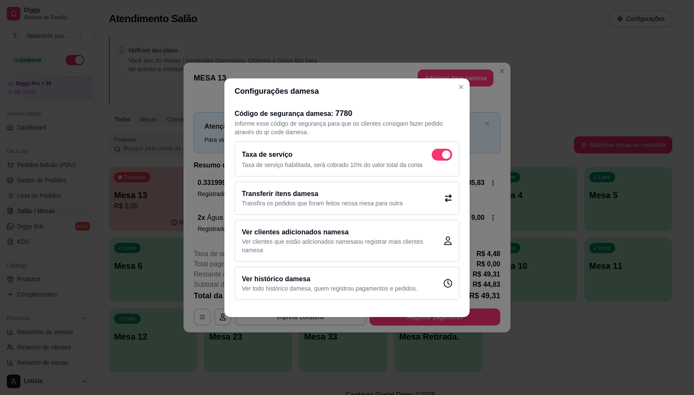
click at [435, 157] on span at bounding box center [442, 155] width 20 height 12
click at [435, 157] on input "checkbox" at bounding box center [434, 159] width 6 height 6
checkbox input "false"
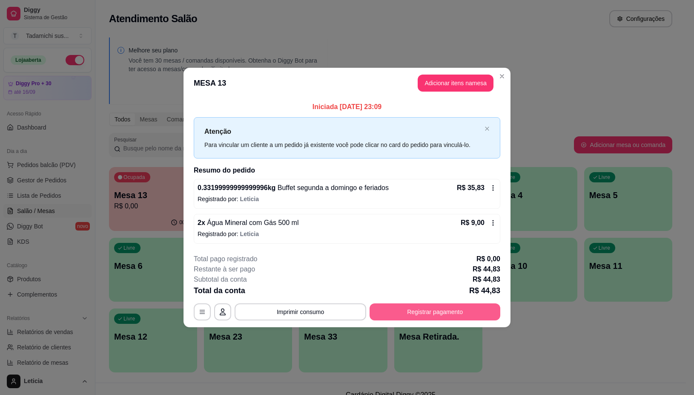
click at [425, 310] on button "Registrar pagamento" at bounding box center [435, 311] width 131 height 17
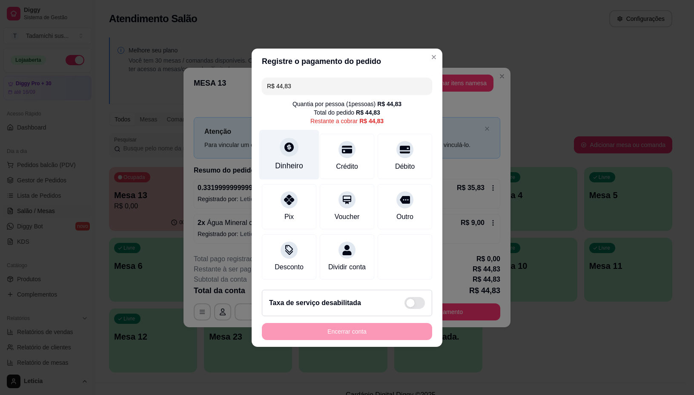
click at [302, 158] on div "Dinheiro" at bounding box center [289, 154] width 60 height 50
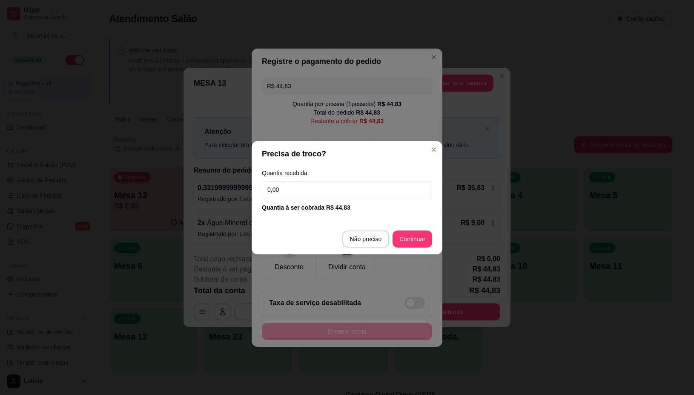
click at [380, 186] on input "0,00" at bounding box center [347, 189] width 170 height 17
type input "0,00"
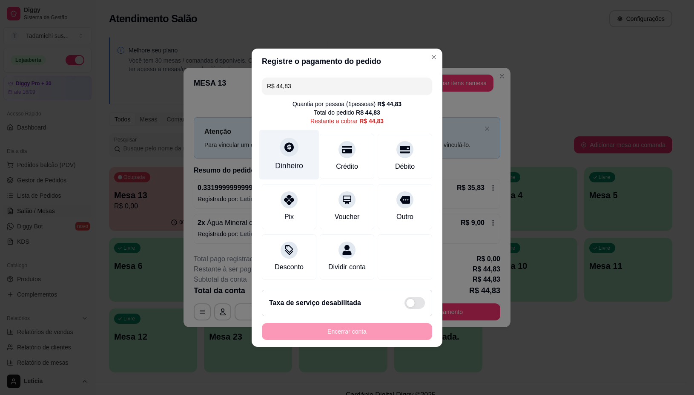
click at [304, 155] on div "Dinheiro" at bounding box center [289, 154] width 60 height 50
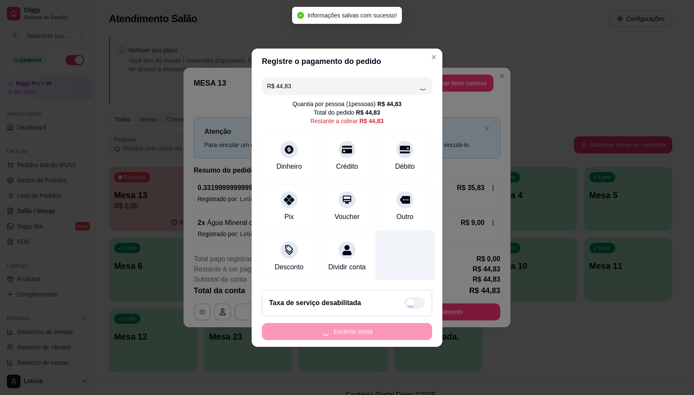
type input "R$ 0,00"
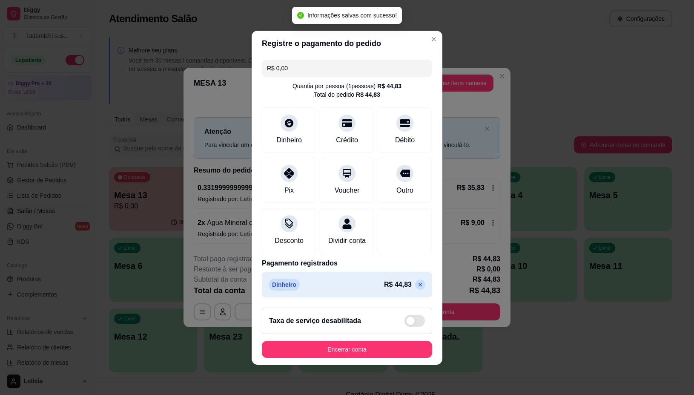
scroll to position [2, 0]
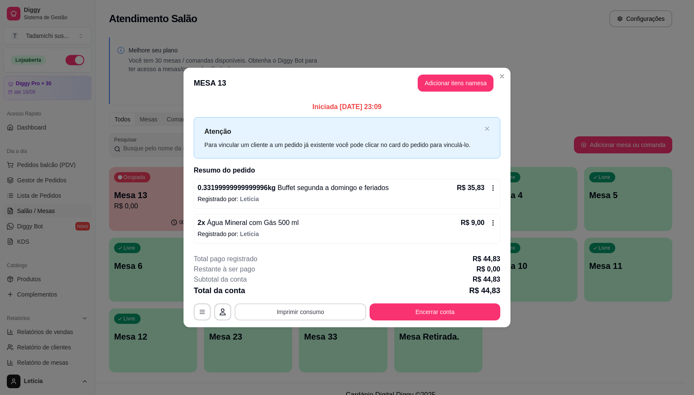
click at [313, 312] on button "Imprimir consumo" at bounding box center [301, 311] width 132 height 17
click at [310, 273] on button "IMPRESSORA" at bounding box center [302, 275] width 63 height 13
click at [460, 314] on button "Encerrar conta" at bounding box center [435, 311] width 131 height 17
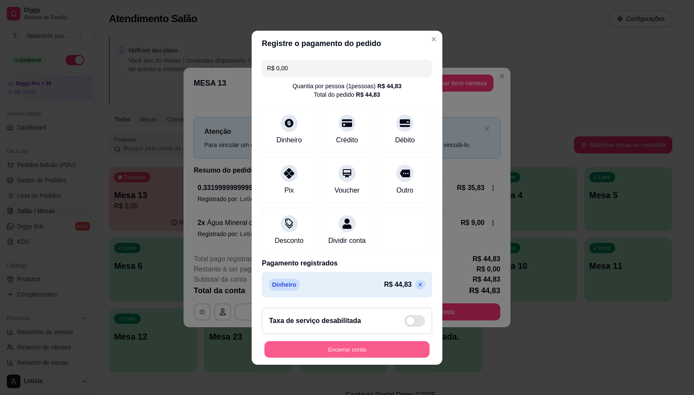
click at [358, 356] on button "Encerrar conta" at bounding box center [346, 349] width 165 height 17
